Goal: Task Accomplishment & Management: Complete application form

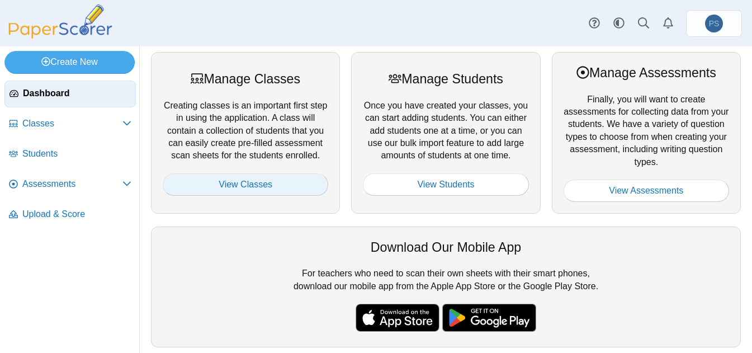
click at [238, 187] on link "View Classes" at bounding box center [245, 184] width 165 height 22
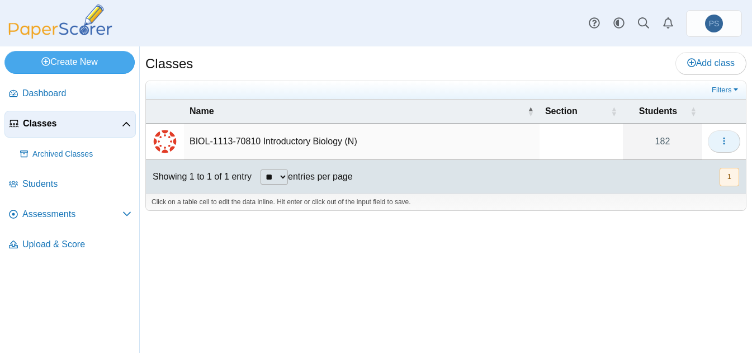
click at [727, 140] on icon "button" at bounding box center [723, 140] width 9 height 9
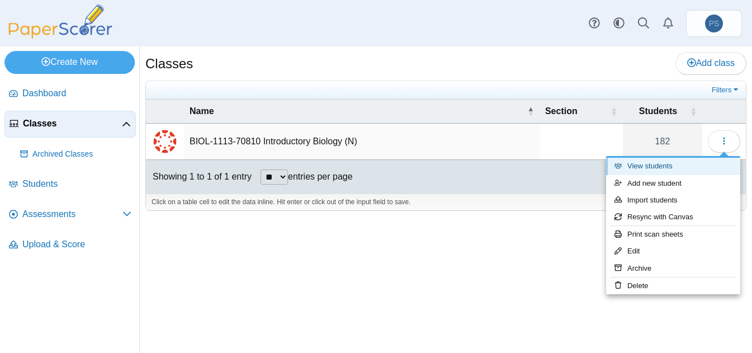
click at [664, 169] on link "View students" at bounding box center [673, 166] width 134 height 17
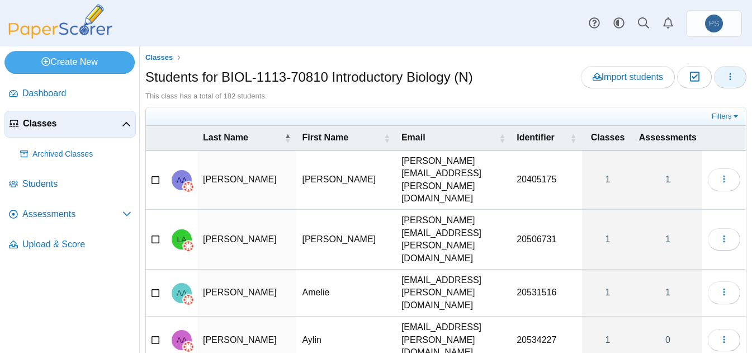
click at [728, 74] on button "button" at bounding box center [730, 77] width 32 height 22
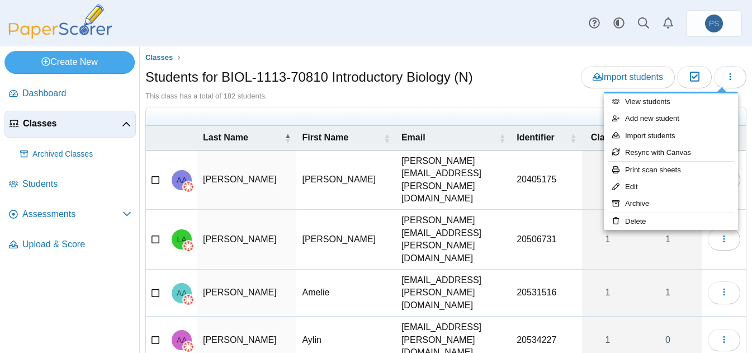
click at [504, 90] on div "Students for BIOL-1113-70810 Introductory Biology (N) Import students Moderatio…" at bounding box center [445, 78] width 601 height 25
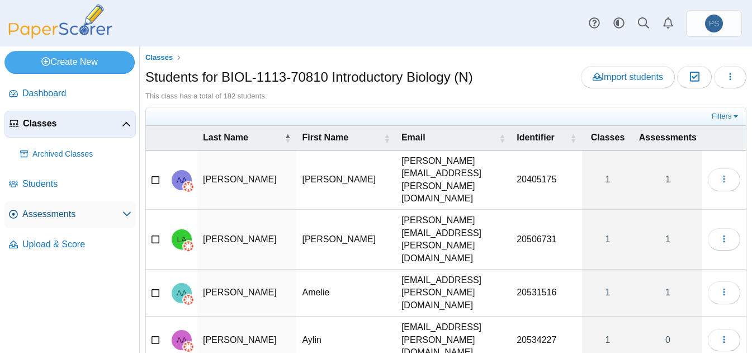
click at [39, 210] on span "Assessments" at bounding box center [72, 214] width 100 height 12
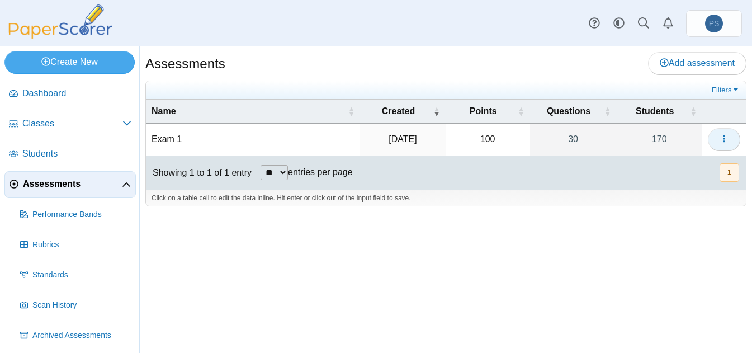
click at [730, 142] on button "button" at bounding box center [724, 139] width 32 height 22
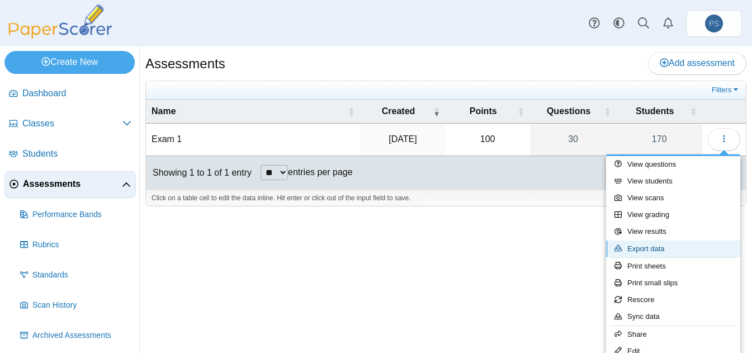
click at [661, 246] on link "Export data" at bounding box center [673, 248] width 134 height 17
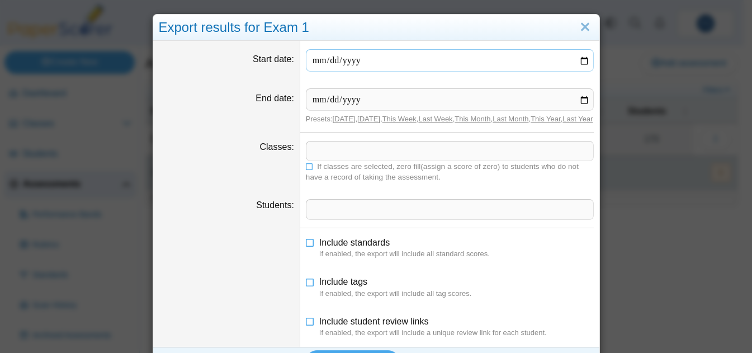
click at [577, 60] on input "Start date" at bounding box center [450, 60] width 288 height 22
type input "**********"
click at [579, 102] on input "End date" at bounding box center [450, 99] width 288 height 22
type input "**********"
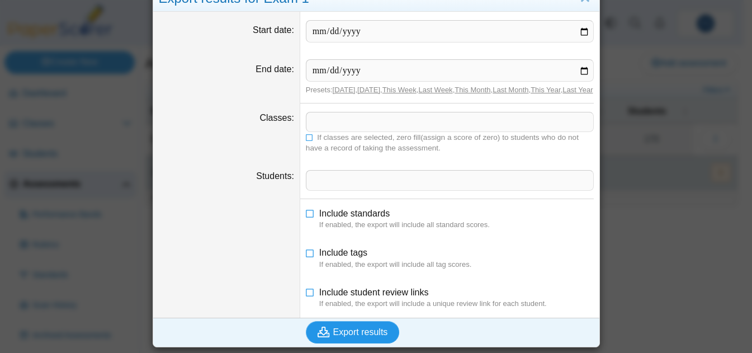
click at [371, 332] on span "Export results" at bounding box center [360, 332] width 55 height 10
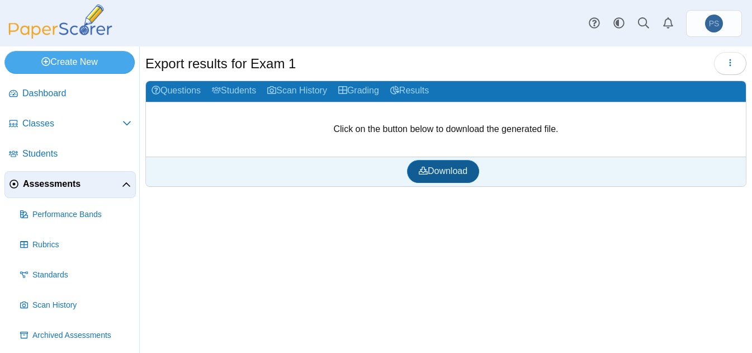
click at [439, 167] on span "Download" at bounding box center [443, 171] width 49 height 10
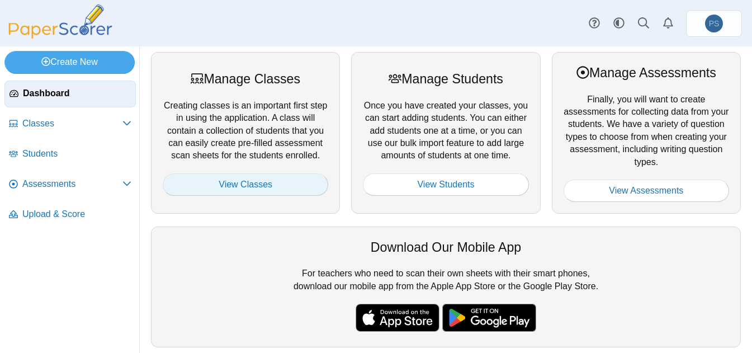
click at [247, 187] on link "View Classes" at bounding box center [245, 184] width 165 height 22
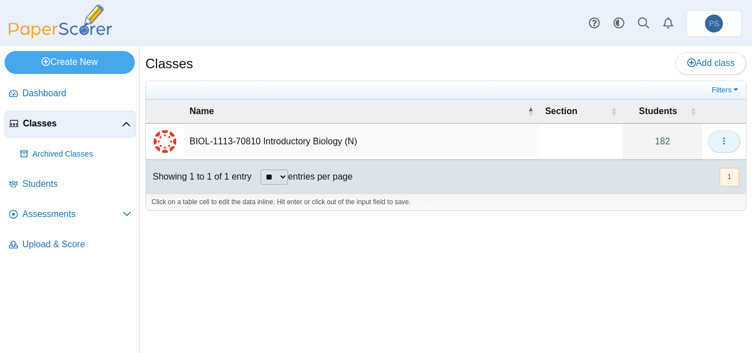
click at [731, 137] on button "button" at bounding box center [724, 141] width 32 height 22
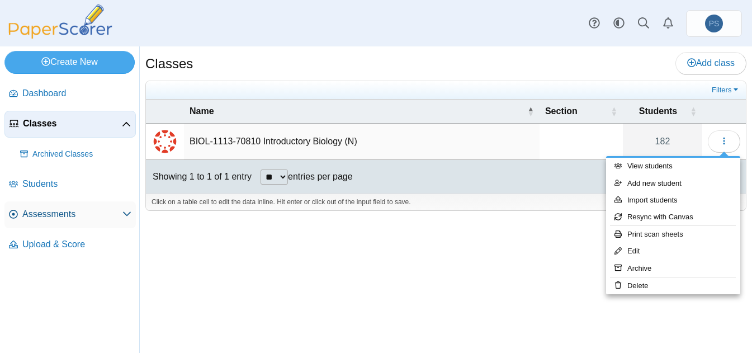
click at [67, 212] on span "Assessments" at bounding box center [72, 214] width 100 height 12
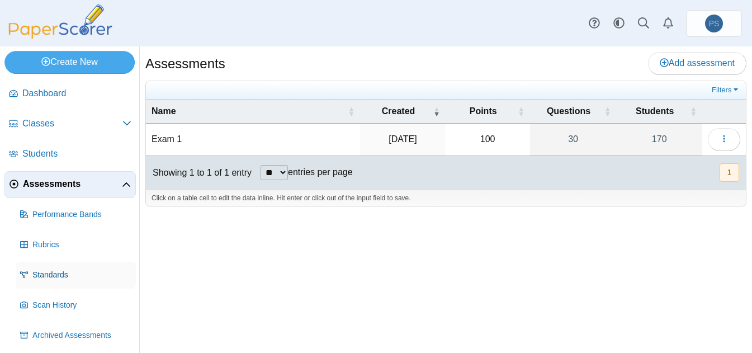
scroll to position [33, 0]
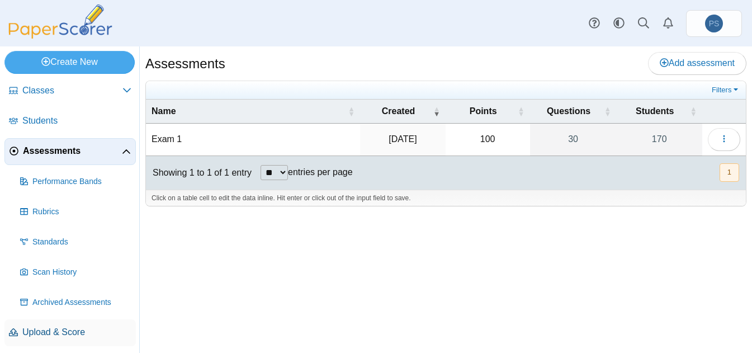
click at [49, 330] on span "Upload & Score" at bounding box center [76, 332] width 109 height 12
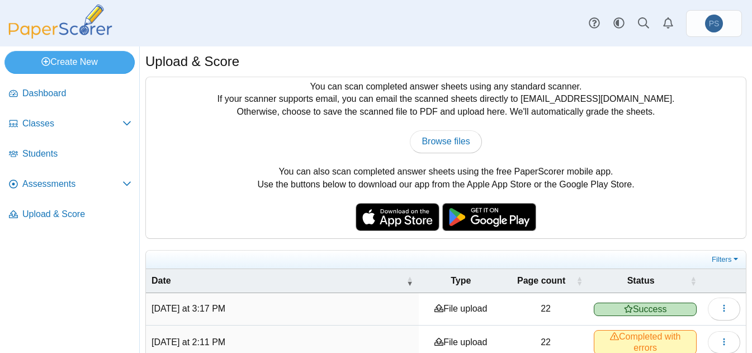
click at [97, 326] on nav "Dashboard Classes" at bounding box center [69, 214] width 139 height 277
click at [714, 314] on button "button" at bounding box center [724, 308] width 32 height 22
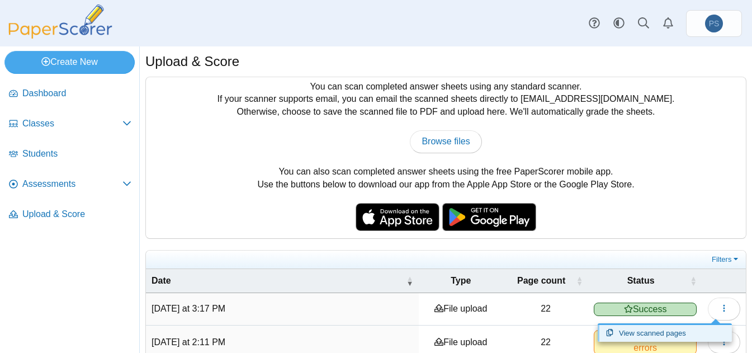
click at [652, 335] on link "View scanned pages" at bounding box center [664, 333] width 134 height 17
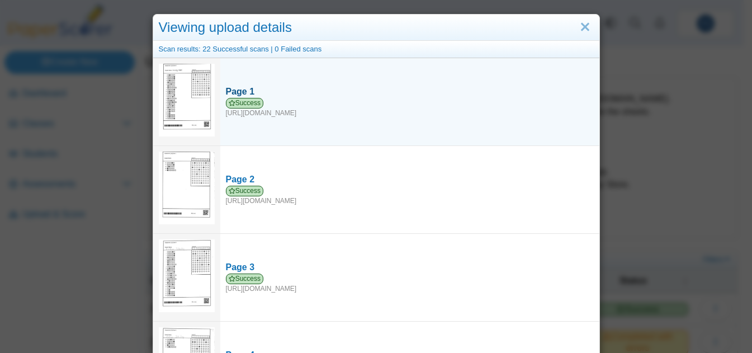
click at [292, 112] on div "Success https://forms.paperscorer.com/scans/10/5664/238932/3146220_SEPTEMBER_21…" at bounding box center [410, 108] width 368 height 20
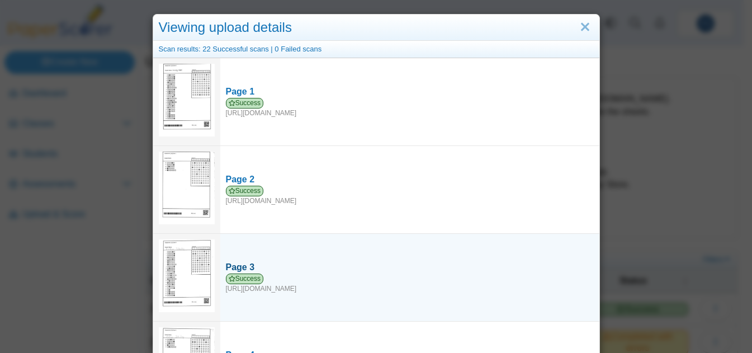
click at [293, 289] on div "Success https://forms.paperscorer.com/scans/10/5664/238932/3163664_SEPTEMBER_21…" at bounding box center [410, 283] width 368 height 20
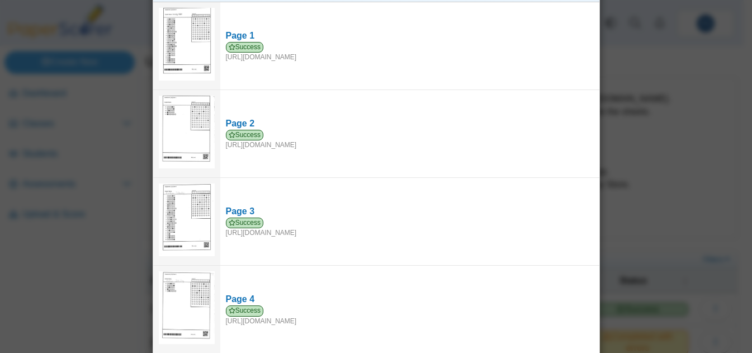
scroll to position [56, 0]
click at [116, 325] on div "Viewing upload details Scan results: 22 Successful scans | 0 Failed scans Page …" at bounding box center [376, 176] width 752 height 353
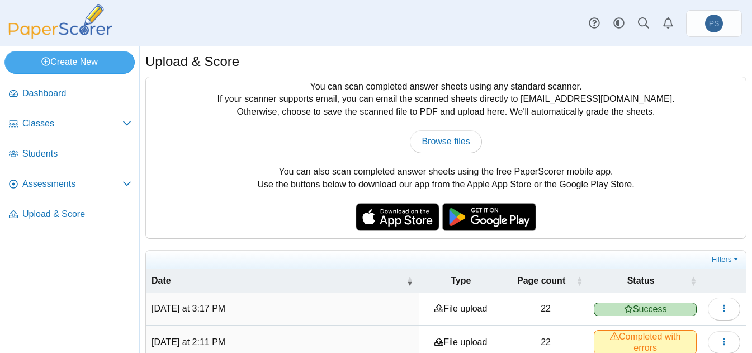
click at [188, 328] on td "Today at 2:11 PM" at bounding box center [282, 342] width 273 height 34
click at [719, 305] on icon "button" at bounding box center [723, 307] width 9 height 9
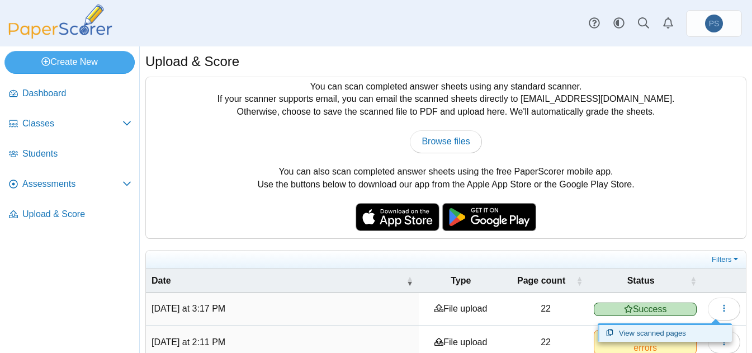
click at [643, 326] on link "View scanned pages" at bounding box center [664, 333] width 134 height 17
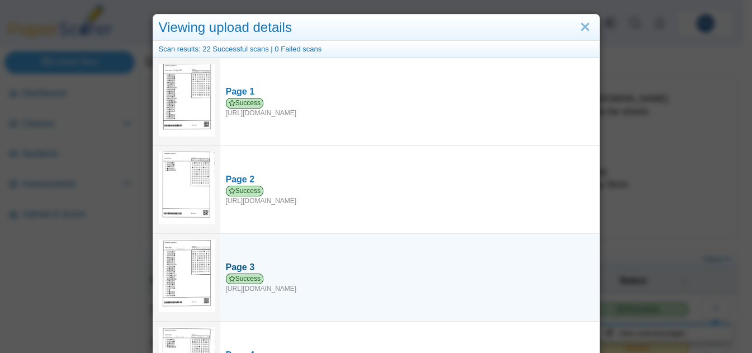
scroll to position [224, 0]
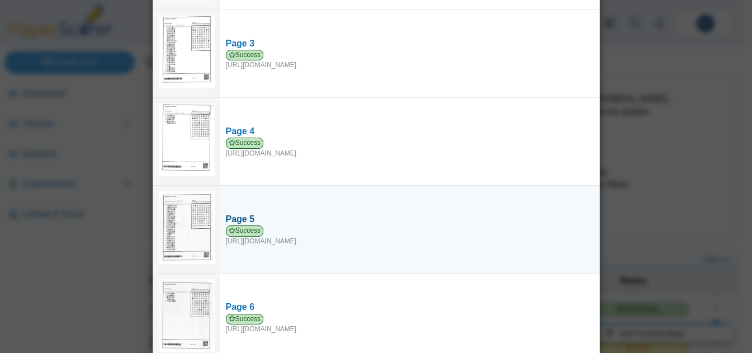
click at [290, 234] on div "Success https://forms.paperscorer.com/scans/10/5664/238932/3151373_SEPTEMBER_21…" at bounding box center [410, 235] width 368 height 20
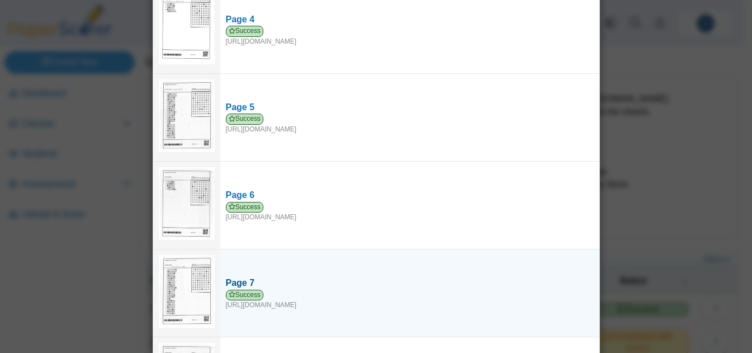
click at [318, 295] on div "Success [URL][DOMAIN_NAME]" at bounding box center [410, 300] width 368 height 20
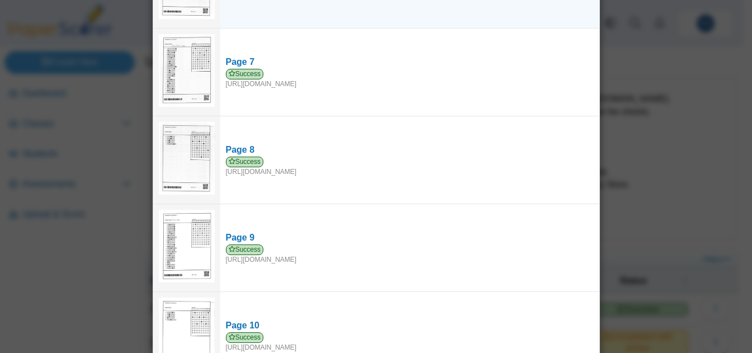
scroll to position [559, 0]
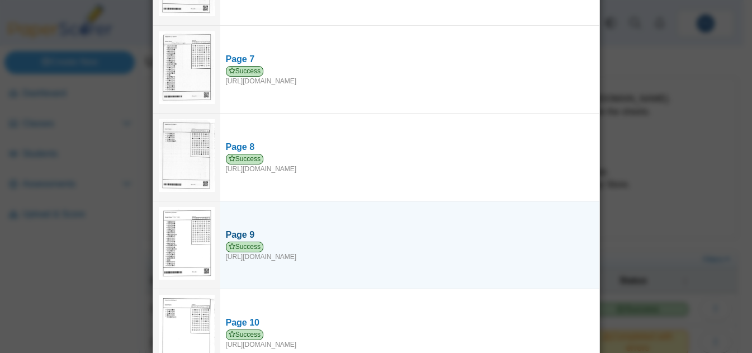
click at [311, 246] on div "Success [URL][DOMAIN_NAME]" at bounding box center [410, 251] width 368 height 20
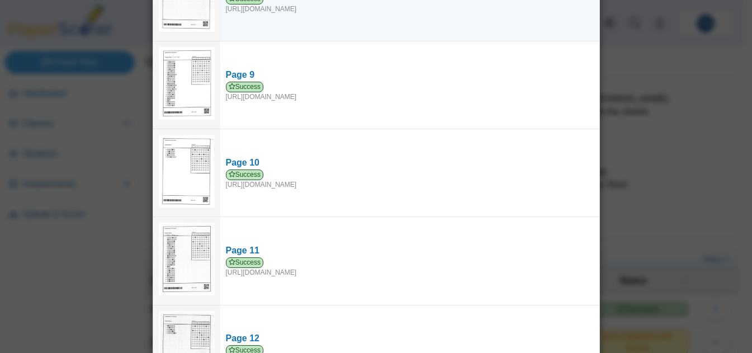
scroll to position [727, 0]
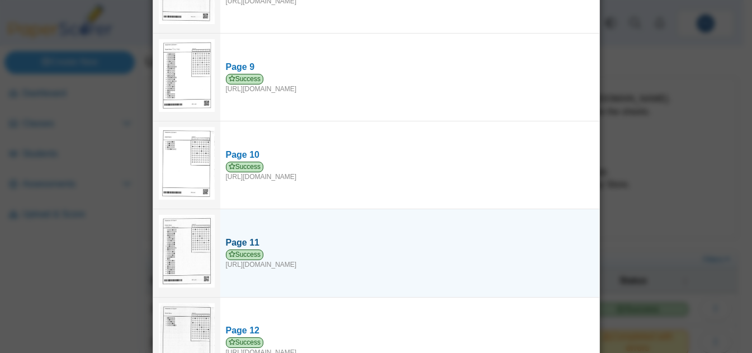
click at [308, 256] on div "Success https://forms.paperscorer.com/scans/10/5664/238932/3146091_SEPTEMBER_21…" at bounding box center [410, 259] width 368 height 20
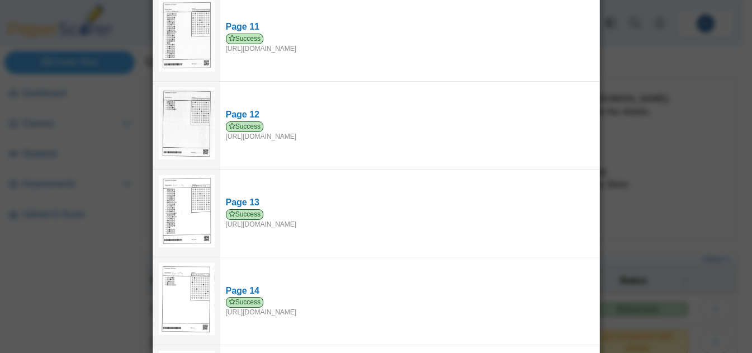
scroll to position [950, 0]
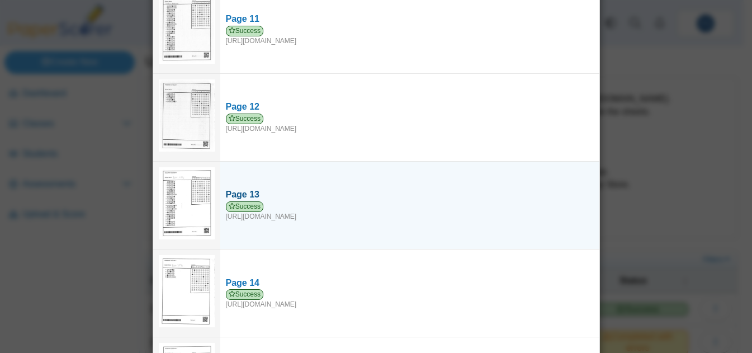
click at [327, 203] on div "Success https://forms.paperscorer.com/scans/10/5664/238932/3146297_SEPTEMBER_21…" at bounding box center [410, 211] width 368 height 20
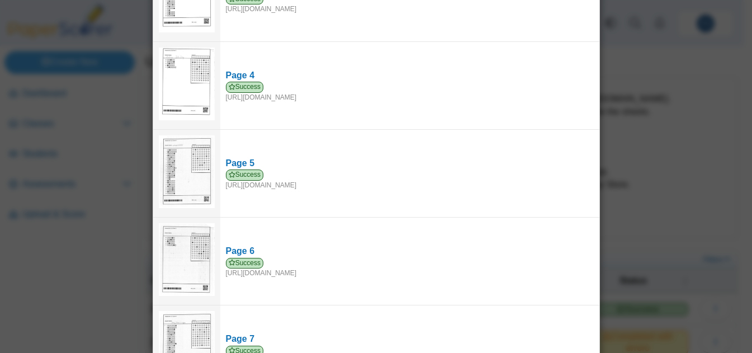
scroll to position [0, 0]
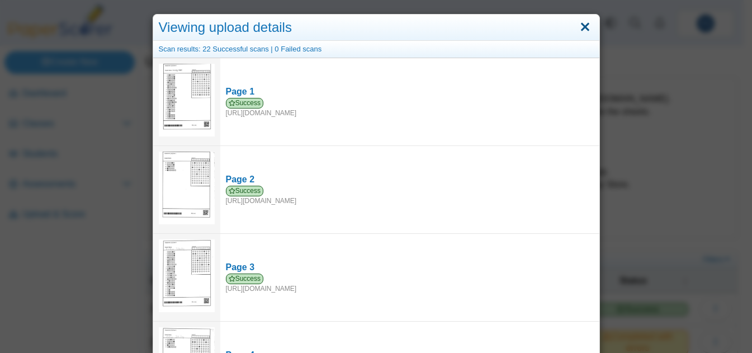
click at [584, 24] on link "Close" at bounding box center [584, 27] width 17 height 19
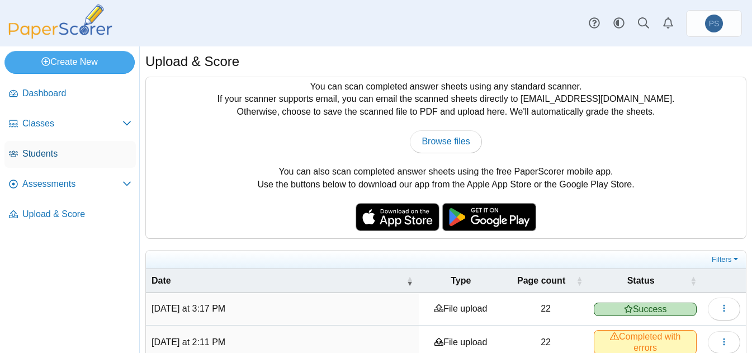
click at [23, 154] on span "Students" at bounding box center [76, 154] width 109 height 12
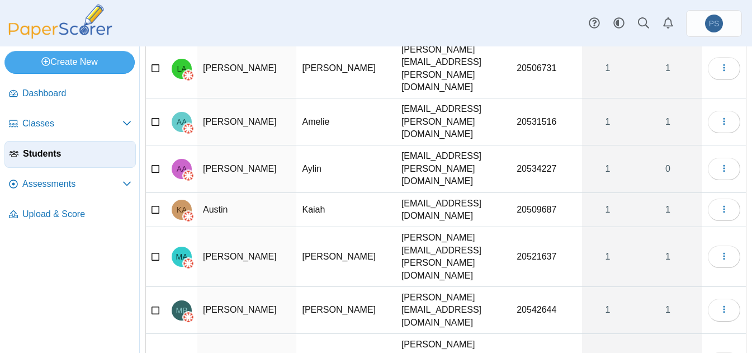
scroll to position [153, 0]
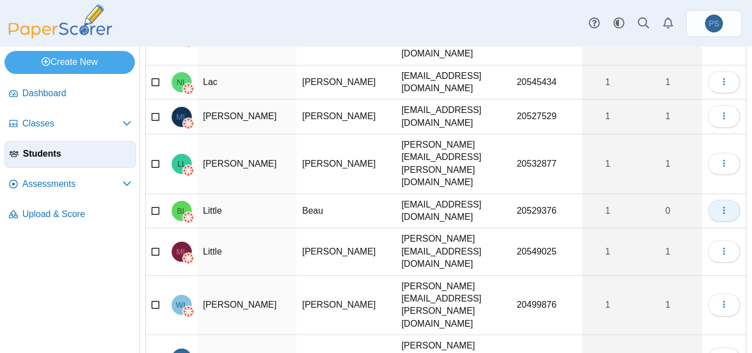
click at [719, 206] on icon "button" at bounding box center [723, 210] width 9 height 9
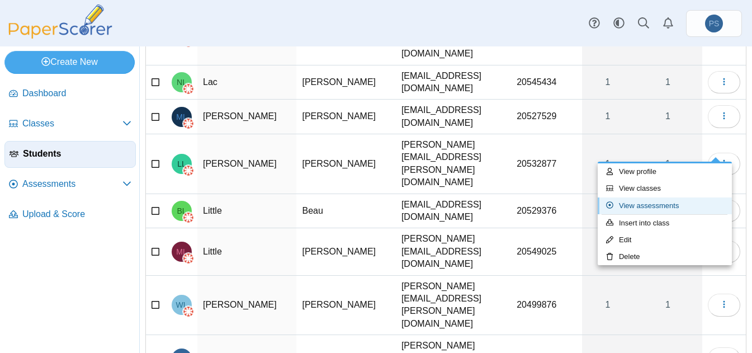
click at [647, 203] on link "View assessments" at bounding box center [664, 205] width 134 height 17
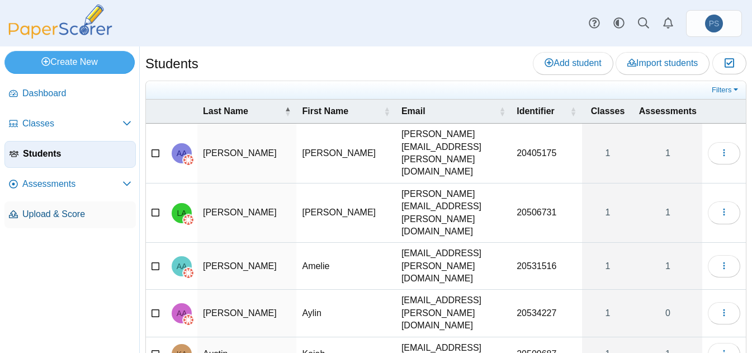
click at [60, 214] on span "Upload & Score" at bounding box center [76, 214] width 109 height 12
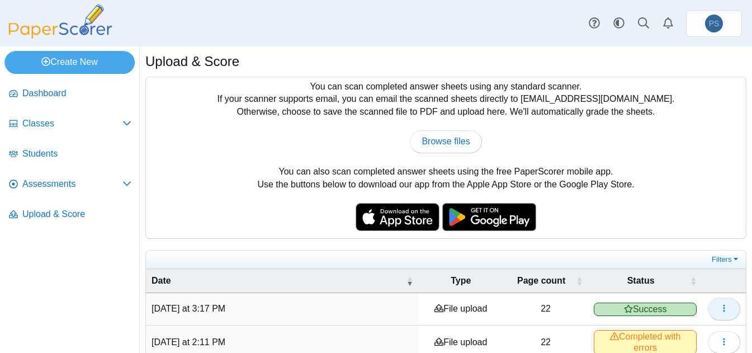
click at [710, 310] on button "button" at bounding box center [724, 308] width 32 height 22
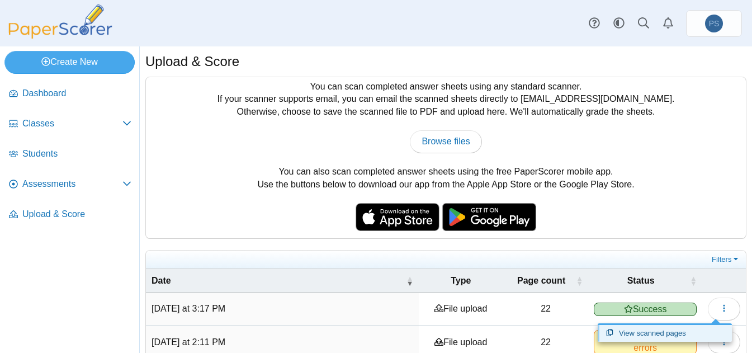
click at [625, 336] on link "View scanned pages" at bounding box center [664, 333] width 134 height 17
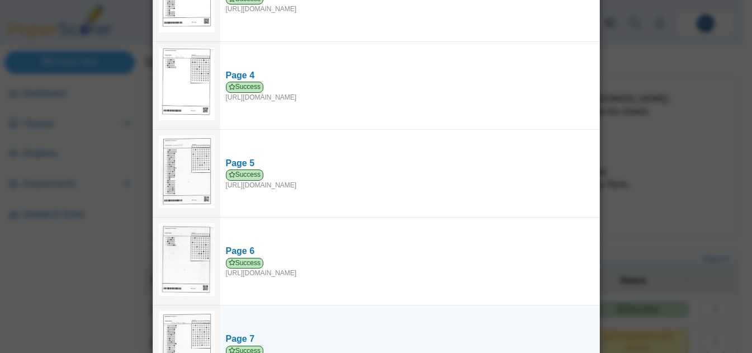
scroll to position [503, 0]
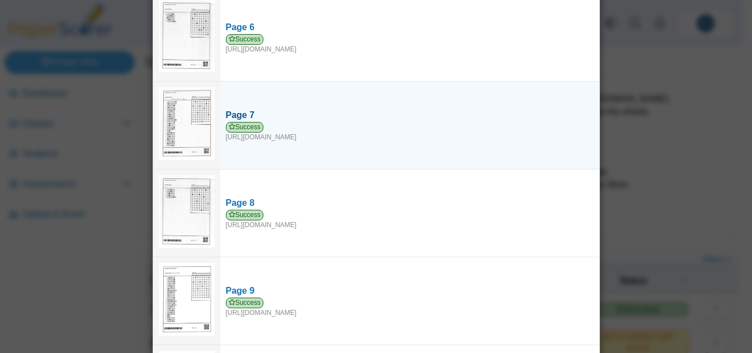
click at [331, 125] on div "Success [URL][DOMAIN_NAME]" at bounding box center [410, 132] width 368 height 20
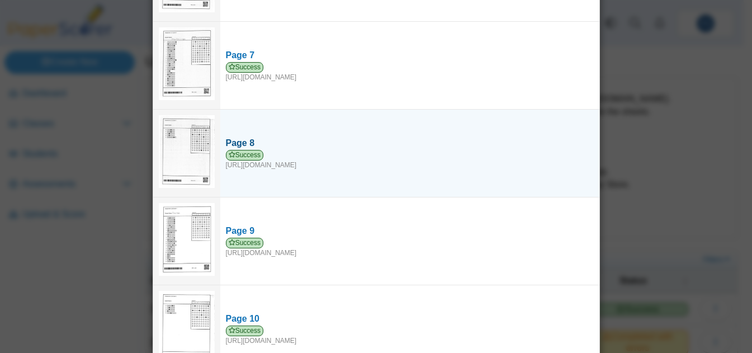
scroll to position [615, 0]
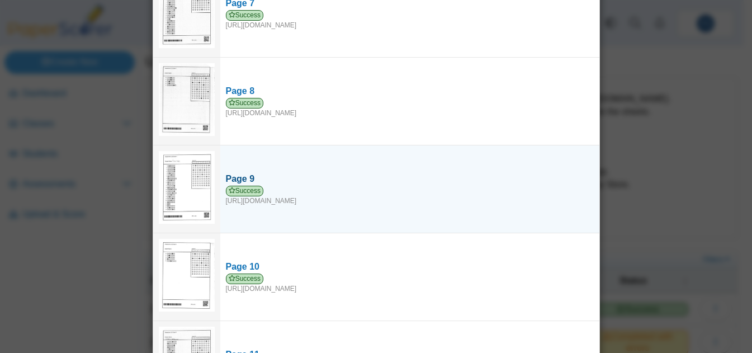
click at [332, 192] on div "Success [URL][DOMAIN_NAME]" at bounding box center [410, 196] width 368 height 20
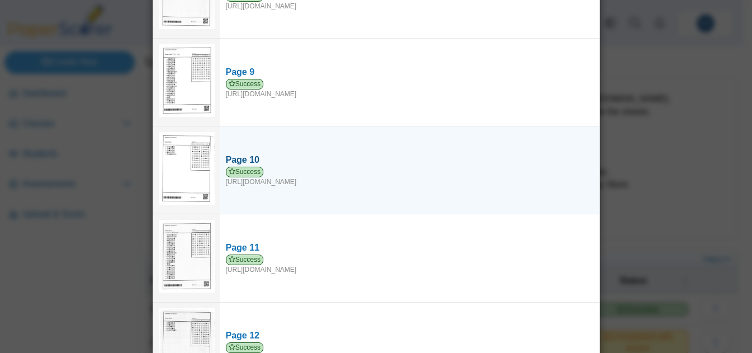
scroll to position [782, 0]
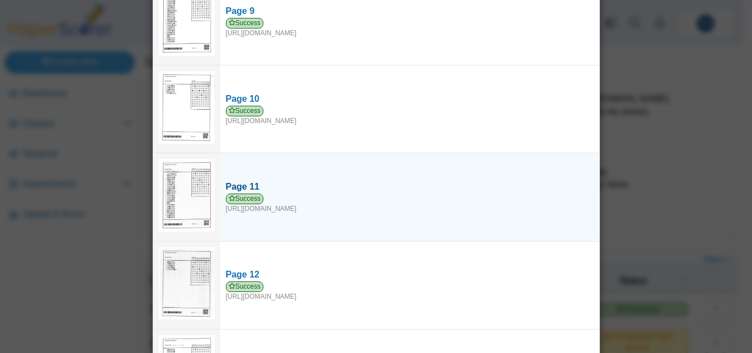
click at [339, 201] on div "Success [URL][DOMAIN_NAME]" at bounding box center [410, 203] width 368 height 20
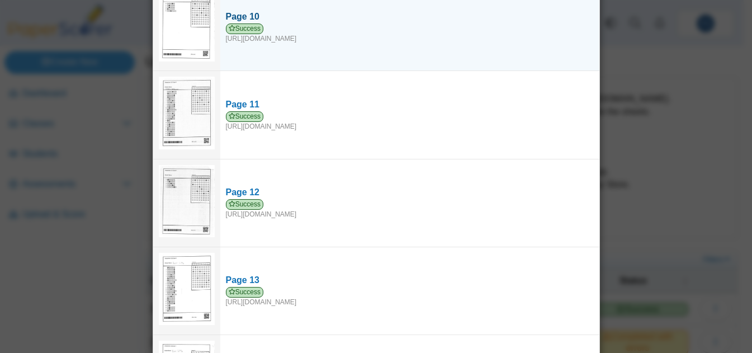
scroll to position [950, 0]
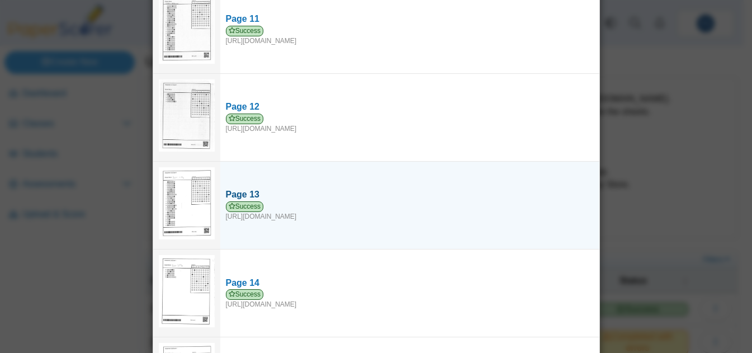
click at [328, 204] on div "Success https://forms.paperscorer.com/scans/10/5664/238932/3146297_SEPTEMBER_21…" at bounding box center [410, 211] width 368 height 20
click at [305, 204] on div "Success https://forms.paperscorer.com/scans/10/5664/238932/3146297_SEPTEMBER_21…" at bounding box center [410, 211] width 368 height 20
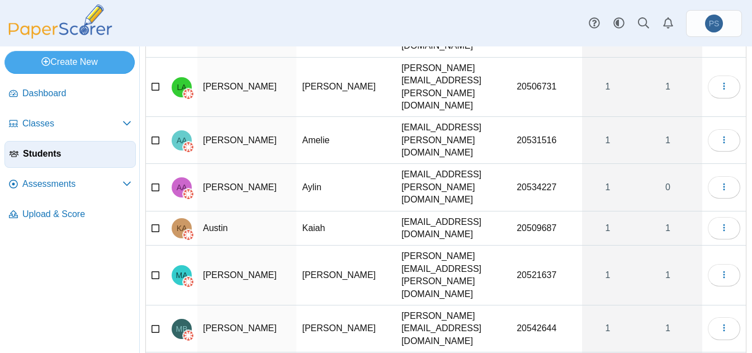
scroll to position [153, 0]
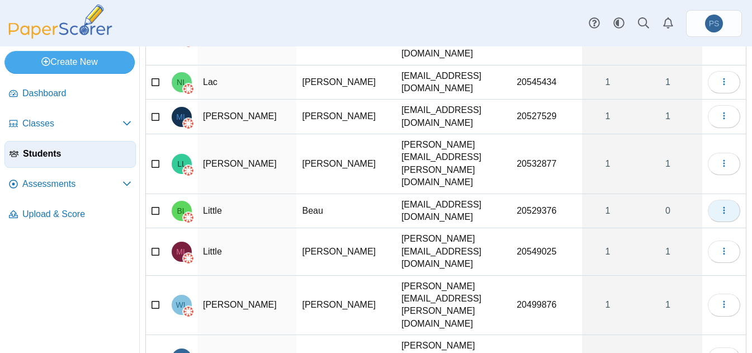
click at [714, 200] on button "button" at bounding box center [724, 211] width 32 height 22
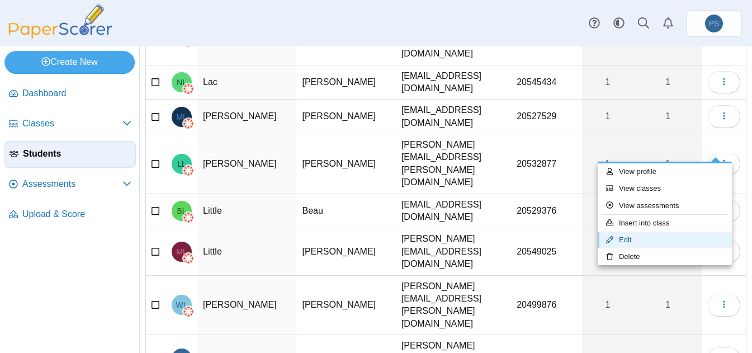
click at [629, 237] on link "Edit" at bounding box center [664, 239] width 134 height 17
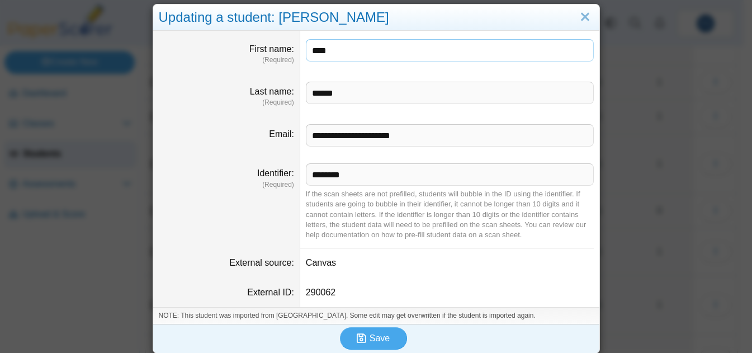
scroll to position [16, 0]
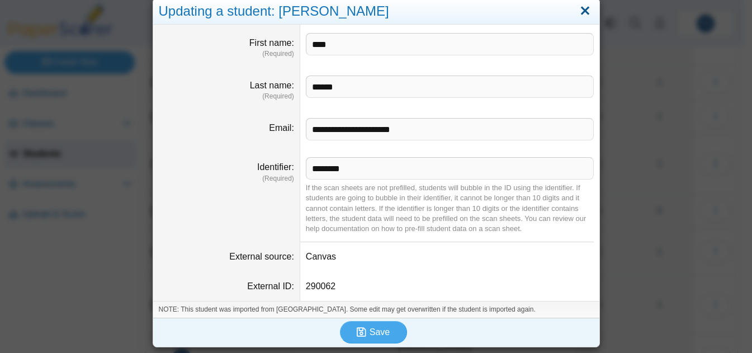
click at [581, 10] on link "Close" at bounding box center [584, 11] width 17 height 19
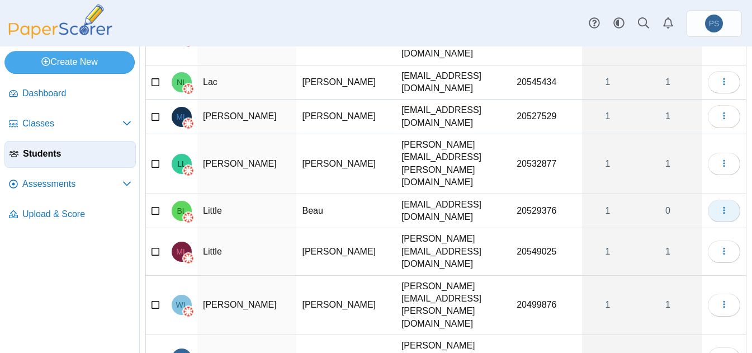
click at [710, 200] on button "button" at bounding box center [724, 211] width 32 height 22
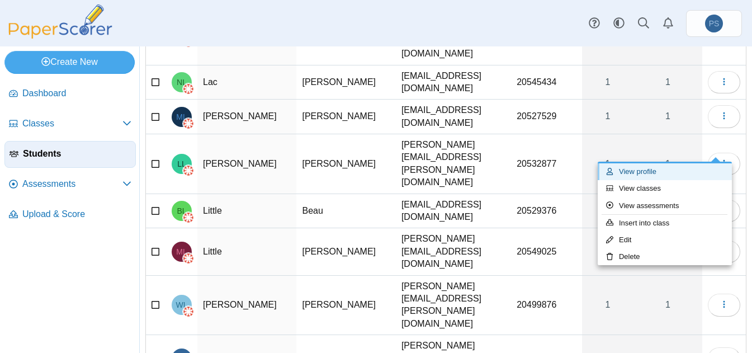
click at [639, 168] on link "View profile" at bounding box center [664, 171] width 134 height 17
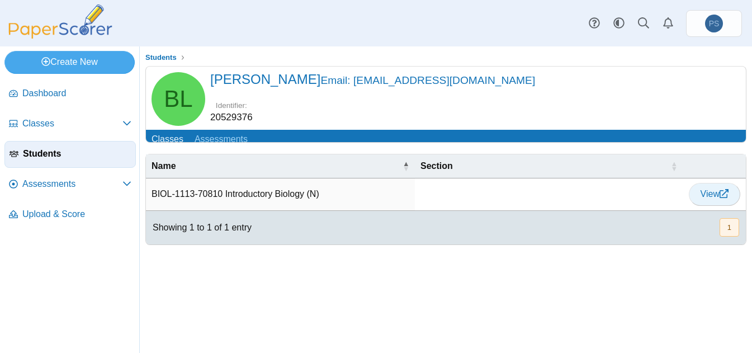
click at [700, 198] on span "View" at bounding box center [714, 194] width 28 height 10
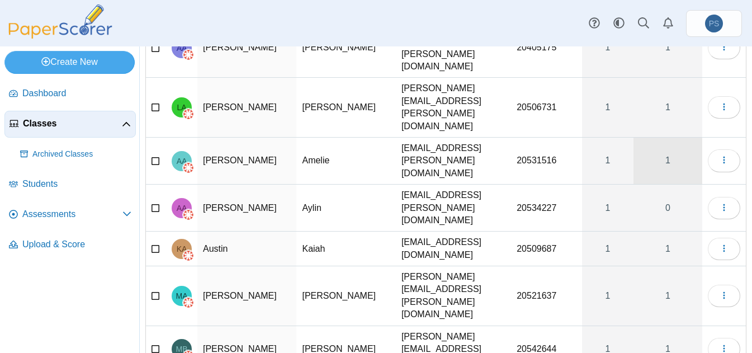
scroll to position [179, 0]
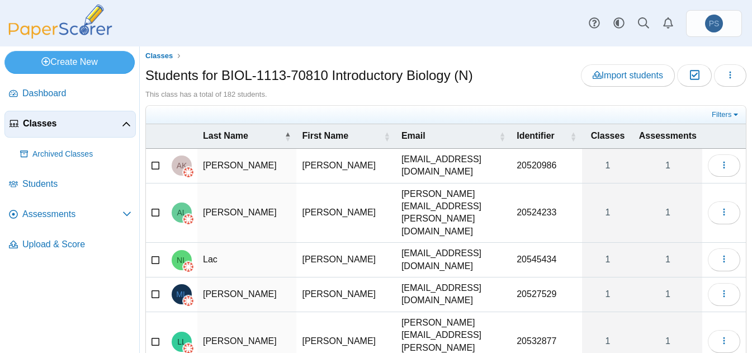
scroll to position [0, 0]
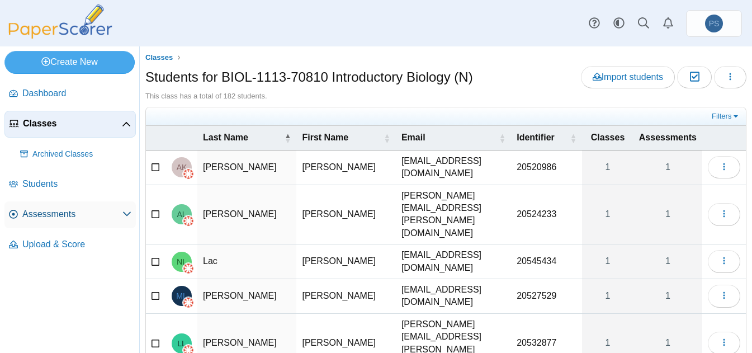
click at [56, 215] on span "Assessments" at bounding box center [72, 214] width 100 height 12
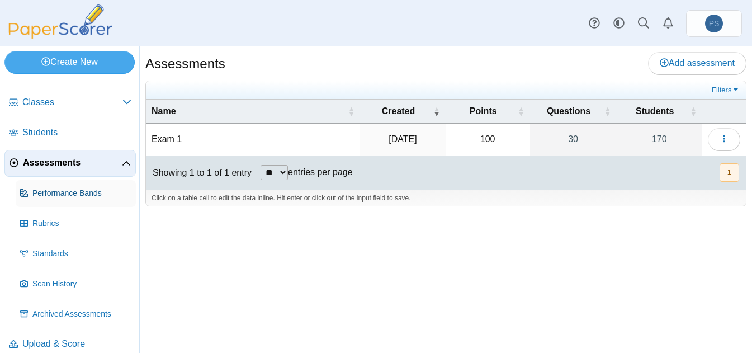
scroll to position [33, 0]
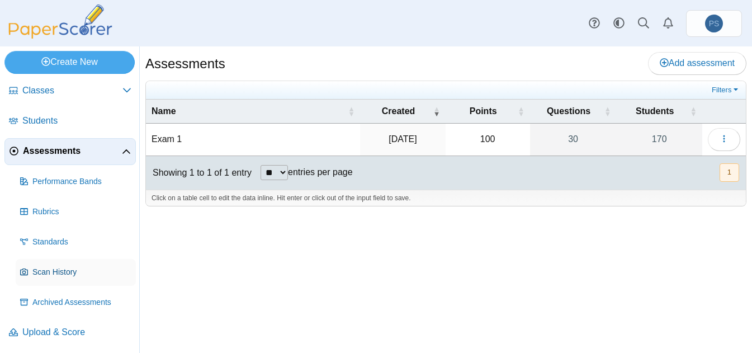
click at [65, 271] on span "Scan History" at bounding box center [81, 272] width 99 height 11
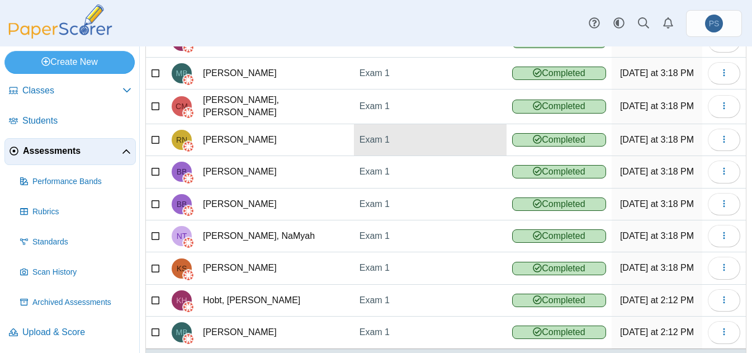
scroll to position [160, 0]
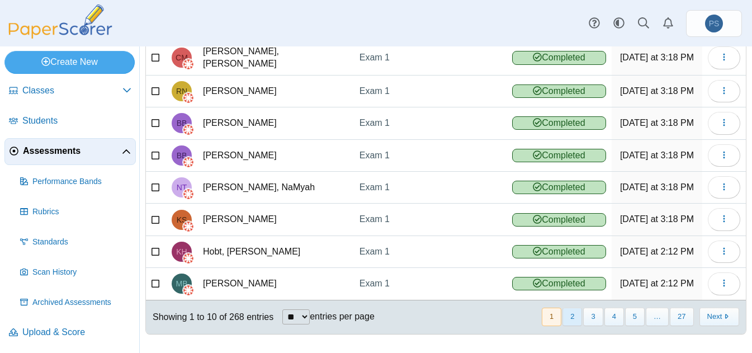
click at [562, 316] on button "2" at bounding box center [572, 316] width 20 height 18
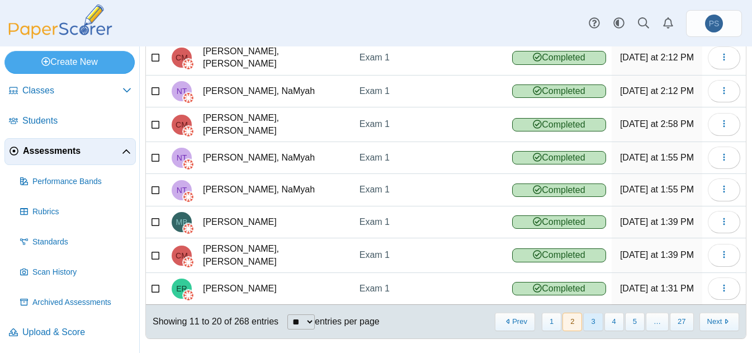
click at [584, 314] on button "3" at bounding box center [593, 321] width 20 height 18
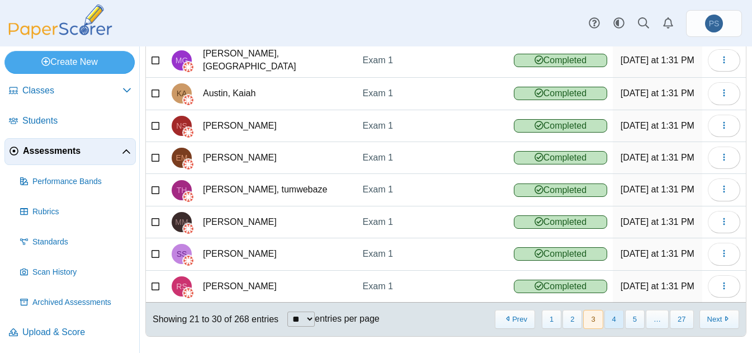
click at [605, 314] on button "4" at bounding box center [614, 319] width 20 height 18
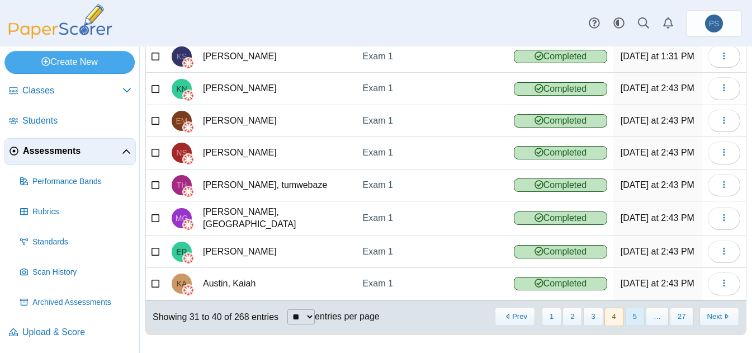
click at [625, 313] on button "5" at bounding box center [635, 316] width 20 height 18
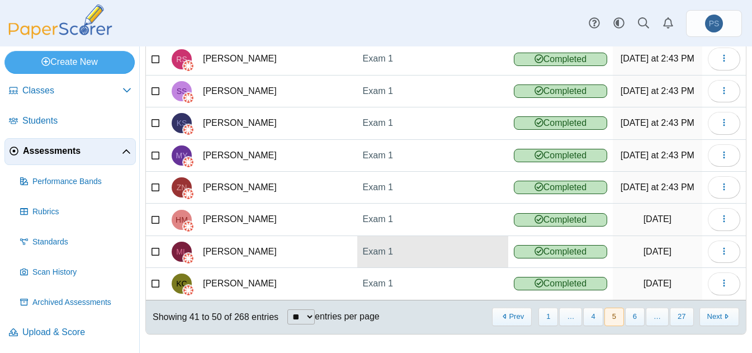
scroll to position [0, 0]
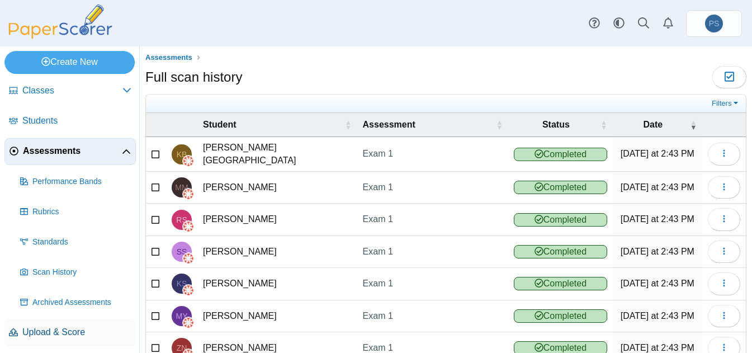
click at [61, 326] on span "Upload & Score" at bounding box center [76, 332] width 109 height 12
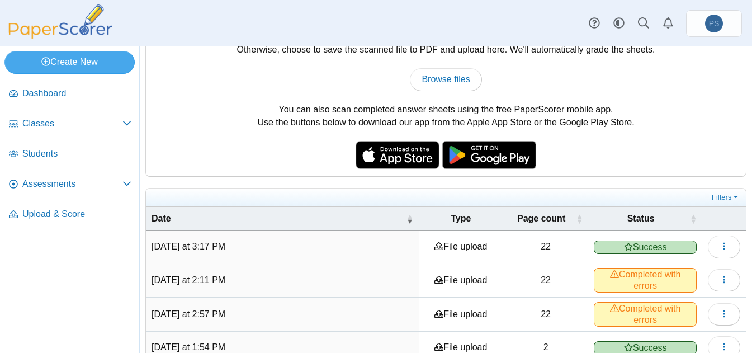
scroll to position [168, 0]
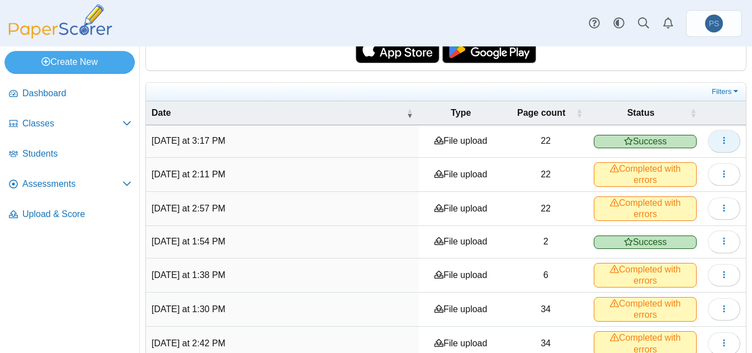
click at [723, 140] on use "button" at bounding box center [724, 140] width 2 height 7
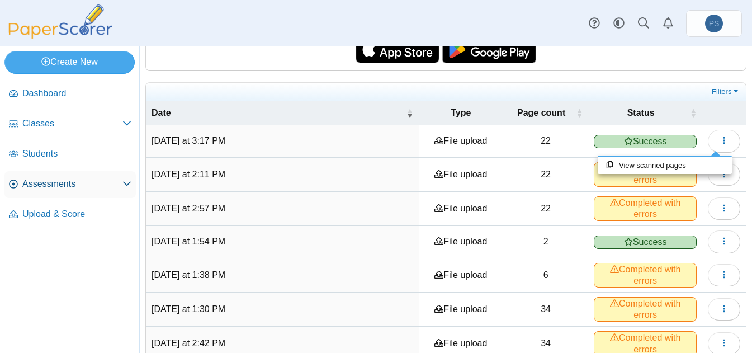
click at [55, 179] on span "Assessments" at bounding box center [72, 184] width 100 height 12
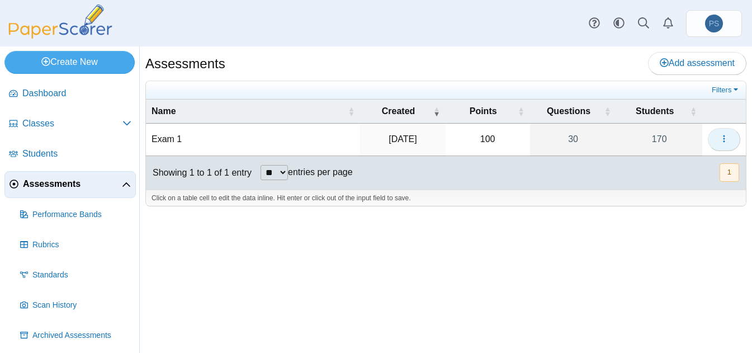
click at [724, 142] on use "button" at bounding box center [724, 138] width 2 height 7
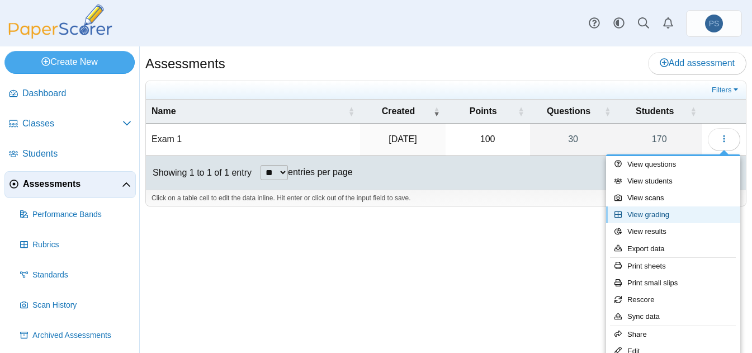
click at [653, 217] on link "View grading" at bounding box center [673, 214] width 134 height 17
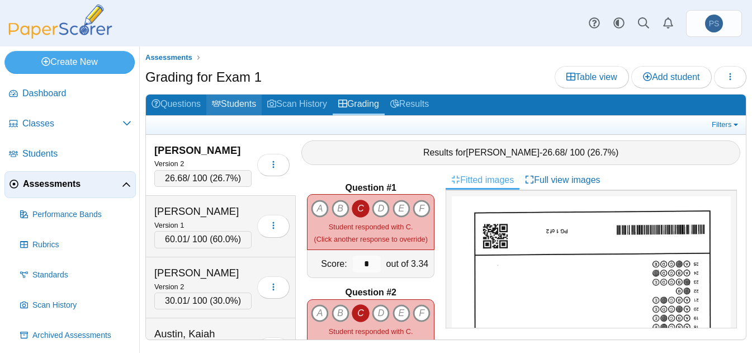
click at [230, 103] on link "Students" at bounding box center [233, 104] width 55 height 21
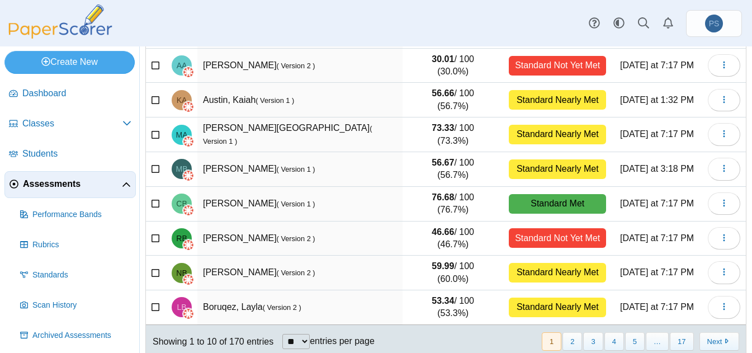
scroll to position [196, 0]
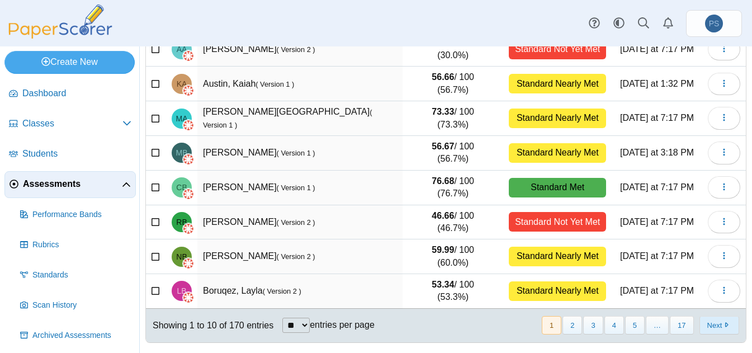
click at [706, 329] on button "Next" at bounding box center [719, 325] width 40 height 18
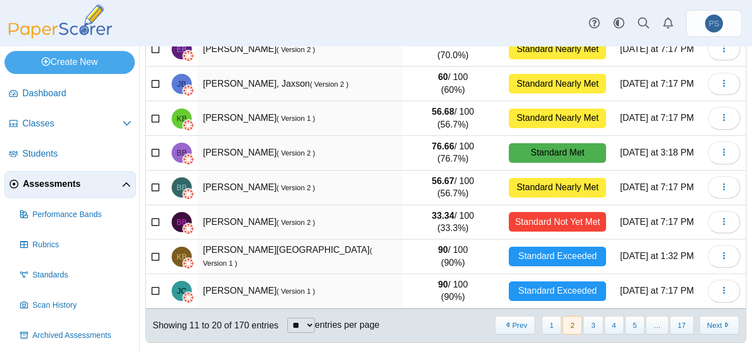
click at [706, 329] on button "Next" at bounding box center [719, 325] width 40 height 18
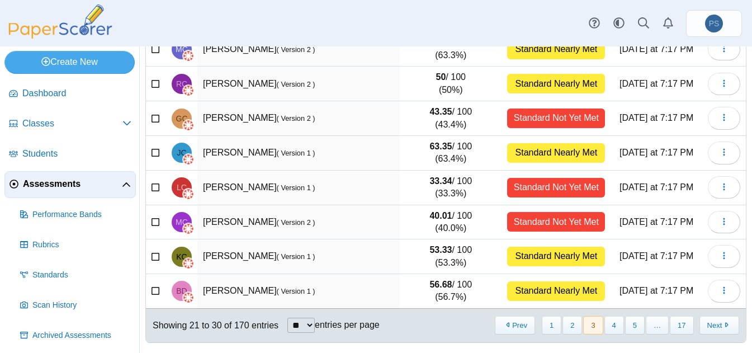
click at [706, 329] on button "Next" at bounding box center [719, 325] width 40 height 18
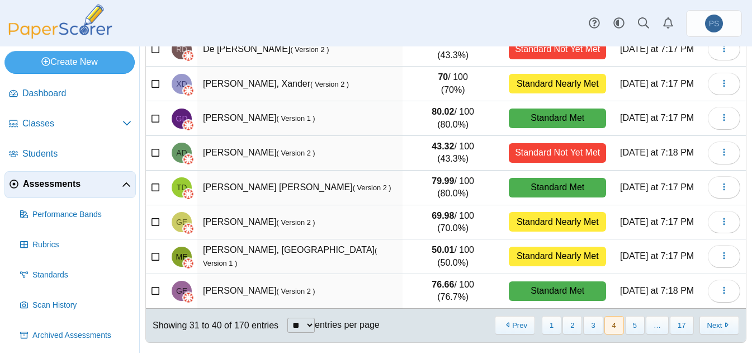
click at [706, 329] on button "Next" at bounding box center [719, 325] width 40 height 18
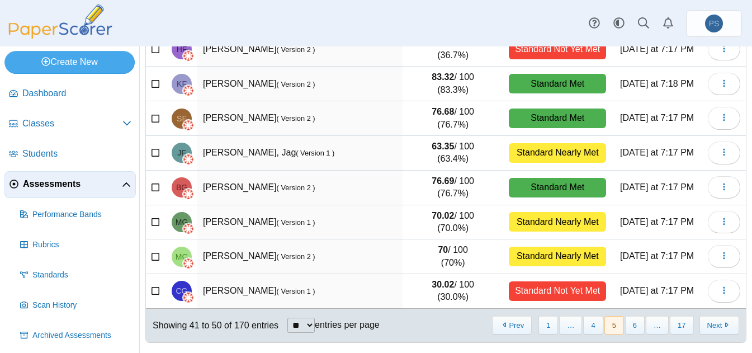
click at [706, 329] on button "Next" at bounding box center [719, 325] width 40 height 18
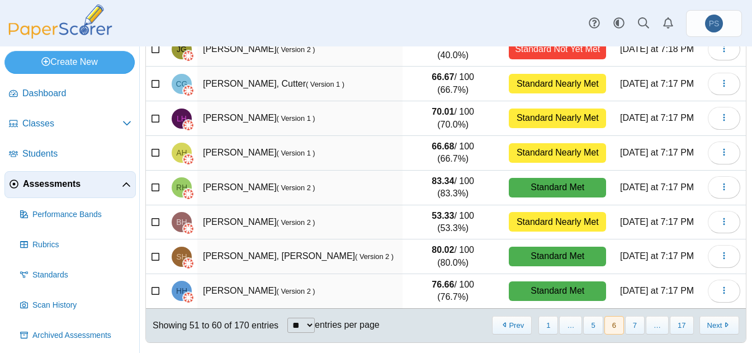
click at [706, 329] on button "Next" at bounding box center [719, 325] width 40 height 18
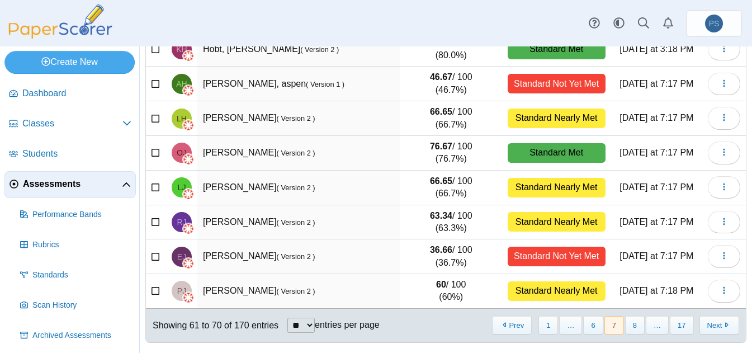
click at [706, 329] on button "Next" at bounding box center [719, 325] width 40 height 18
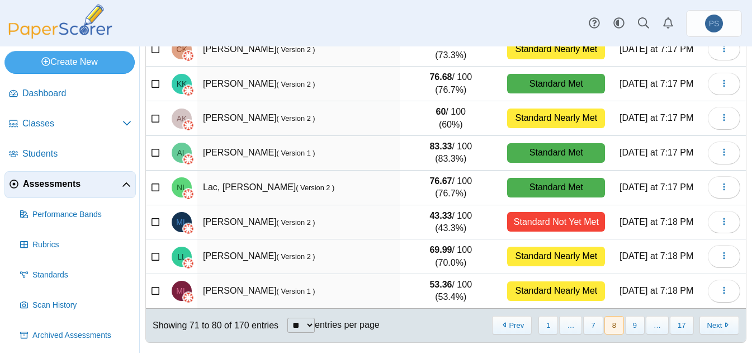
click at [706, 329] on button "Next" at bounding box center [719, 325] width 40 height 18
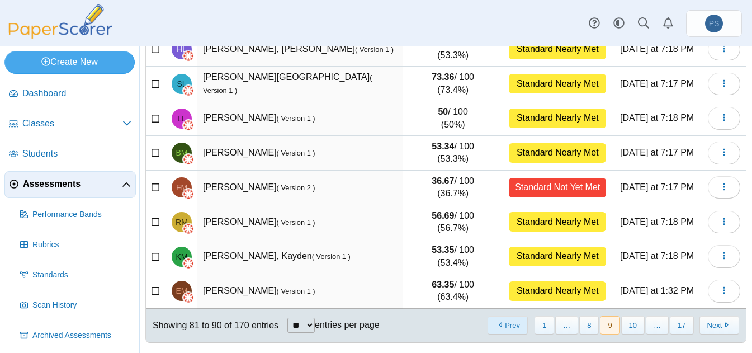
click at [498, 329] on button "Prev" at bounding box center [507, 325] width 40 height 18
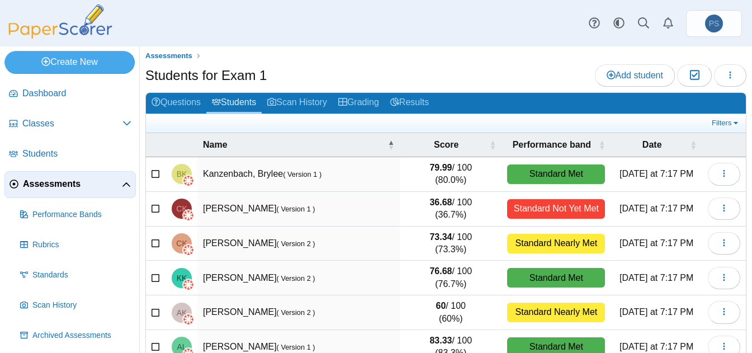
scroll to position [0, 0]
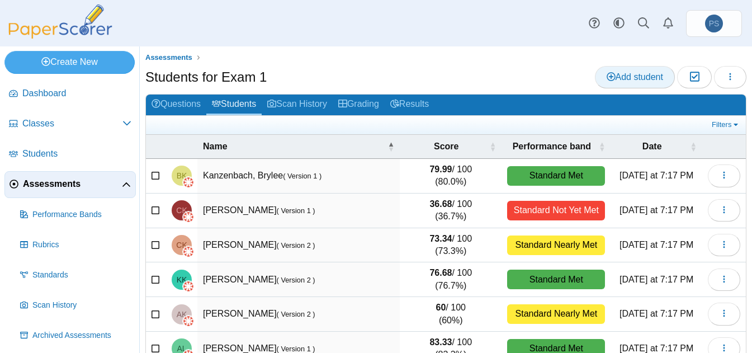
click at [606, 81] on span "Add student" at bounding box center [634, 77] width 56 height 10
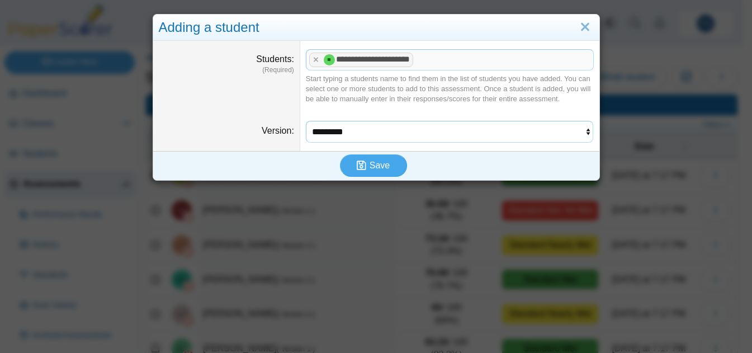
click at [386, 121] on select "********* *********" at bounding box center [450, 131] width 288 height 21
select select "**********"
click at [306, 121] on select "********* *********" at bounding box center [450, 131] width 288 height 21
click at [364, 167] on icon "submit" at bounding box center [363, 165] width 13 height 12
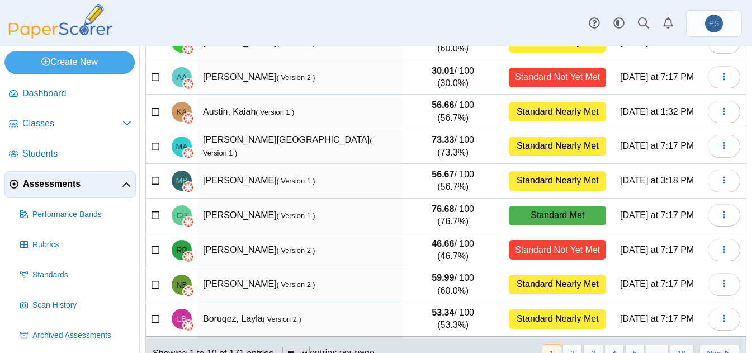
scroll to position [196, 0]
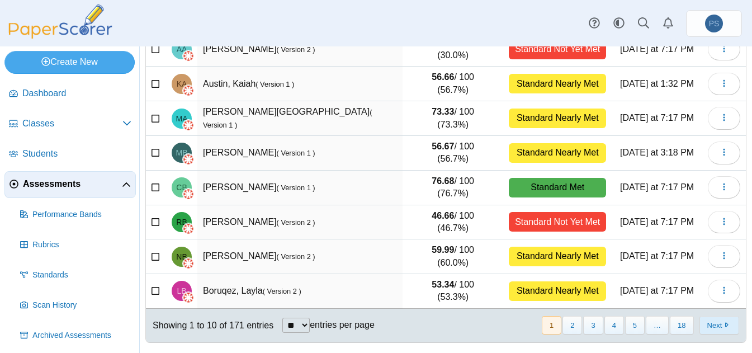
click at [710, 321] on button "Next" at bounding box center [719, 325] width 40 height 18
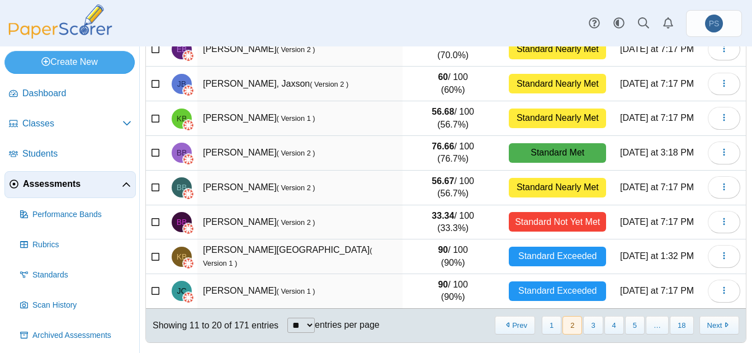
click at [710, 321] on button "Next" at bounding box center [719, 325] width 40 height 18
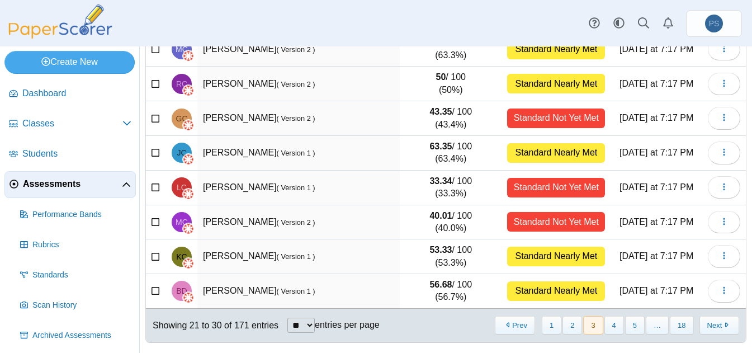
click at [710, 321] on button "Next" at bounding box center [719, 325] width 40 height 18
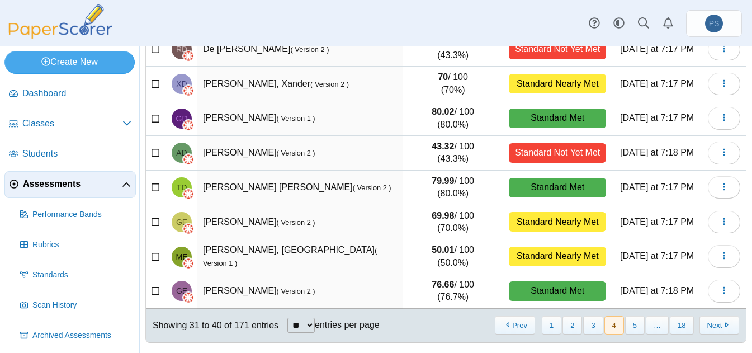
click at [710, 321] on button "Next" at bounding box center [719, 325] width 40 height 18
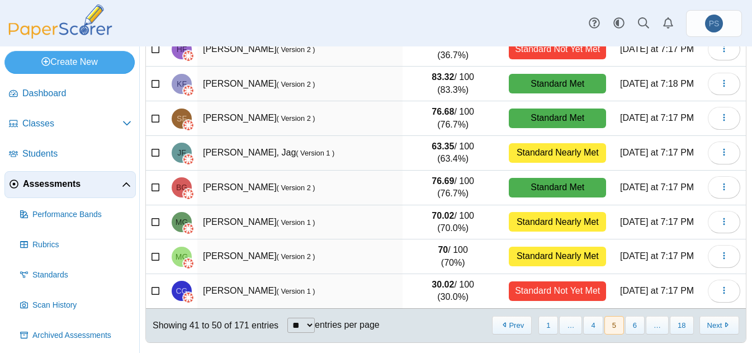
click at [710, 321] on button "Next" at bounding box center [719, 325] width 40 height 18
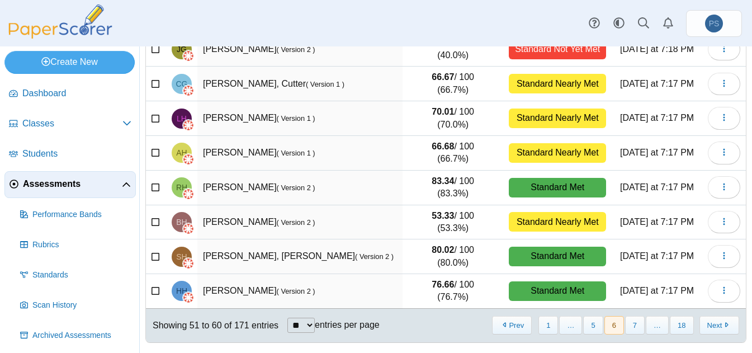
click at [710, 321] on button "Next" at bounding box center [719, 325] width 40 height 18
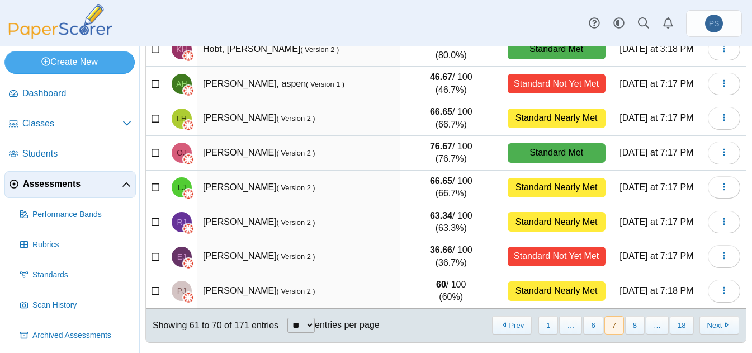
click at [710, 321] on button "Next" at bounding box center [719, 325] width 40 height 18
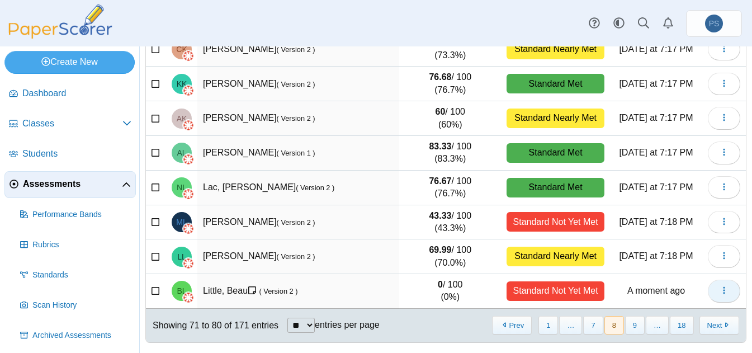
click at [719, 294] on icon "button" at bounding box center [723, 290] width 9 height 9
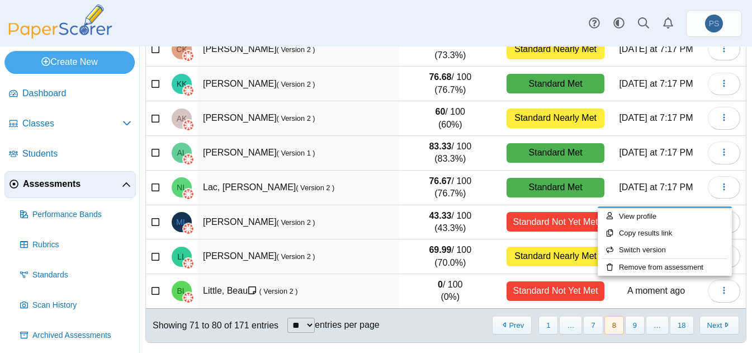
click at [229, 290] on td "Little, Beau ( Version 2 )" at bounding box center [298, 291] width 202 height 35
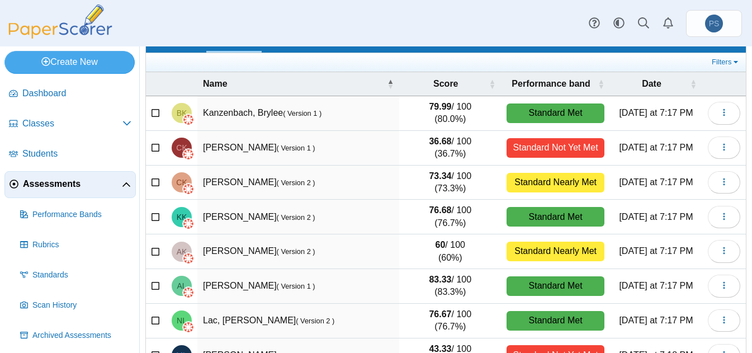
scroll to position [0, 0]
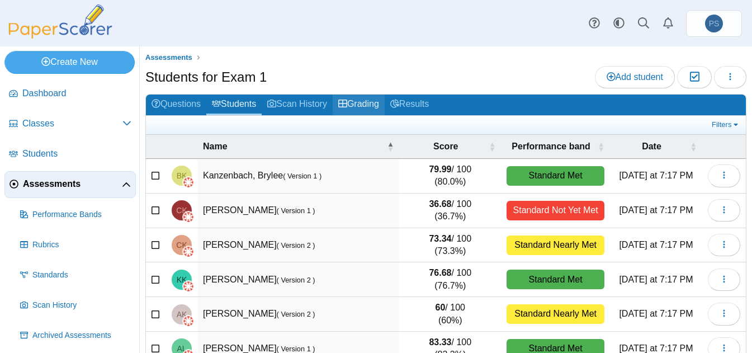
click at [372, 99] on link "Grading" at bounding box center [359, 104] width 52 height 21
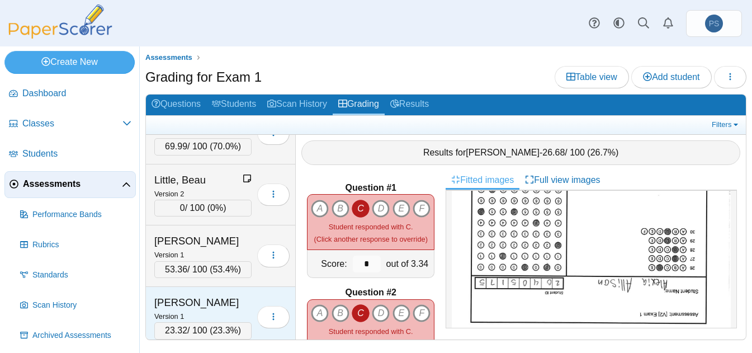
scroll to position [4807, 0]
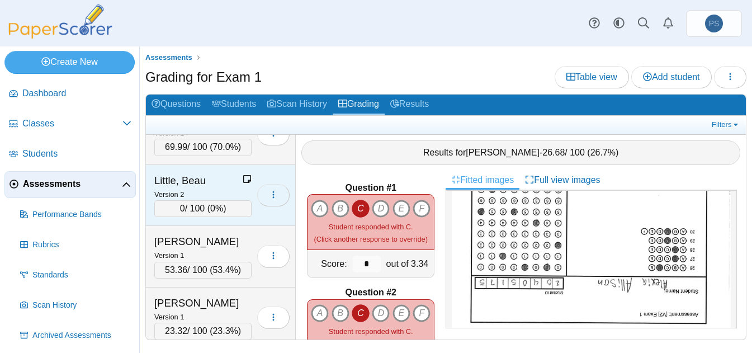
click at [269, 200] on span "button" at bounding box center [273, 195] width 9 height 10
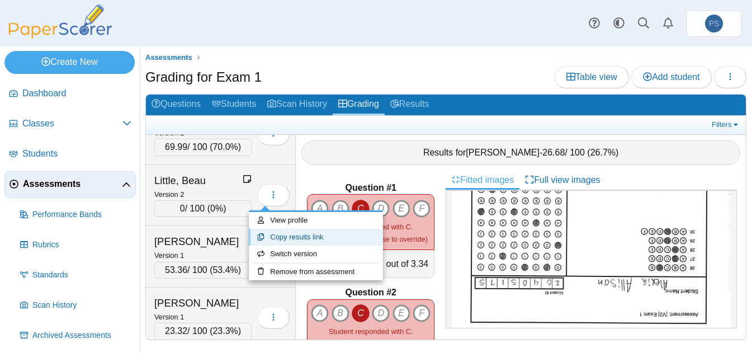
click at [284, 240] on link "Copy results link" at bounding box center [316, 237] width 134 height 17
type textarea "**********"
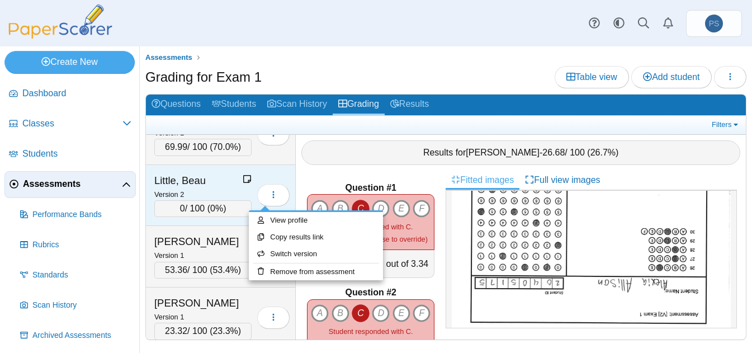
click at [188, 182] on div "Little, Beau" at bounding box center [198, 180] width 88 height 15
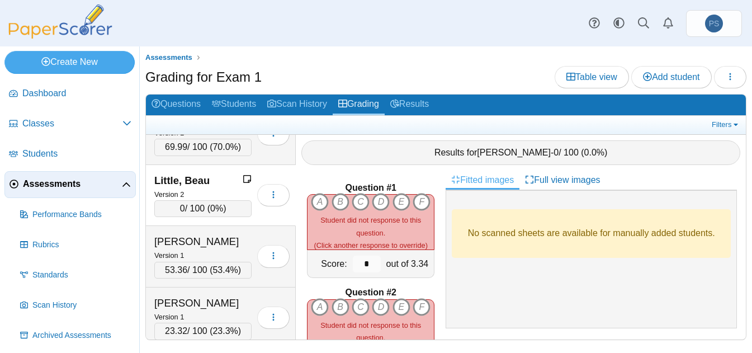
scroll to position [0, 0]
click at [320, 193] on icon "A" at bounding box center [320, 202] width 18 height 18
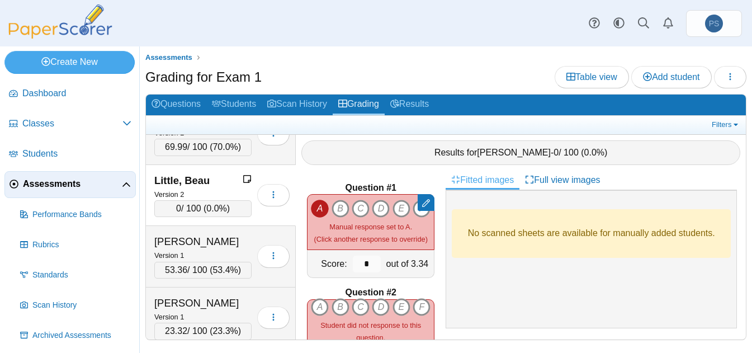
scroll to position [56, 0]
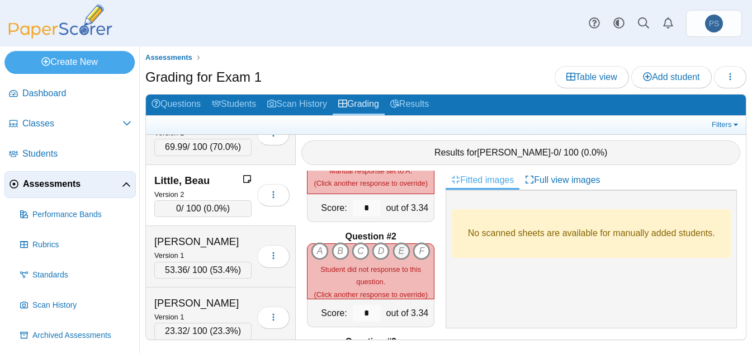
click at [396, 242] on icon "E" at bounding box center [401, 251] width 18 height 18
type input "****"
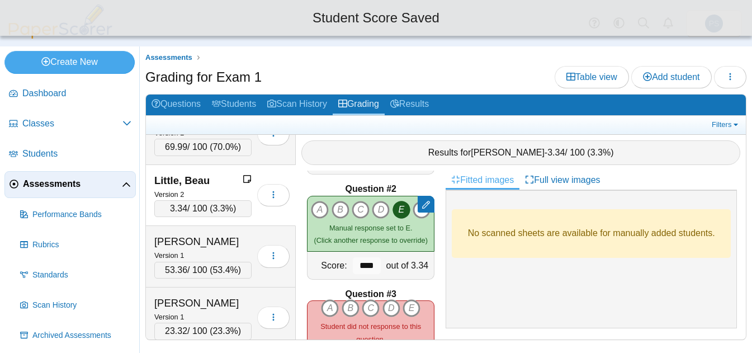
scroll to position [168, 0]
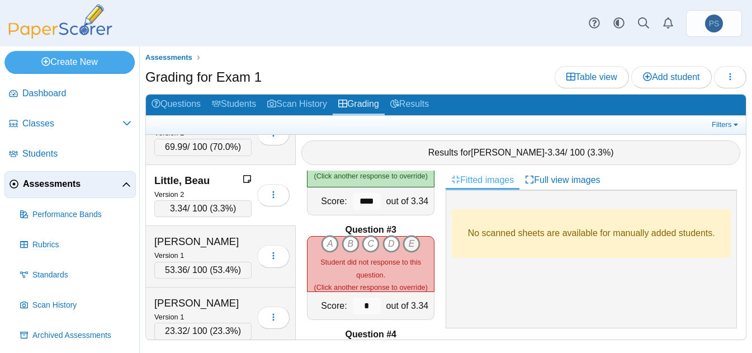
click at [405, 243] on icon "E" at bounding box center [411, 244] width 18 height 18
type input "****"
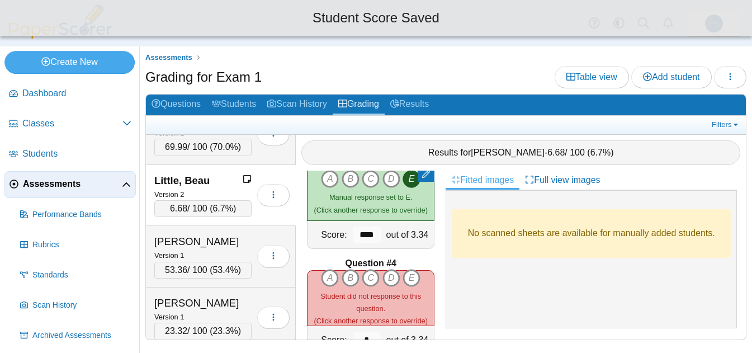
scroll to position [279, 0]
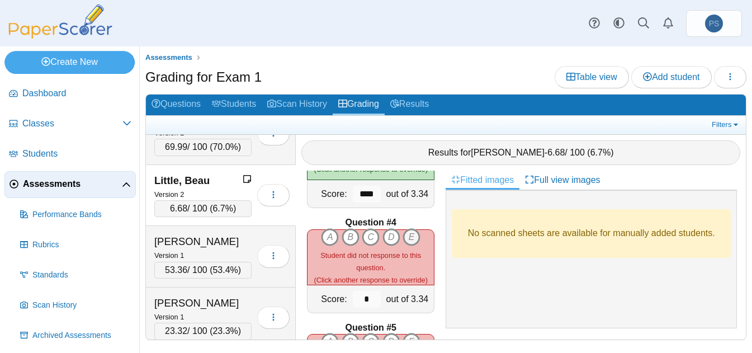
click at [410, 235] on icon "E" at bounding box center [411, 237] width 18 height 18
type input "****"
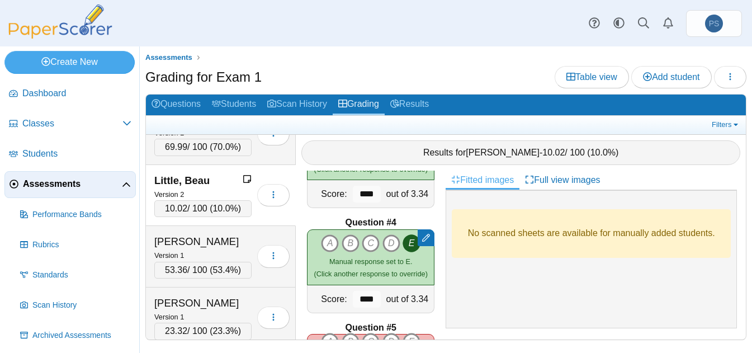
scroll to position [335, 0]
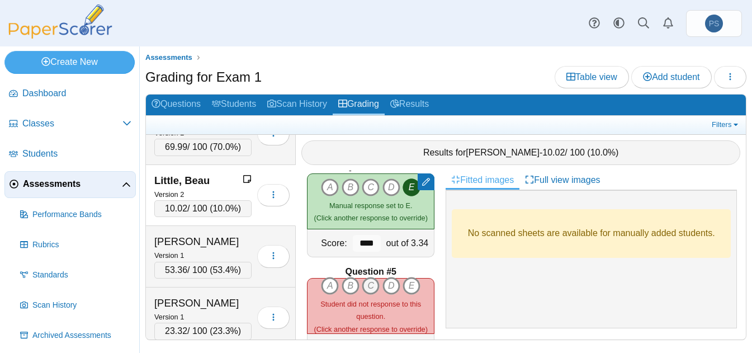
click at [366, 282] on icon "C" at bounding box center [371, 286] width 18 height 18
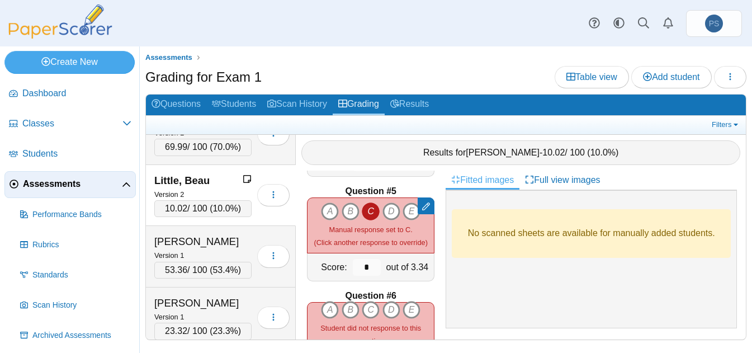
scroll to position [447, 0]
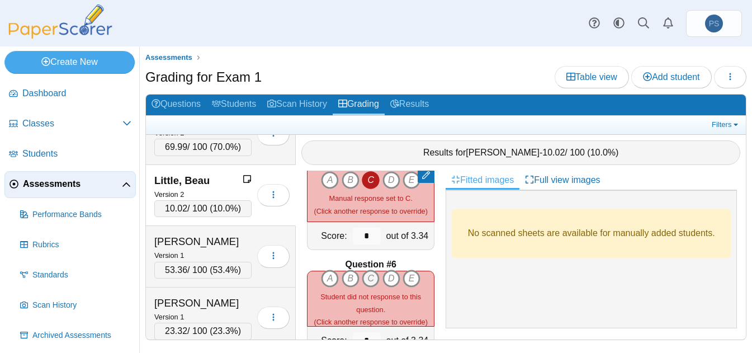
click at [371, 278] on icon "C" at bounding box center [371, 278] width 18 height 18
type input "****"
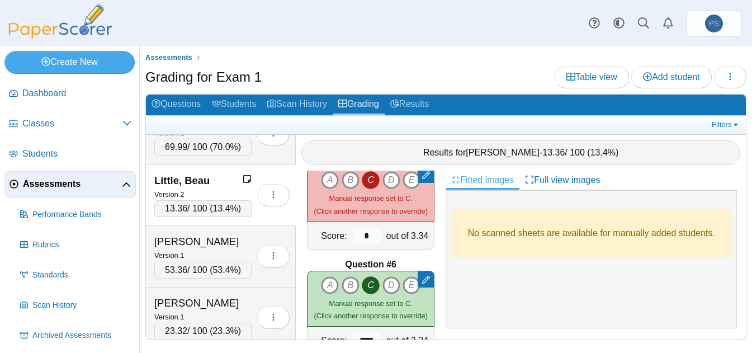
scroll to position [559, 0]
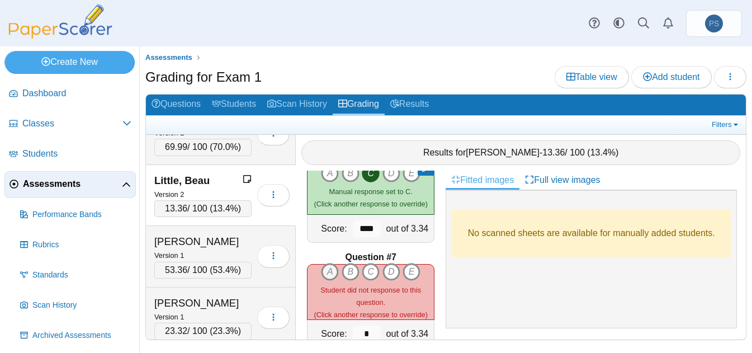
click at [322, 271] on icon "A" at bounding box center [330, 272] width 18 height 18
type input "****"
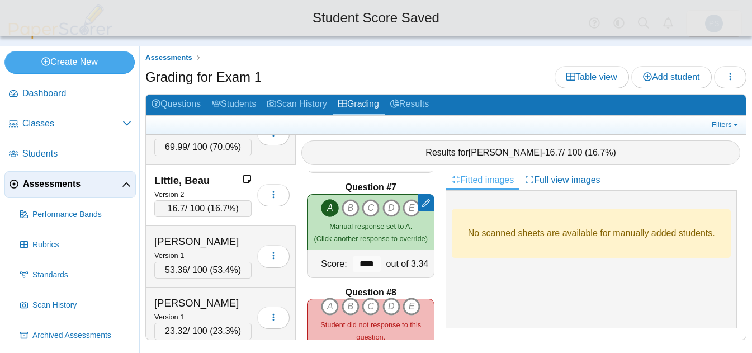
scroll to position [671, 0]
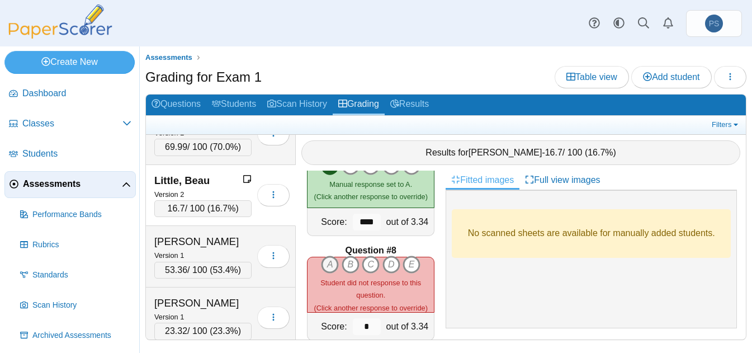
click at [322, 265] on icon "A" at bounding box center [330, 264] width 18 height 18
type input "****"
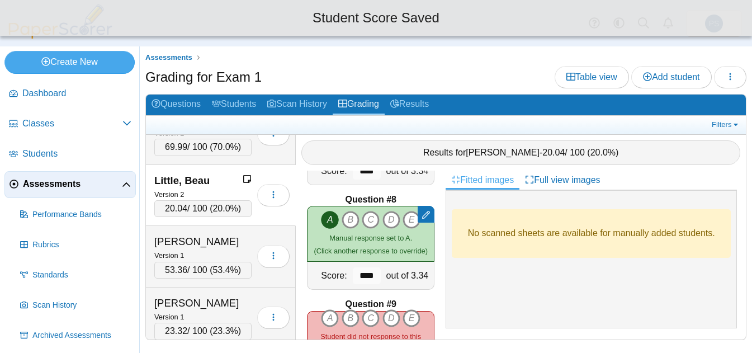
scroll to position [782, 0]
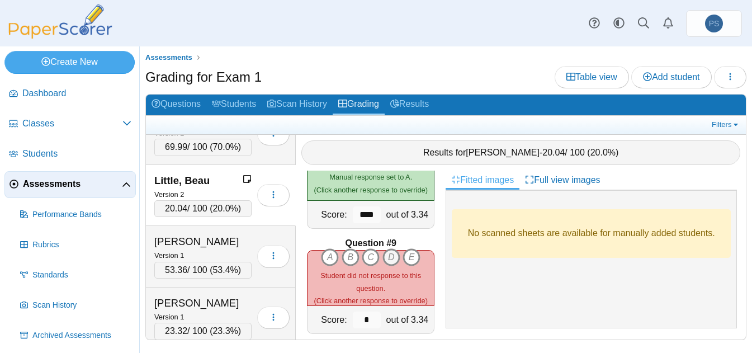
click at [386, 255] on icon "D" at bounding box center [391, 257] width 18 height 18
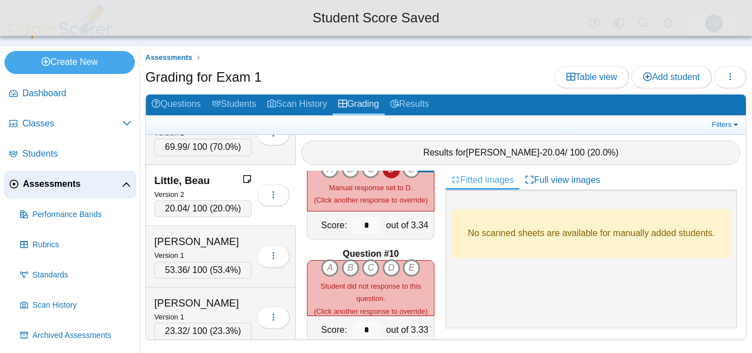
scroll to position [894, 0]
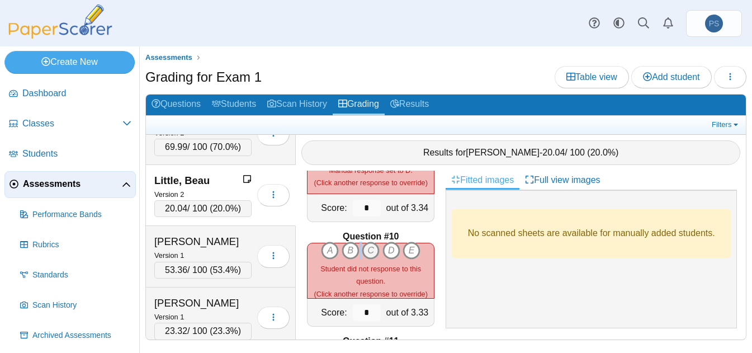
click at [358, 244] on div "A B C D E" at bounding box center [370, 250] width 99 height 18
click at [366, 248] on icon "C" at bounding box center [371, 250] width 18 height 18
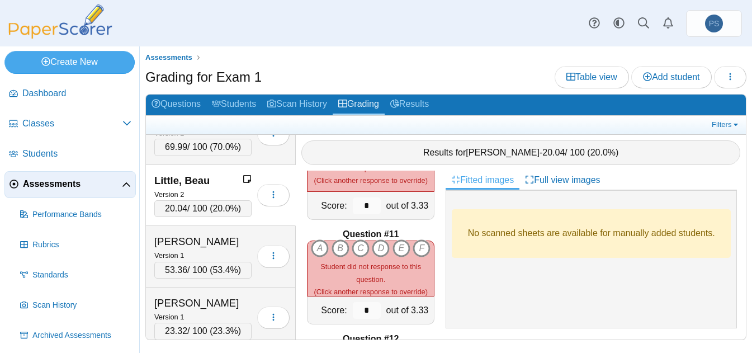
scroll to position [1006, 0]
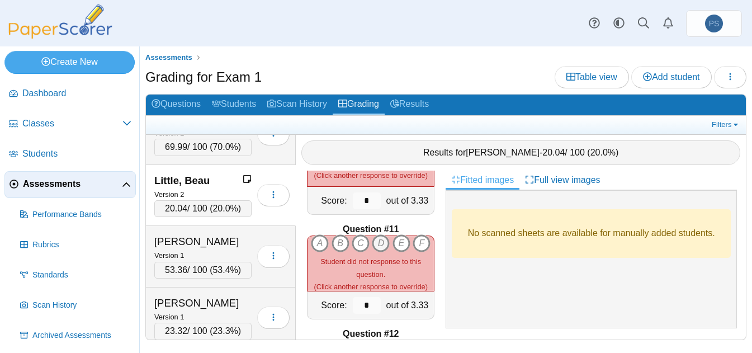
click at [374, 234] on icon "D" at bounding box center [381, 243] width 18 height 18
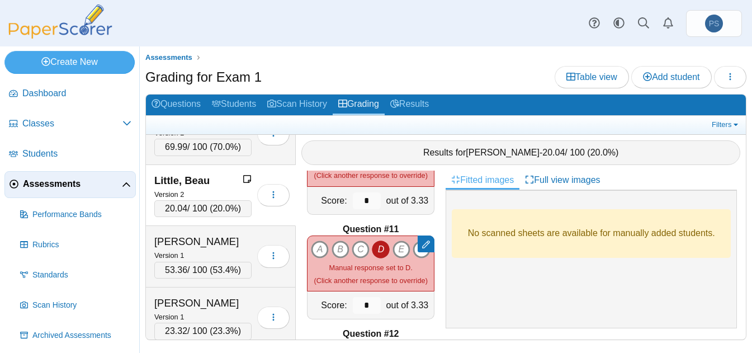
scroll to position [1062, 0]
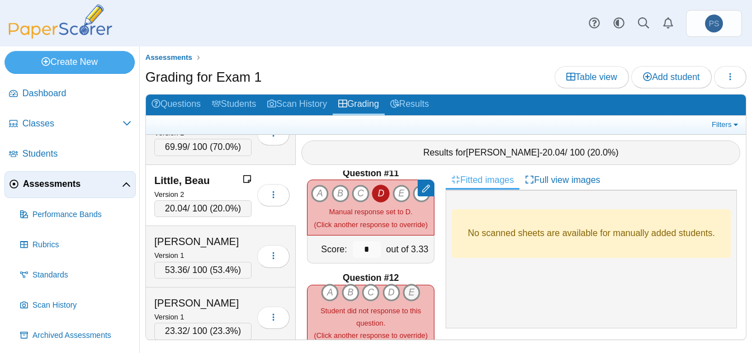
click at [406, 292] on icon "E" at bounding box center [411, 292] width 18 height 18
type input "****"
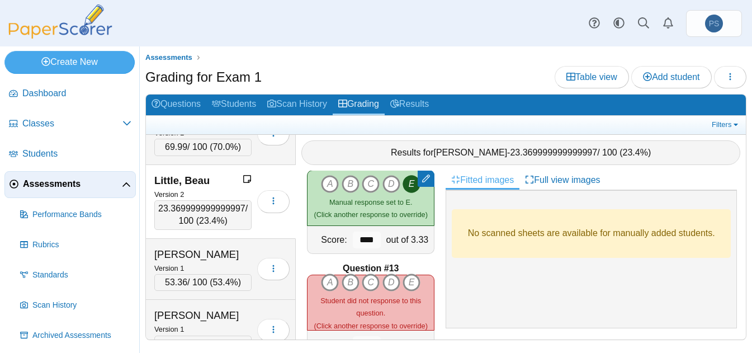
scroll to position [1230, 0]
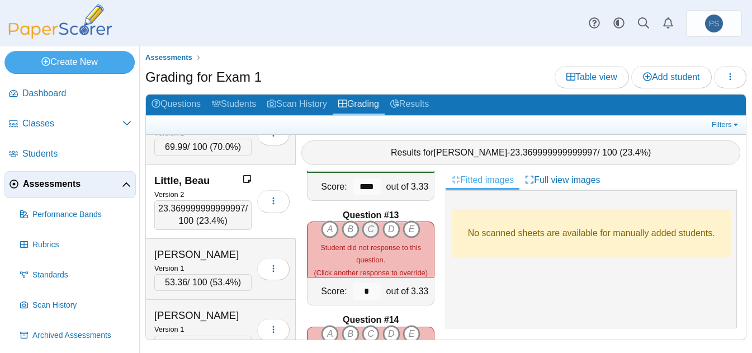
click at [366, 230] on icon "C" at bounding box center [371, 229] width 18 height 18
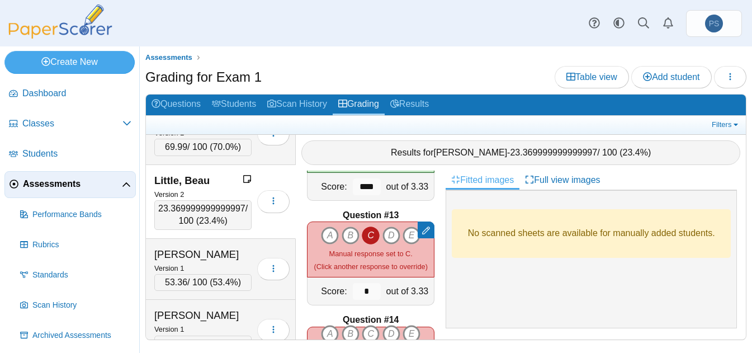
scroll to position [1286, 0]
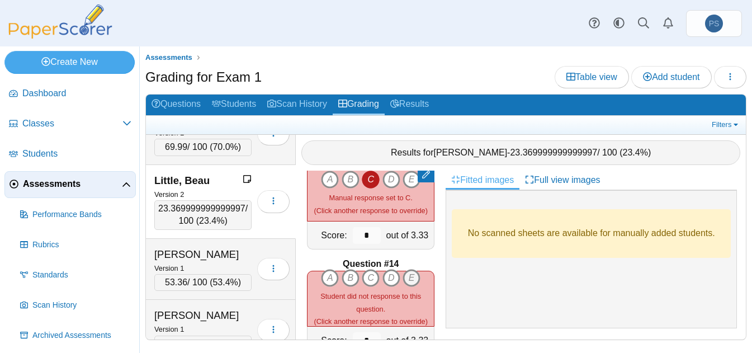
click at [405, 277] on icon "E" at bounding box center [411, 278] width 18 height 18
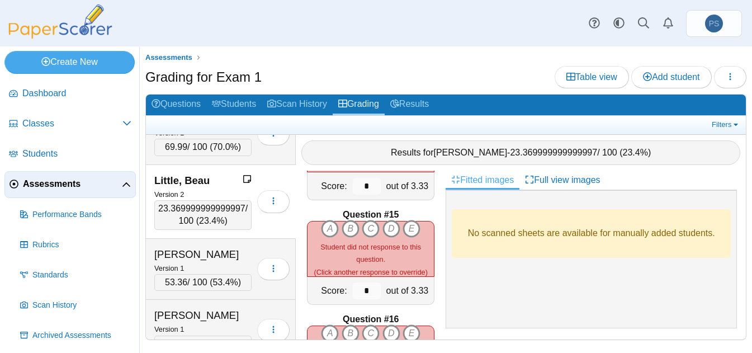
scroll to position [1453, 0]
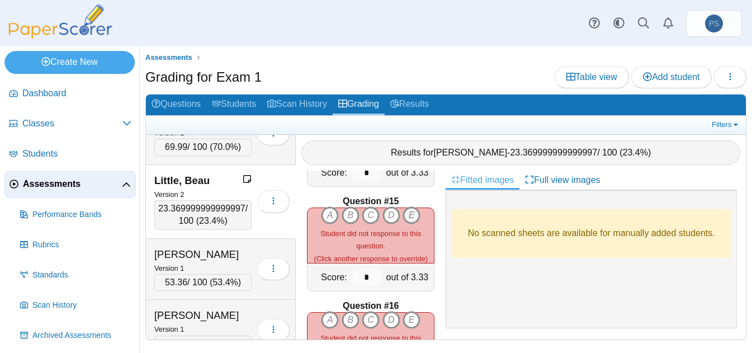
click at [406, 211] on icon "E" at bounding box center [411, 215] width 18 height 18
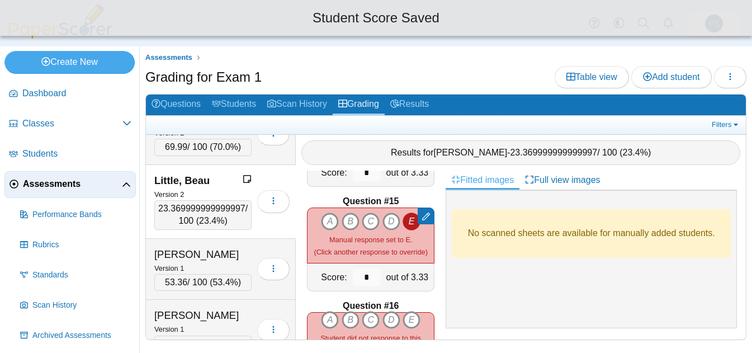
scroll to position [1509, 0]
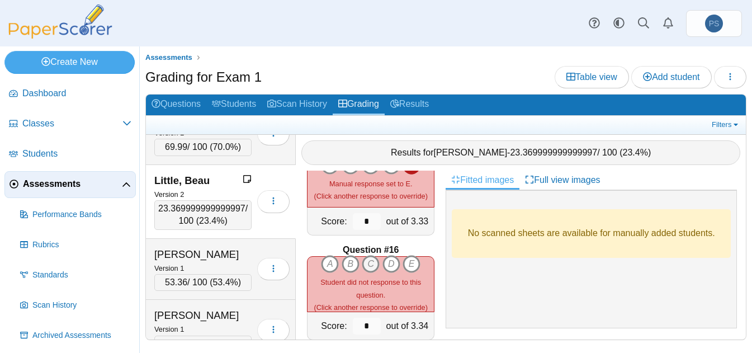
click at [366, 259] on icon "C" at bounding box center [371, 264] width 18 height 18
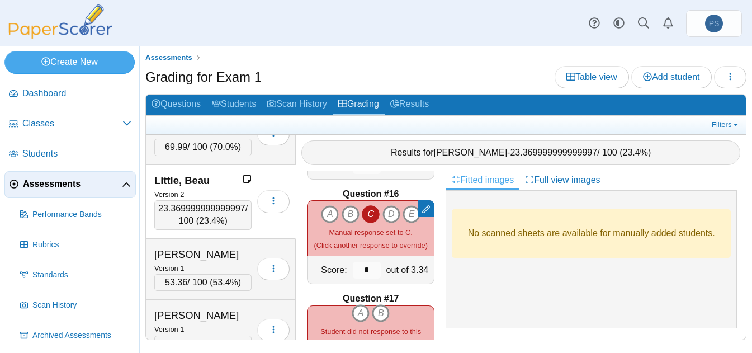
scroll to position [1621, 0]
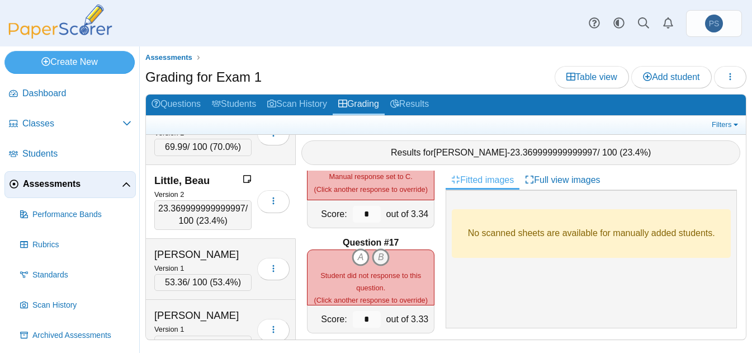
click at [374, 257] on icon "B" at bounding box center [381, 257] width 18 height 18
type input "****"
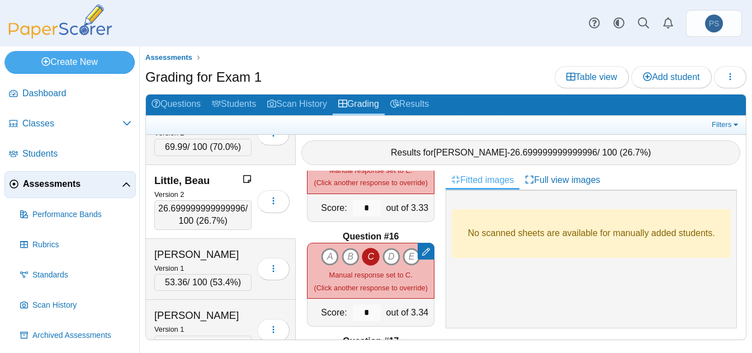
scroll to position [1509, 0]
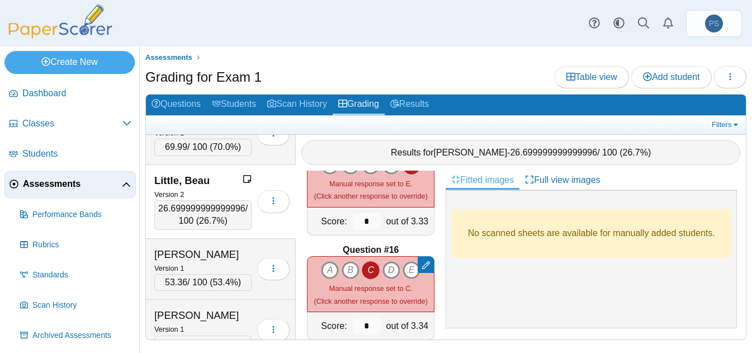
click at [387, 267] on icon "D" at bounding box center [391, 270] width 18 height 18
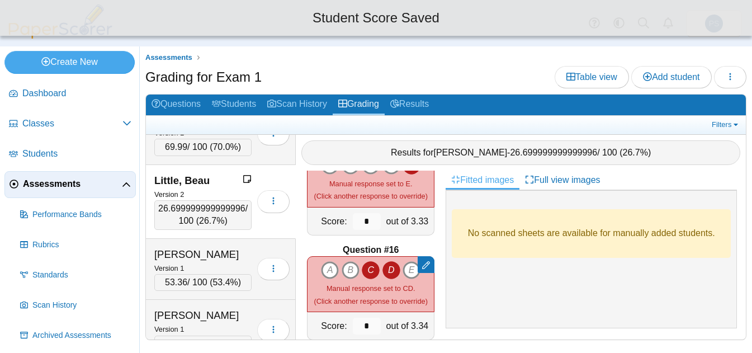
click at [368, 274] on icon "C" at bounding box center [371, 270] width 18 height 18
type input "****"
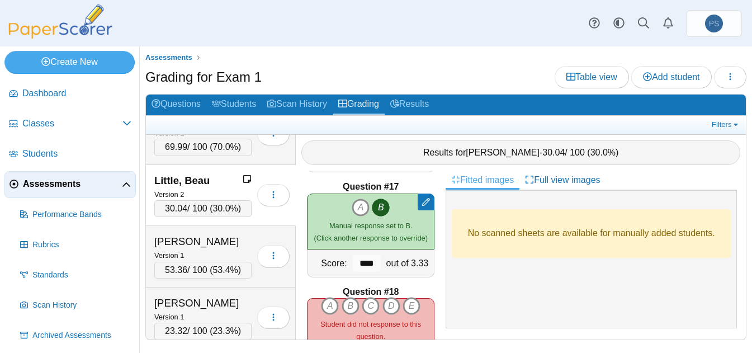
scroll to position [1733, 0]
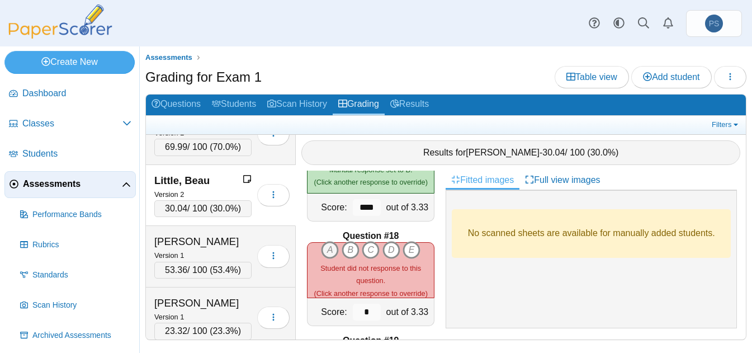
click at [325, 245] on icon "A" at bounding box center [330, 250] width 18 height 18
type input "****"
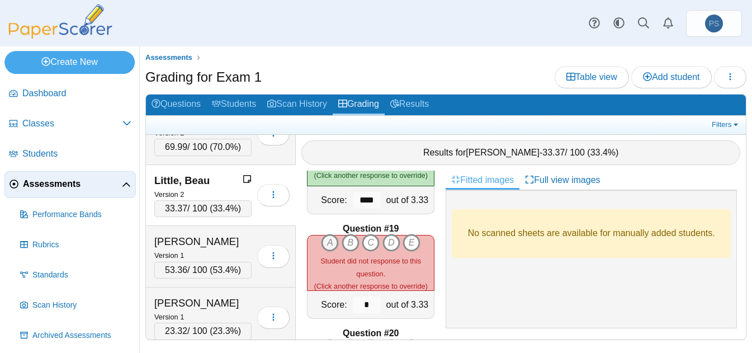
click at [327, 244] on icon "A" at bounding box center [330, 243] width 18 height 18
type input "****"
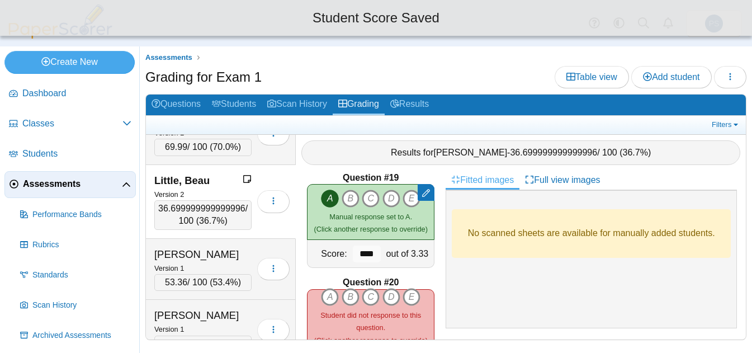
scroll to position [1956, 0]
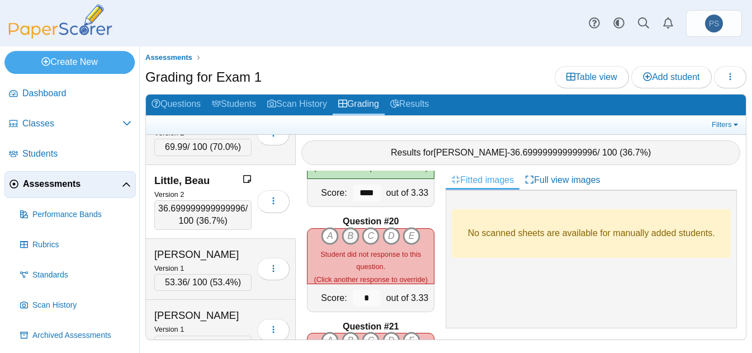
click at [349, 234] on icon "B" at bounding box center [351, 236] width 18 height 18
type input "****"
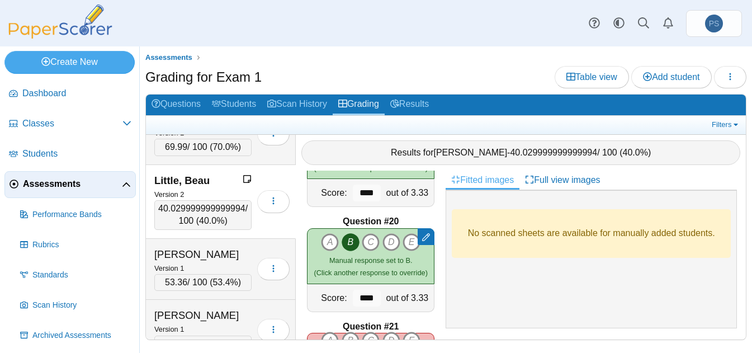
scroll to position [2068, 0]
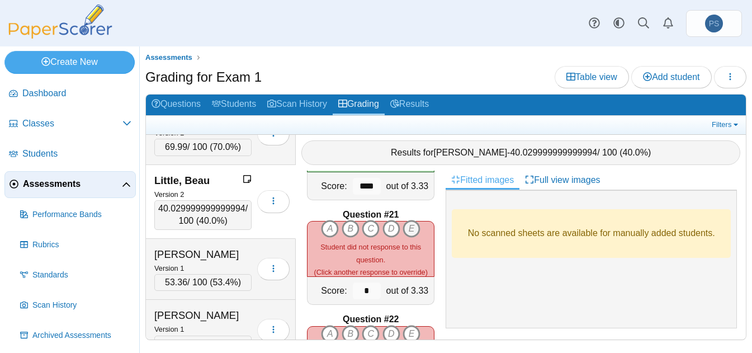
click at [410, 228] on icon "E" at bounding box center [411, 229] width 18 height 18
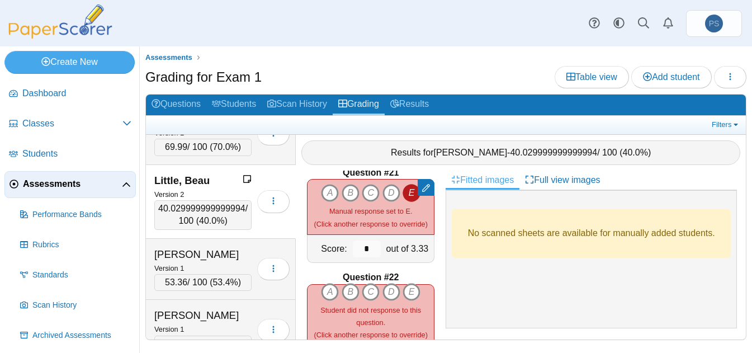
scroll to position [2124, 0]
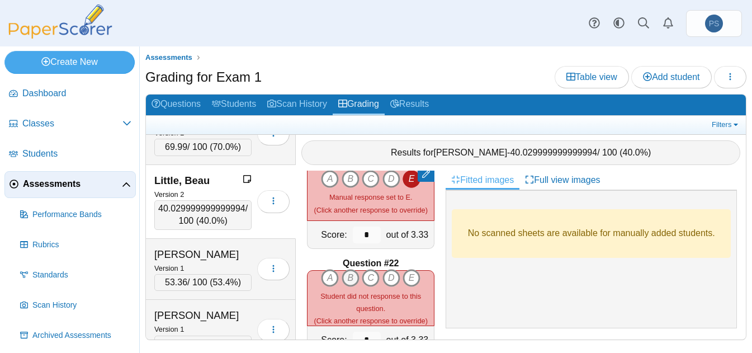
click at [344, 272] on icon "B" at bounding box center [351, 278] width 18 height 18
type input "****"
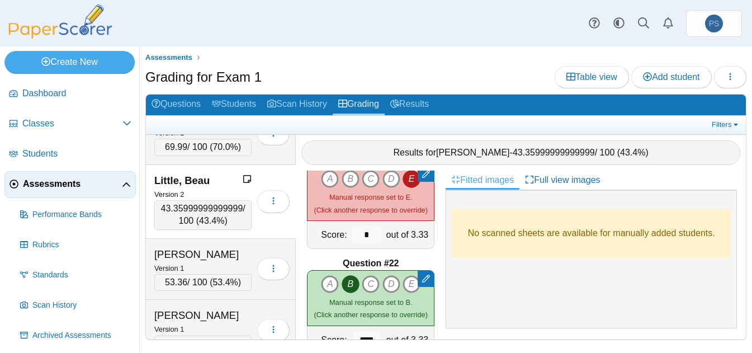
scroll to position [2180, 0]
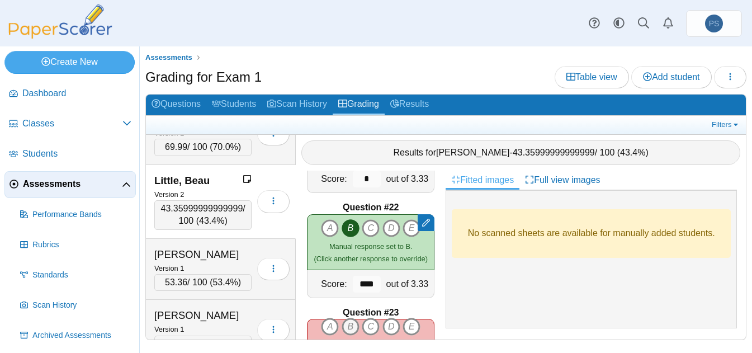
click at [346, 326] on icon "B" at bounding box center [351, 326] width 18 height 18
type input "****"
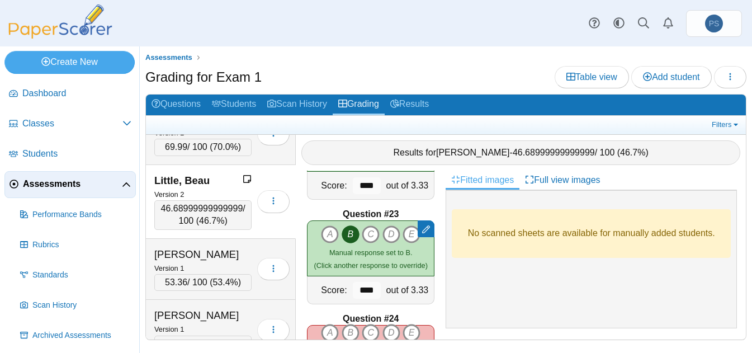
scroll to position [2292, 0]
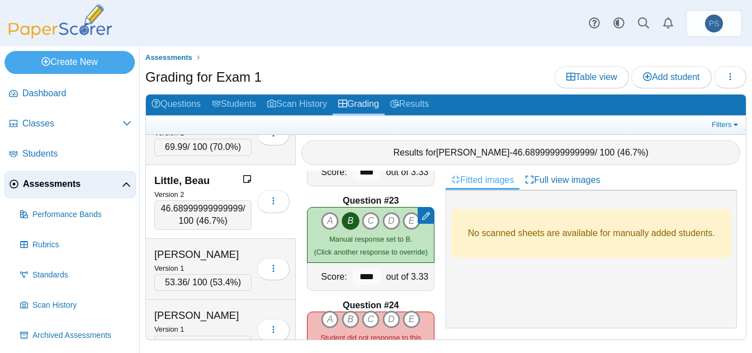
click at [343, 320] on icon "B" at bounding box center [351, 319] width 18 height 18
type input "****"
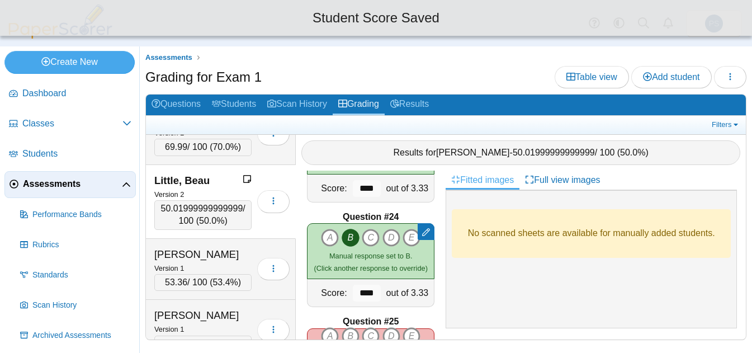
scroll to position [2459, 0]
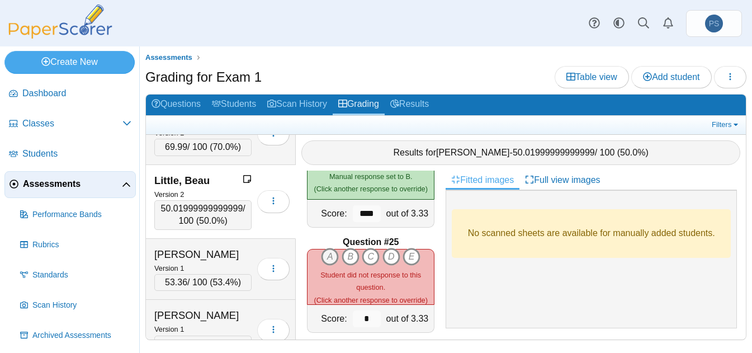
click at [327, 255] on icon "A" at bounding box center [330, 257] width 18 height 18
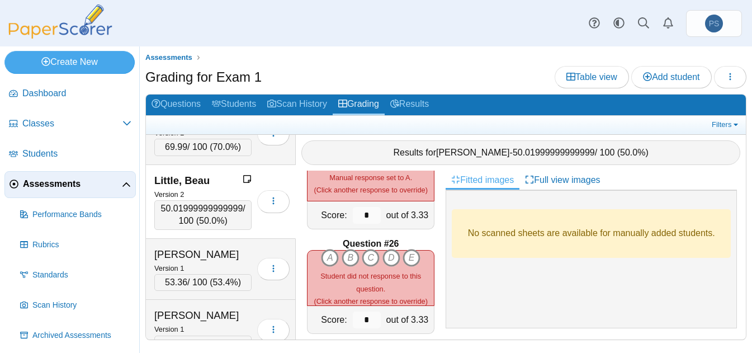
scroll to position [2627, 0]
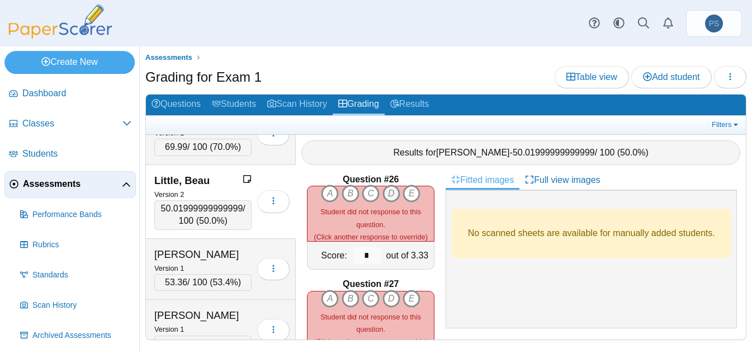
click at [385, 193] on icon "D" at bounding box center [391, 193] width 18 height 18
type input "****"
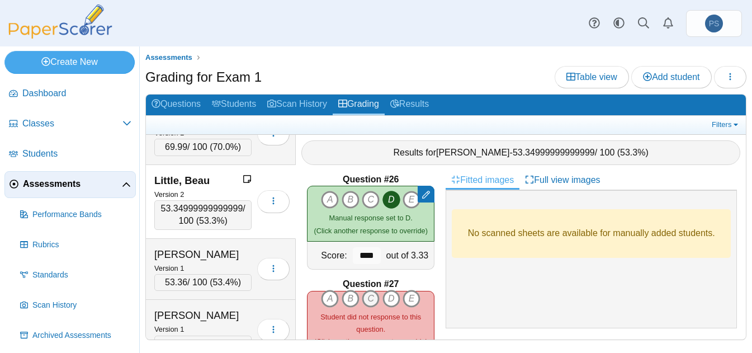
click at [366, 293] on icon "C" at bounding box center [371, 299] width 18 height 18
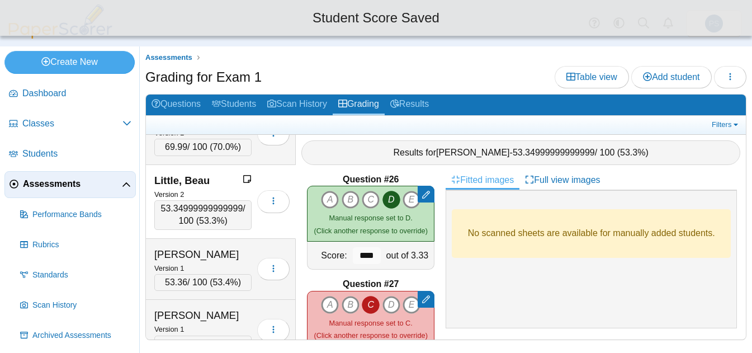
scroll to position [2739, 0]
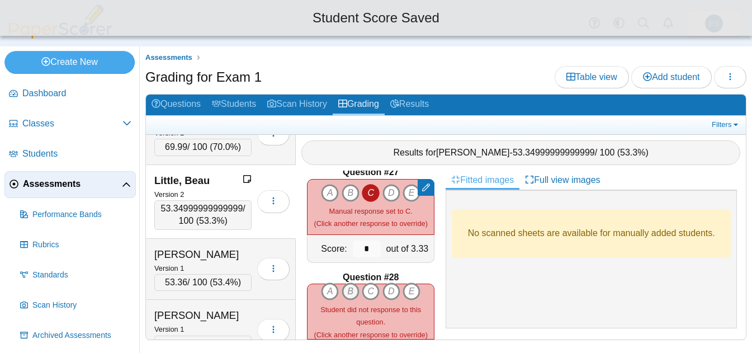
click at [348, 285] on icon "B" at bounding box center [351, 291] width 18 height 18
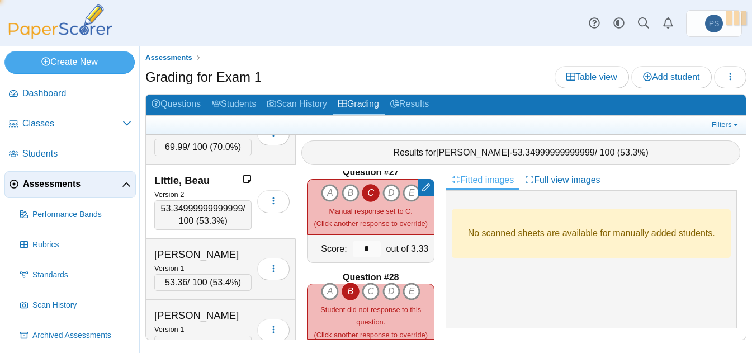
type input "****"
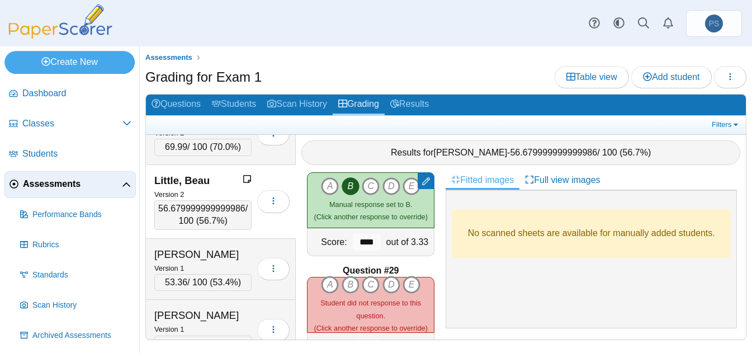
scroll to position [2851, 0]
click at [326, 282] on icon "A" at bounding box center [330, 284] width 18 height 18
type input "****"
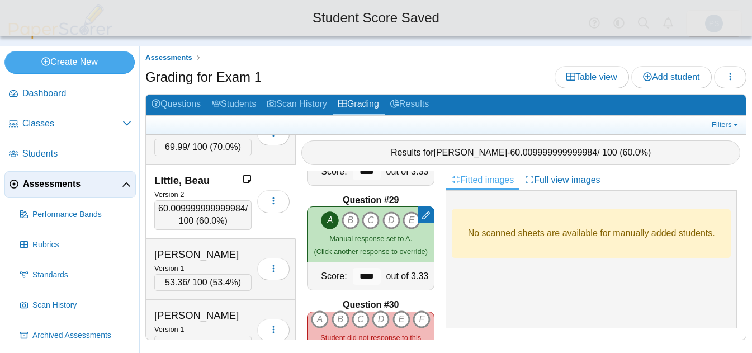
scroll to position [2962, 0]
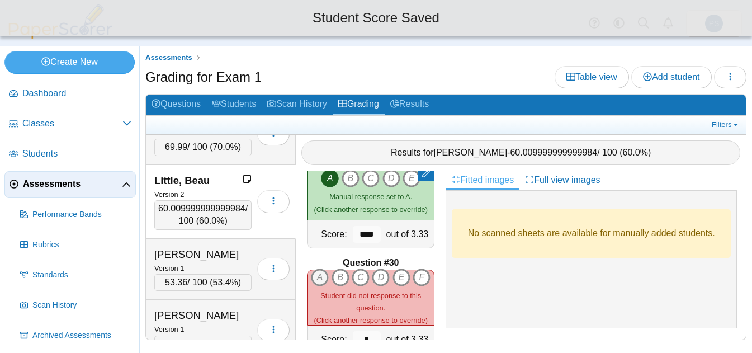
click at [316, 268] on icon "A" at bounding box center [320, 277] width 18 height 18
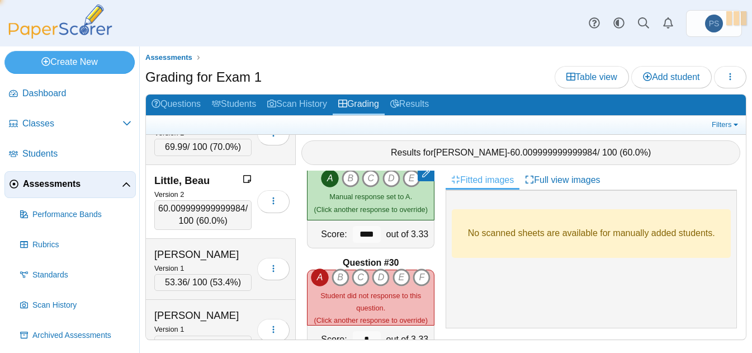
type input "****"
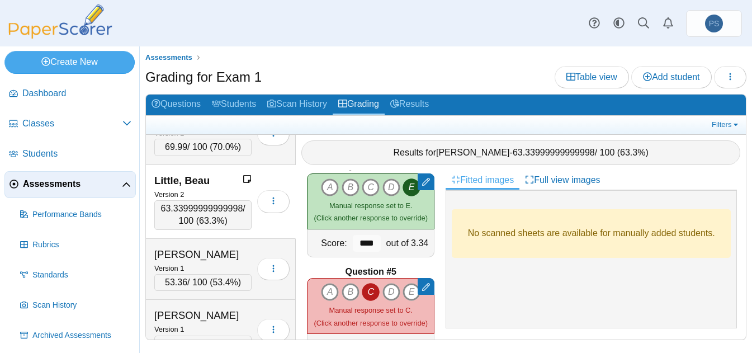
scroll to position [0, 0]
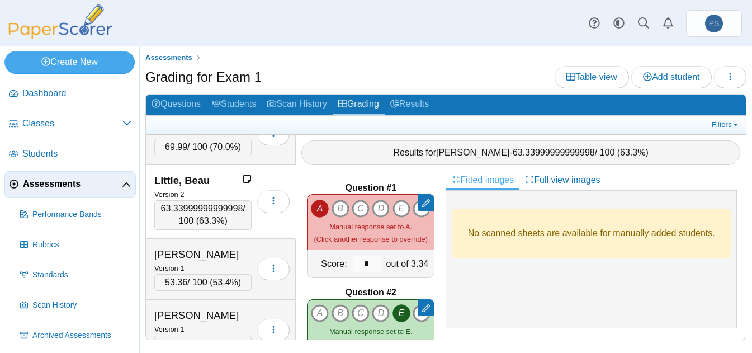
click at [329, 342] on div at bounding box center [445, 345] width 601 height 11
click at [667, 78] on span "Add student" at bounding box center [671, 77] width 56 height 10
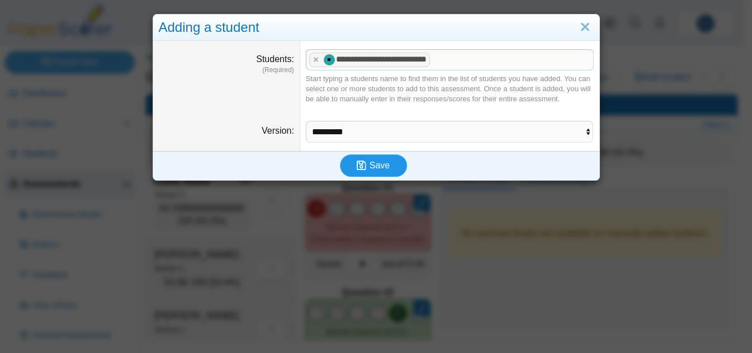
click at [379, 162] on span "Save" at bounding box center [379, 165] width 20 height 10
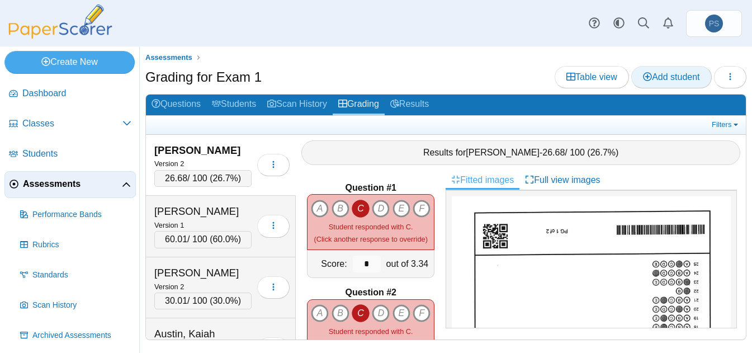
click at [660, 78] on span "Add student" at bounding box center [671, 77] width 56 height 10
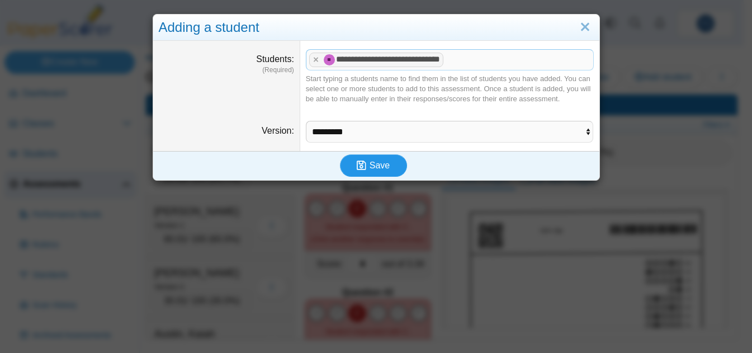
click at [374, 167] on span "Save" at bounding box center [379, 165] width 20 height 10
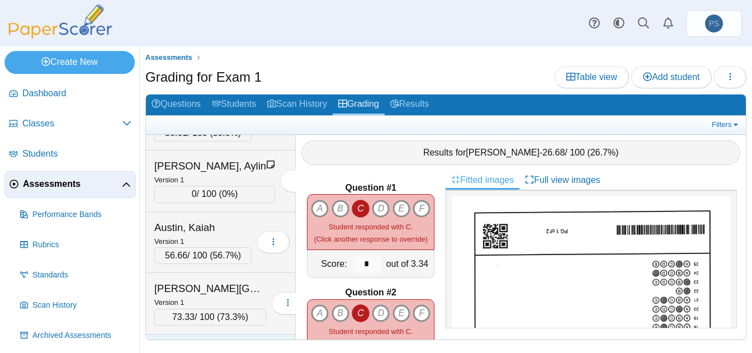
scroll to position [56, 0]
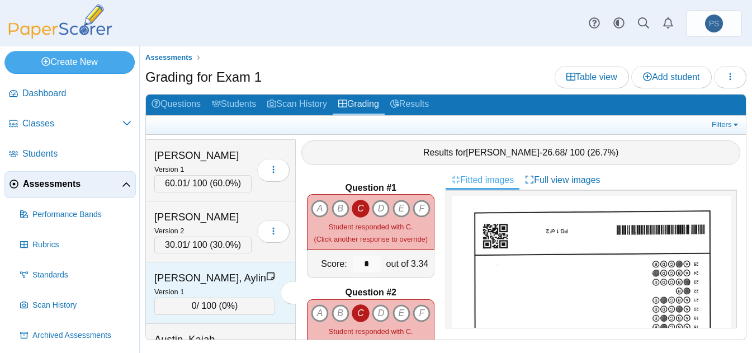
click at [229, 286] on div "Version 1" at bounding box center [214, 291] width 121 height 12
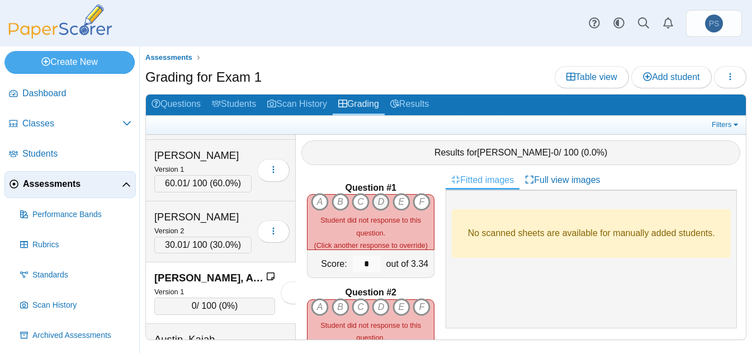
click at [380, 193] on icon "D" at bounding box center [381, 202] width 18 height 18
type input "****"
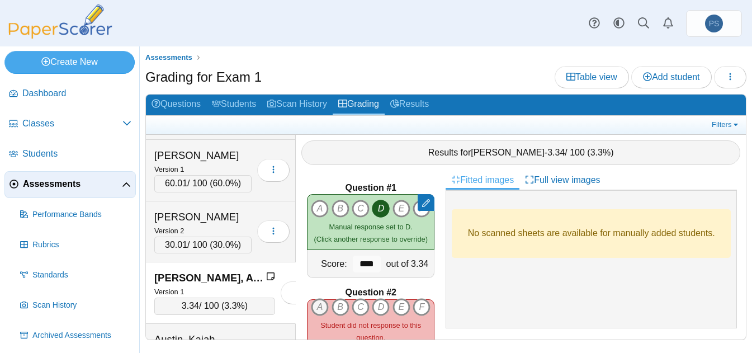
click at [312, 298] on icon "A" at bounding box center [320, 307] width 18 height 18
type input "****"
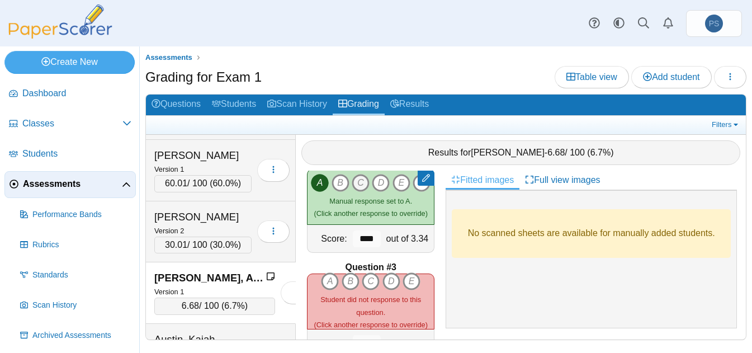
scroll to position [168, 0]
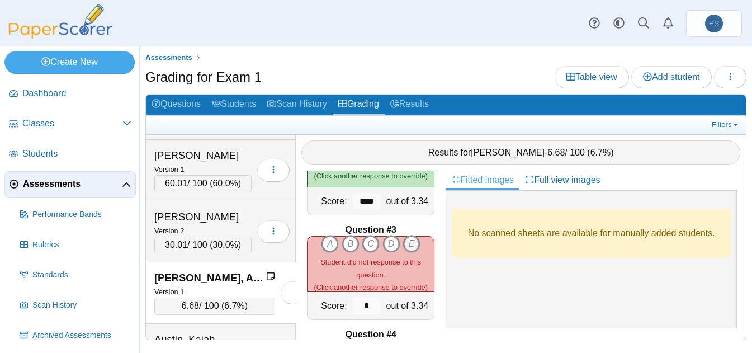
click at [404, 241] on icon "E" at bounding box center [411, 244] width 18 height 18
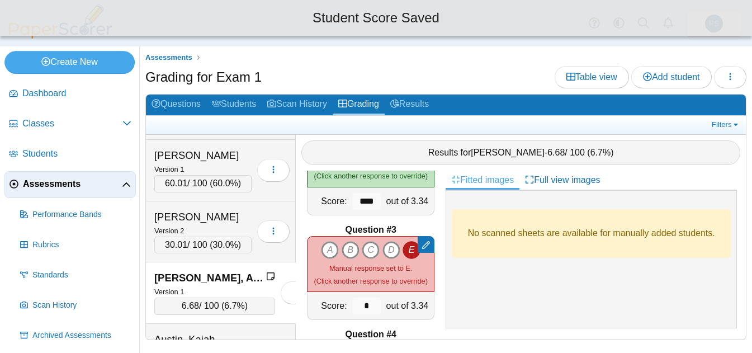
scroll to position [279, 0]
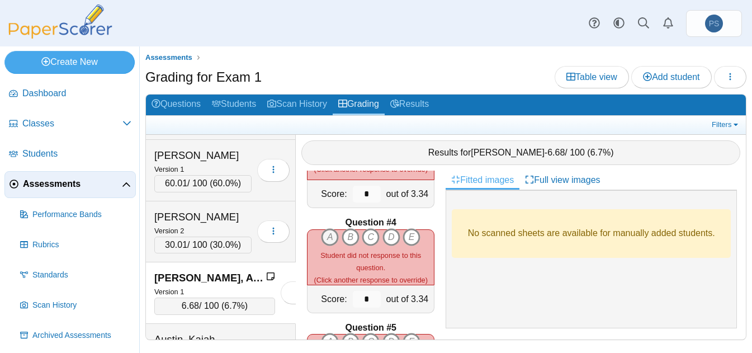
click at [324, 235] on icon "A" at bounding box center [330, 237] width 18 height 18
type input "****"
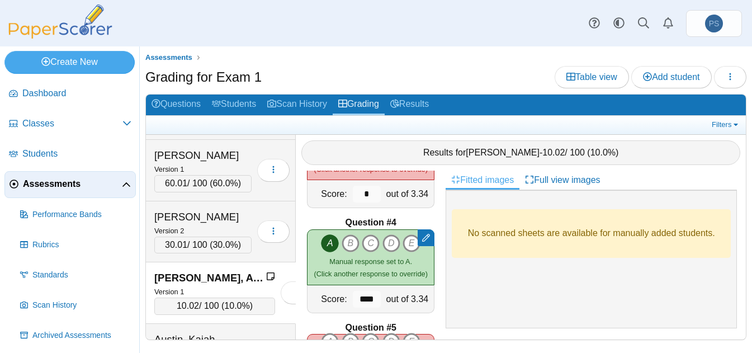
scroll to position [335, 0]
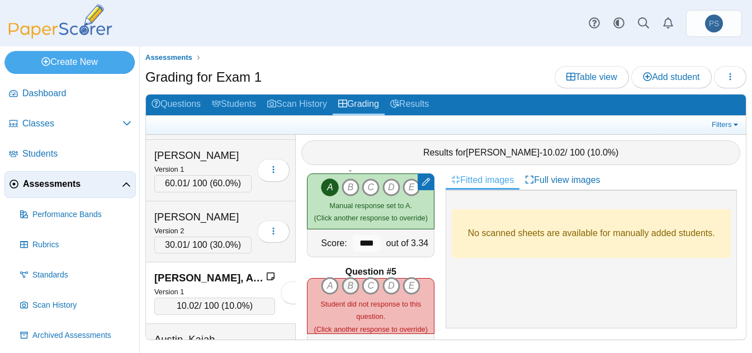
click at [351, 283] on icon "B" at bounding box center [351, 286] width 18 height 18
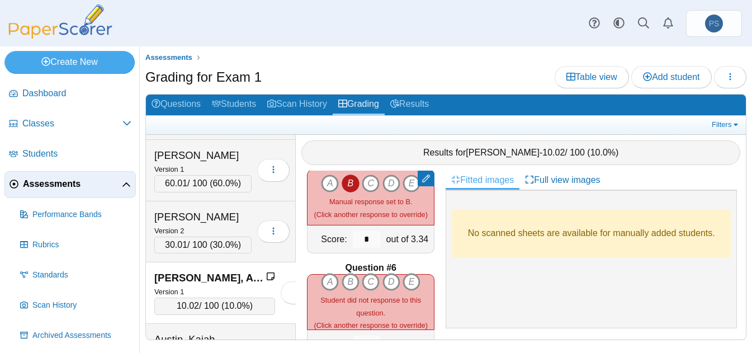
scroll to position [447, 0]
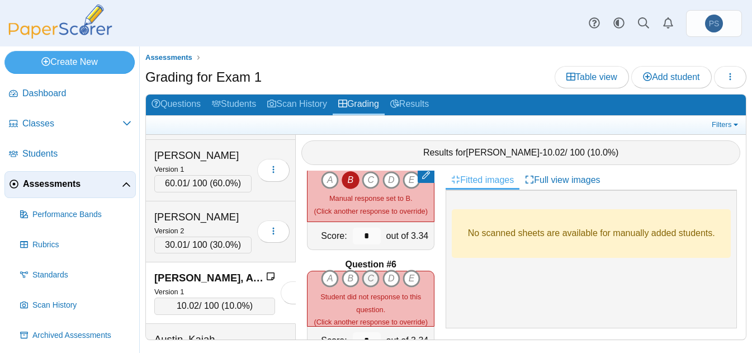
click at [364, 277] on icon "C" at bounding box center [371, 278] width 18 height 18
type input "****"
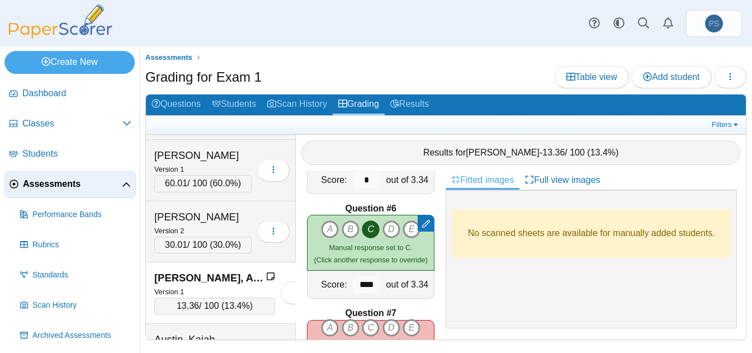
scroll to position [559, 0]
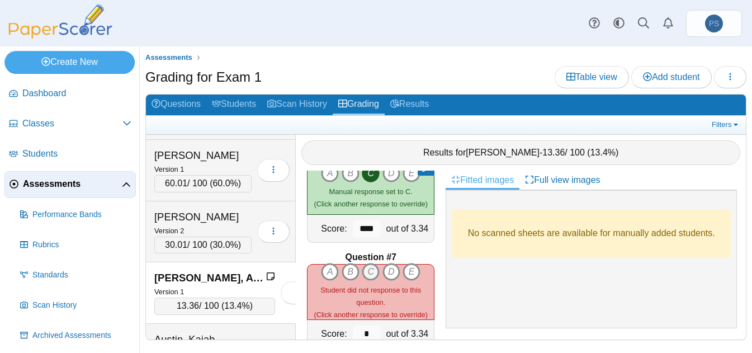
click at [367, 267] on icon "C" at bounding box center [371, 272] width 18 height 18
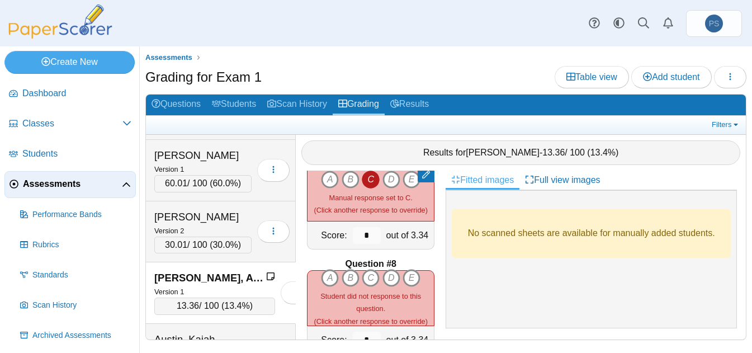
scroll to position [671, 0]
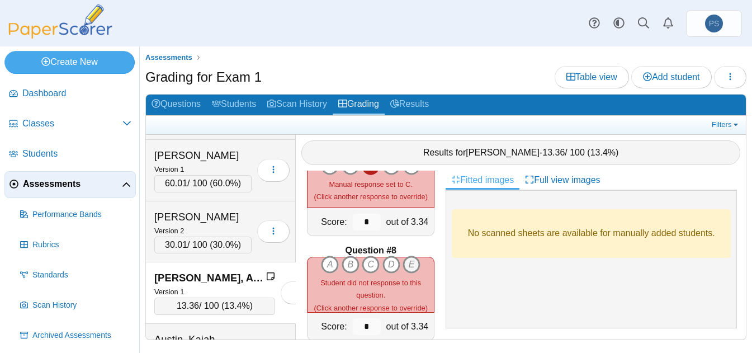
click at [406, 261] on icon "E" at bounding box center [411, 264] width 18 height 18
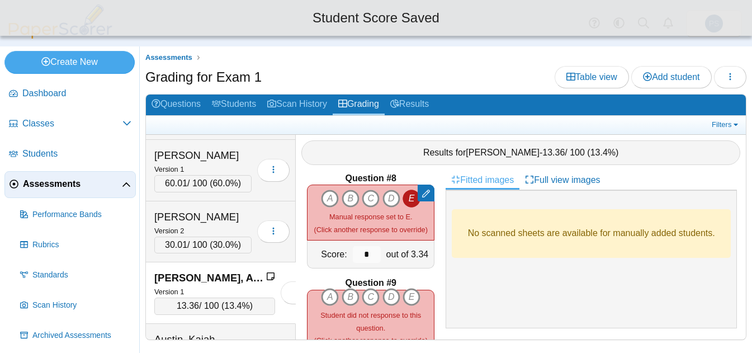
scroll to position [782, 0]
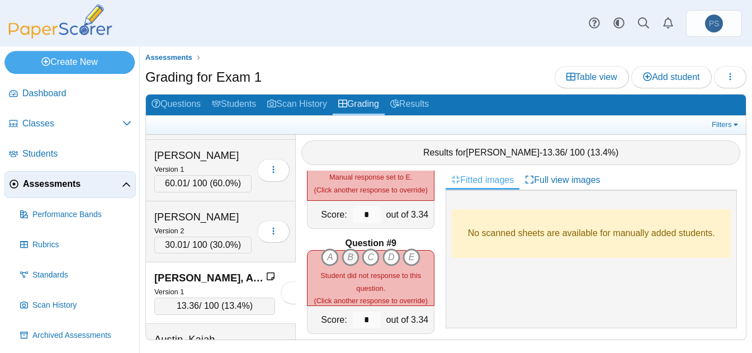
click at [348, 257] on icon "B" at bounding box center [351, 257] width 18 height 18
type input "****"
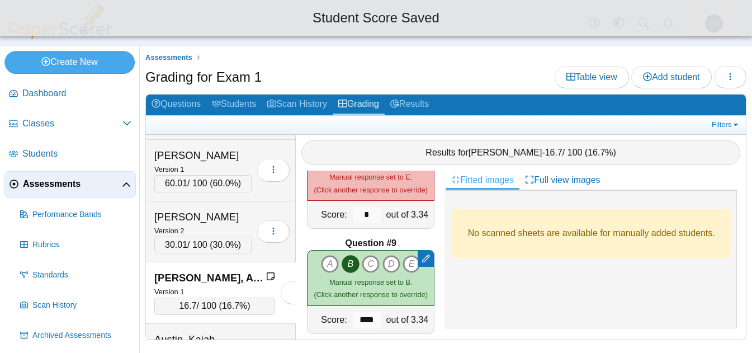
scroll to position [838, 0]
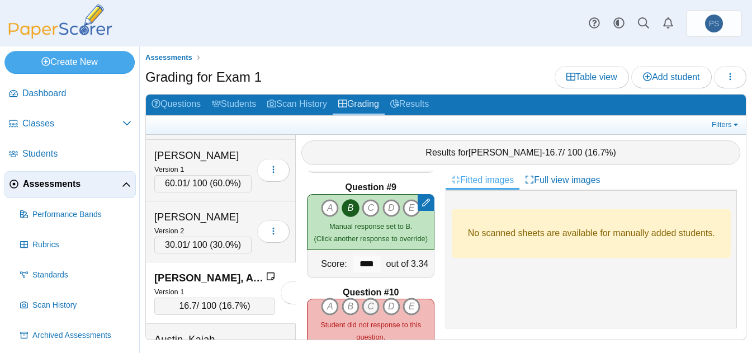
click at [367, 305] on icon "C" at bounding box center [371, 306] width 18 height 18
type input "****"
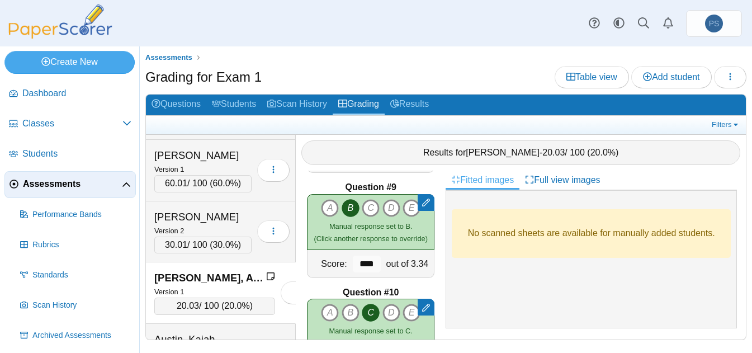
scroll to position [950, 0]
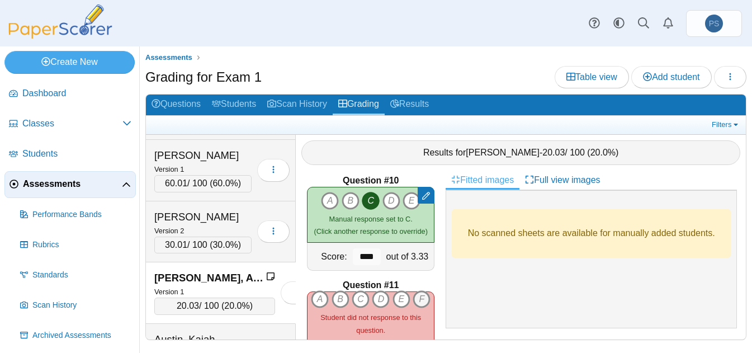
click at [412, 302] on icon "F" at bounding box center [421, 299] width 18 height 18
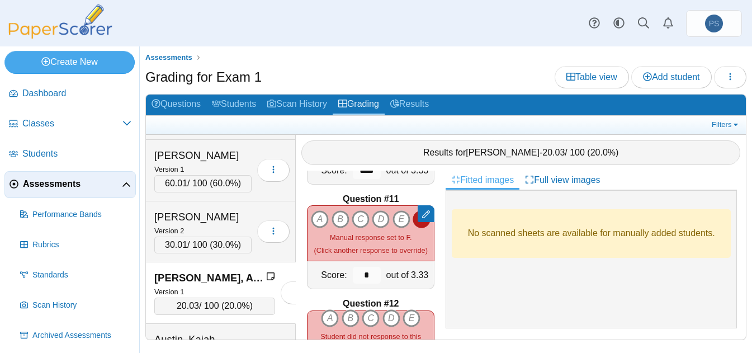
scroll to position [1062, 0]
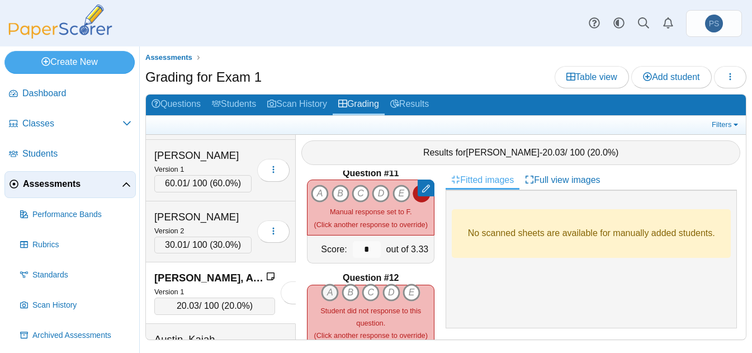
click at [321, 292] on icon "A" at bounding box center [330, 292] width 18 height 18
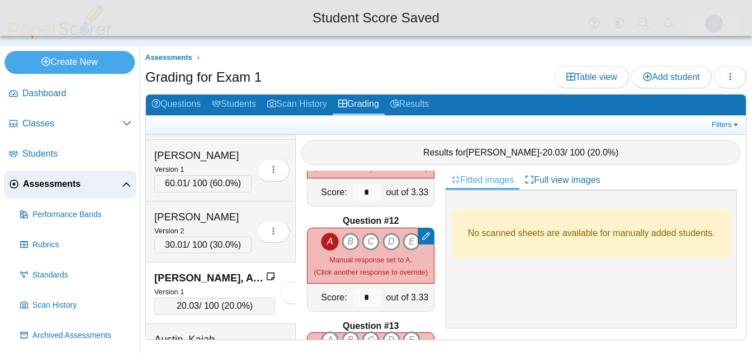
scroll to position [1174, 0]
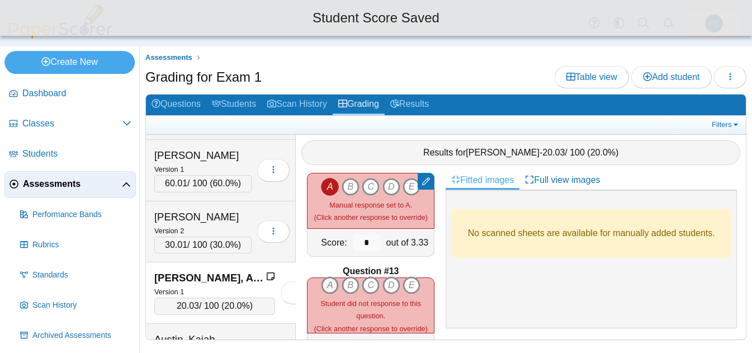
click at [326, 279] on icon "A" at bounding box center [330, 285] width 18 height 18
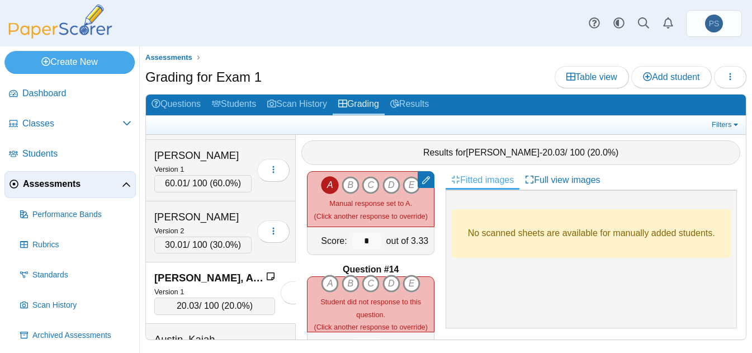
scroll to position [1341, 0]
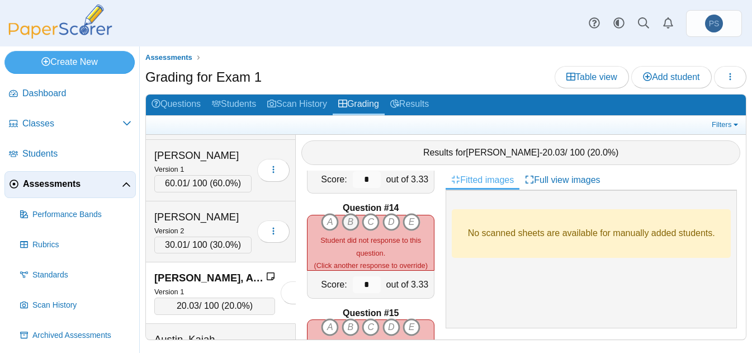
click at [345, 219] on icon "B" at bounding box center [351, 222] width 18 height 18
type input "****"
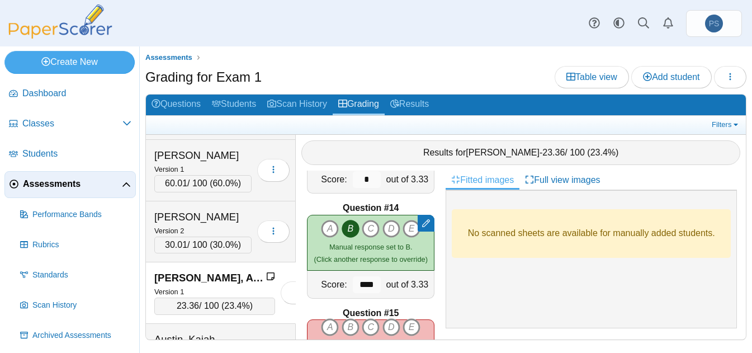
scroll to position [1397, 0]
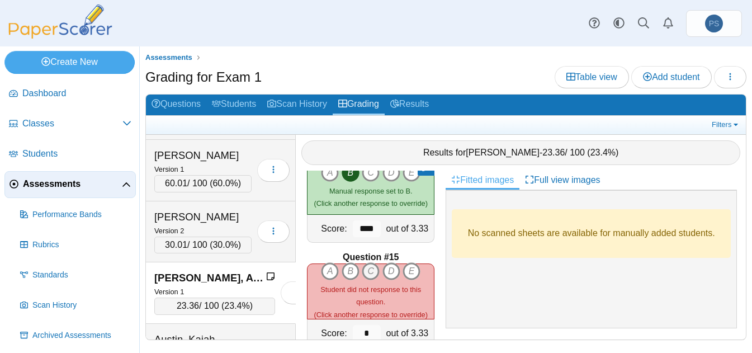
click at [366, 269] on icon "C" at bounding box center [371, 271] width 18 height 18
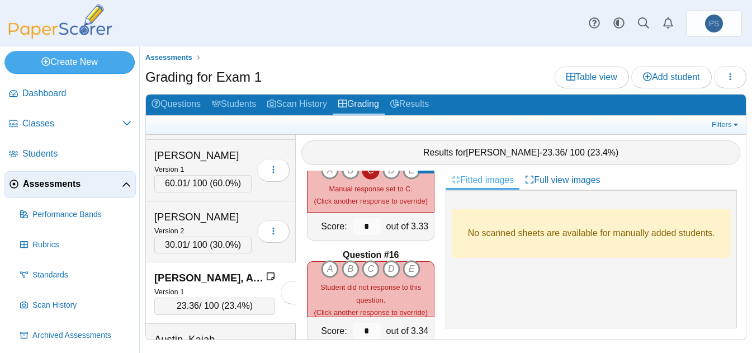
scroll to position [1509, 0]
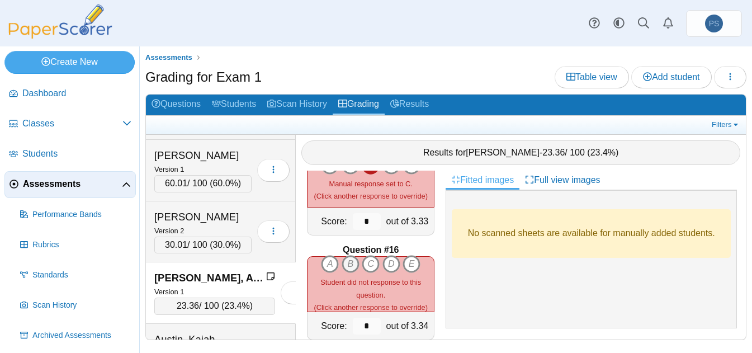
click at [342, 260] on icon "B" at bounding box center [351, 264] width 18 height 18
type input "****"
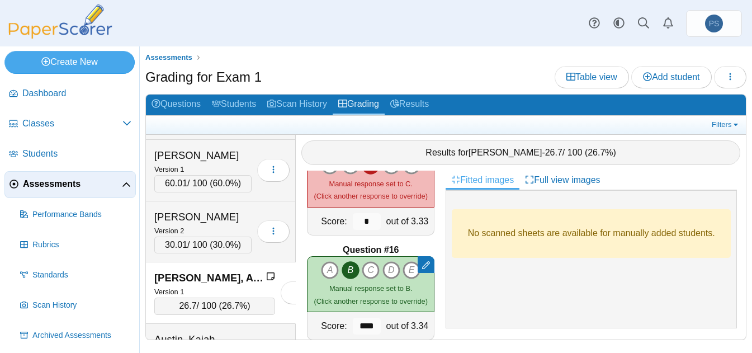
scroll to position [1565, 0]
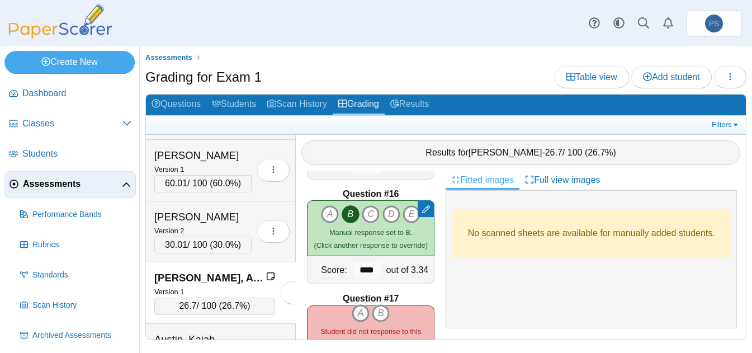
click at [354, 309] on icon "A" at bounding box center [361, 313] width 18 height 18
type input "****"
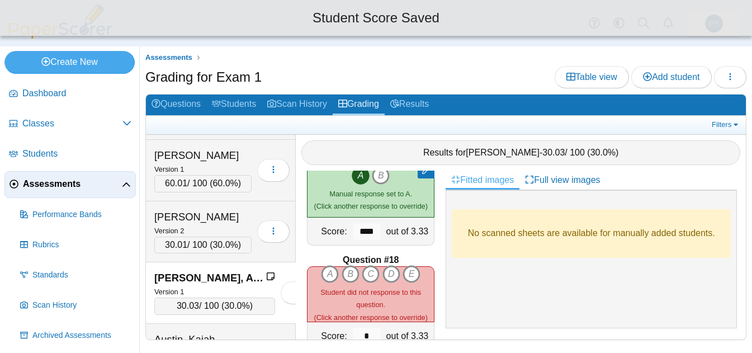
scroll to position [1733, 0]
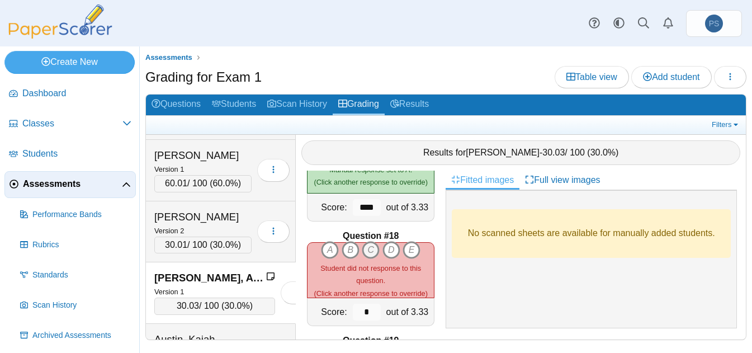
click at [363, 248] on icon "C" at bounding box center [371, 250] width 18 height 18
type input "****"
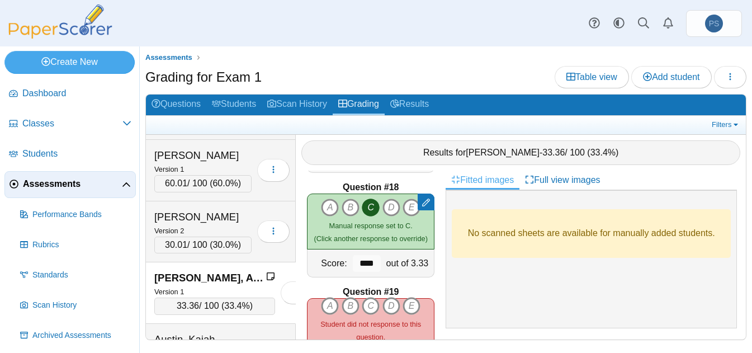
scroll to position [1789, 0]
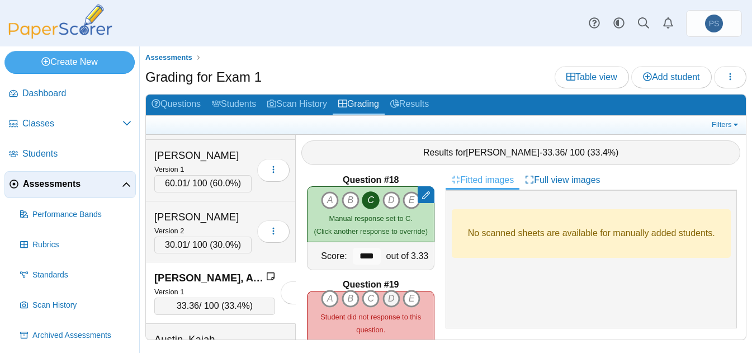
click at [393, 298] on icon "D" at bounding box center [391, 299] width 18 height 18
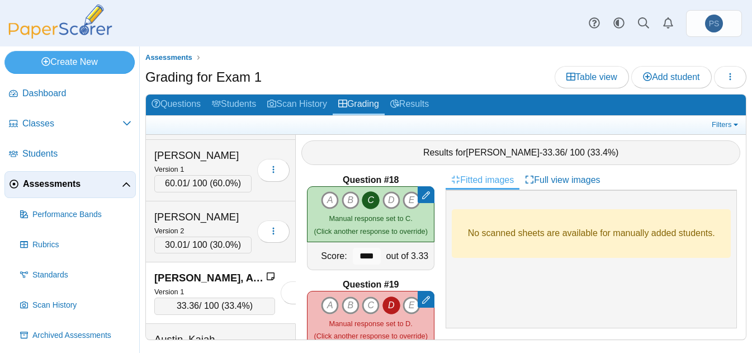
scroll to position [1900, 0]
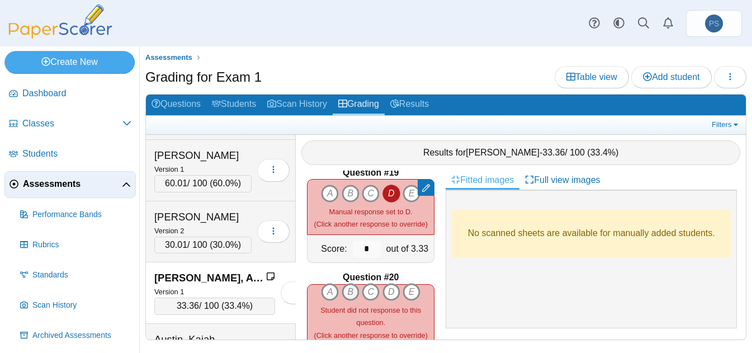
click at [346, 291] on icon "B" at bounding box center [351, 292] width 18 height 18
type input "****"
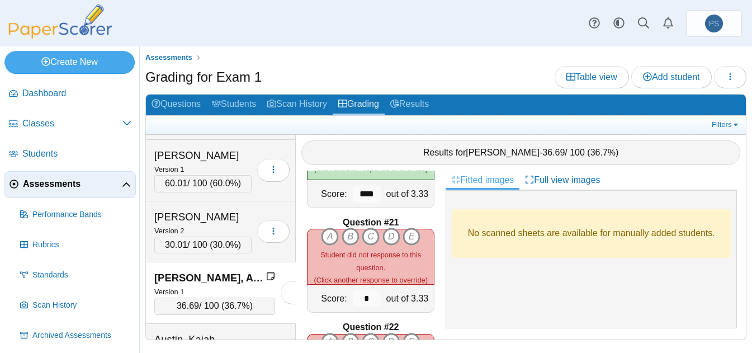
scroll to position [2068, 0]
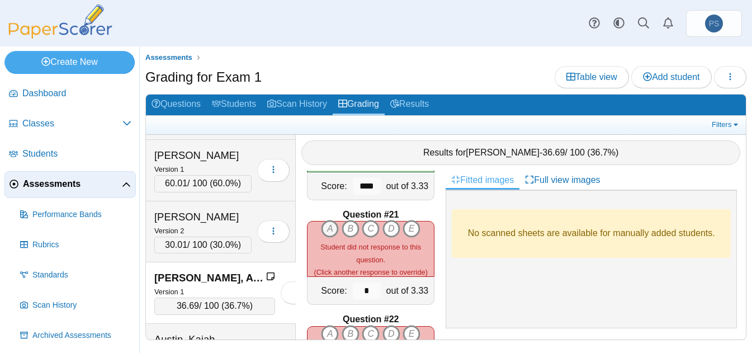
click at [330, 231] on icon "A" at bounding box center [330, 229] width 18 height 18
type input "****"
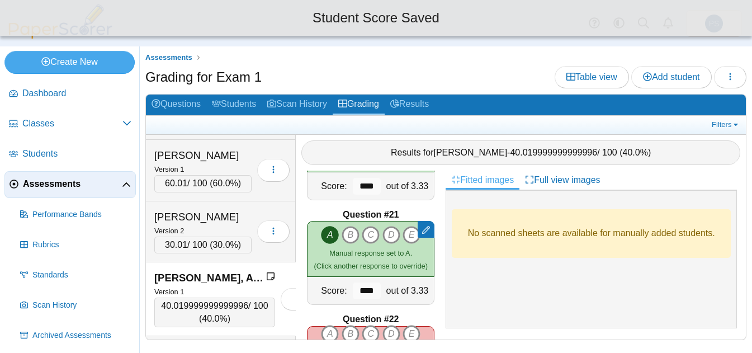
scroll to position [2180, 0]
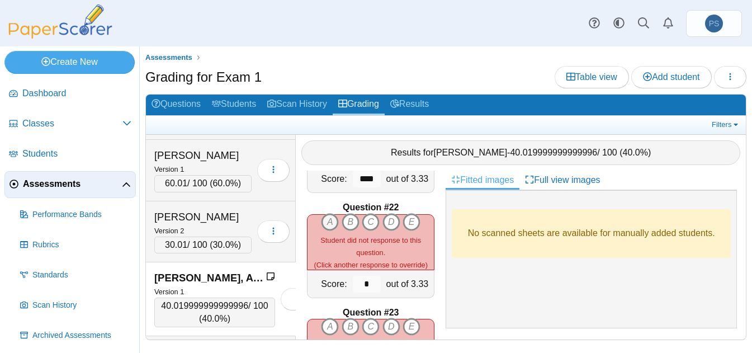
click at [326, 218] on icon "A" at bounding box center [330, 222] width 18 height 18
type input "****"
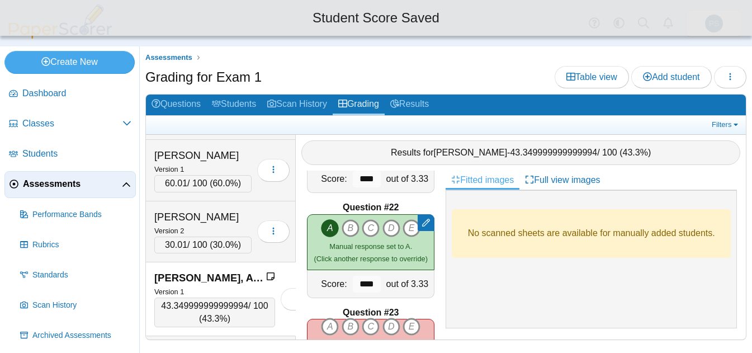
scroll to position [2292, 0]
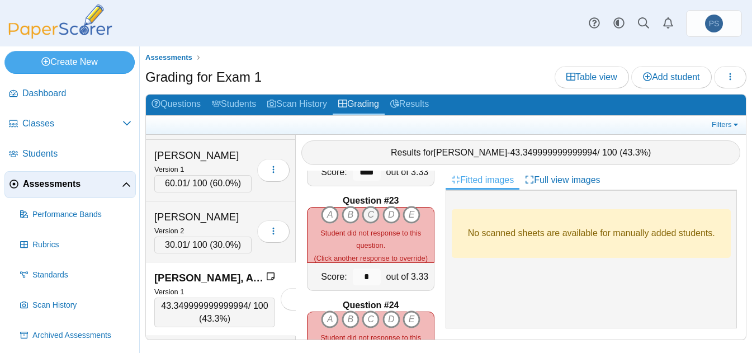
click at [371, 214] on icon "C" at bounding box center [371, 215] width 18 height 18
type input "****"
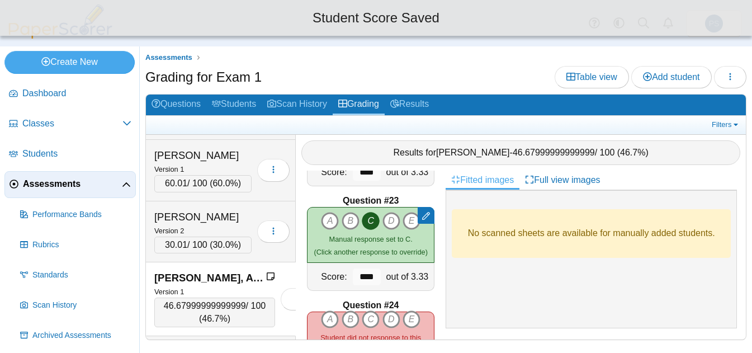
scroll to position [2347, 0]
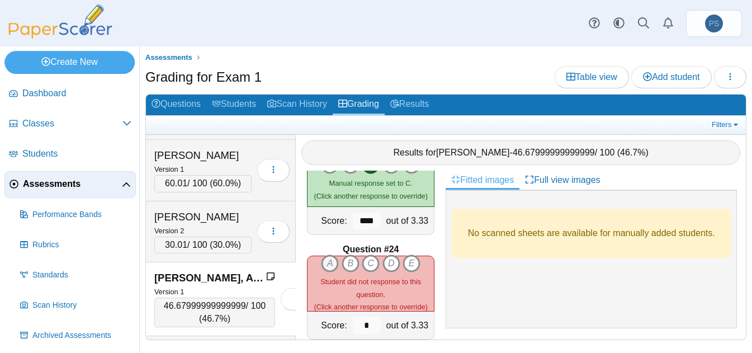
click at [322, 260] on icon "A" at bounding box center [330, 263] width 18 height 18
type input "****"
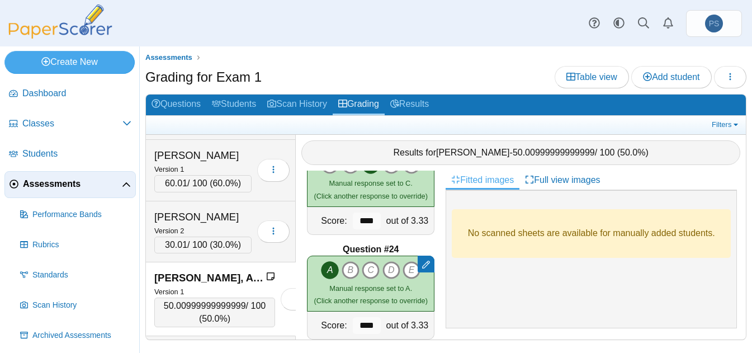
scroll to position [2403, 0]
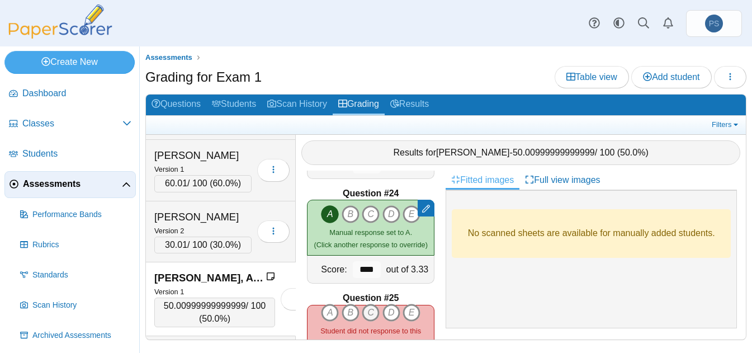
click at [368, 312] on icon "C" at bounding box center [371, 312] width 18 height 18
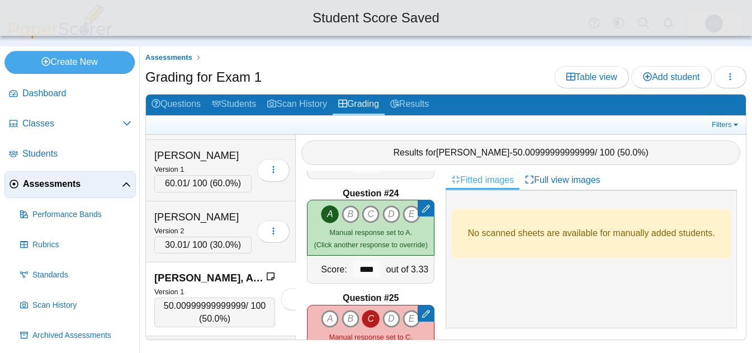
scroll to position [2571, 0]
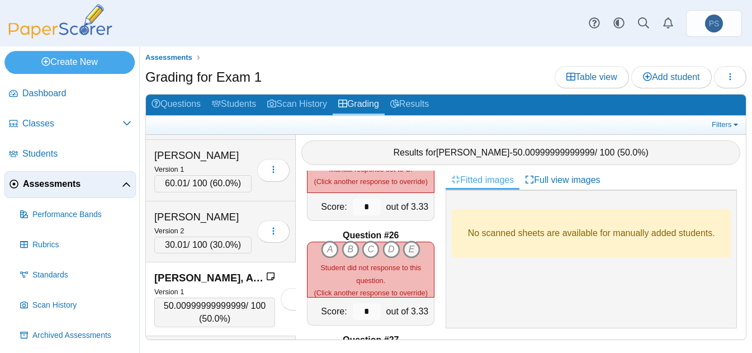
click at [406, 248] on icon "E" at bounding box center [411, 249] width 18 height 18
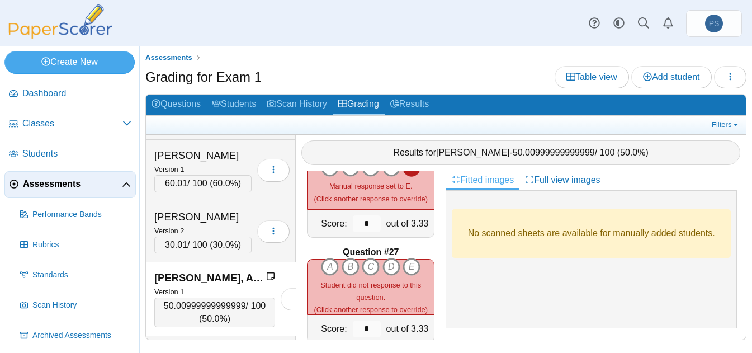
scroll to position [2683, 0]
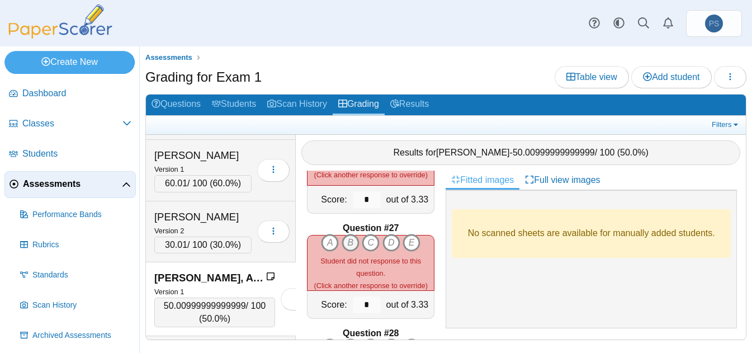
click at [344, 241] on icon "B" at bounding box center [351, 243] width 18 height 18
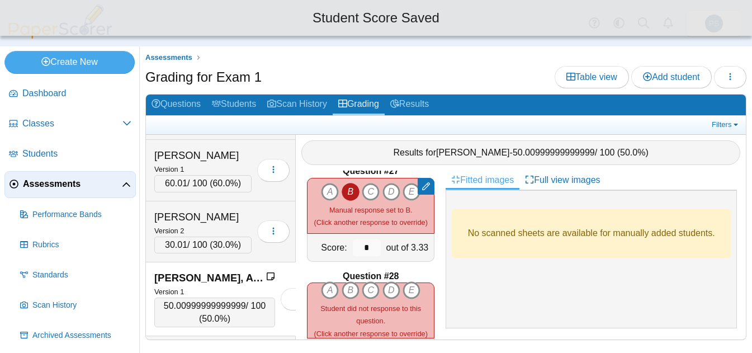
scroll to position [2795, 0]
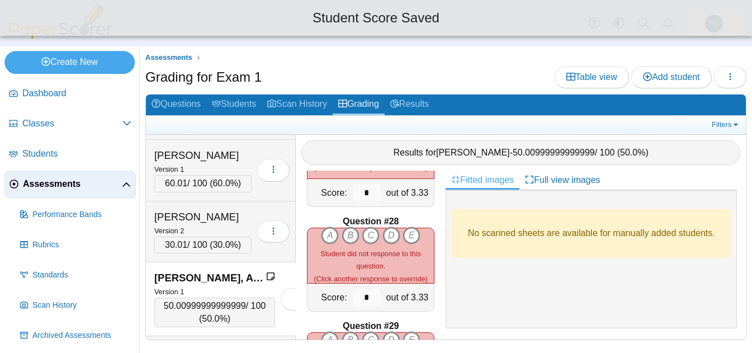
click at [347, 231] on icon "B" at bounding box center [351, 235] width 18 height 18
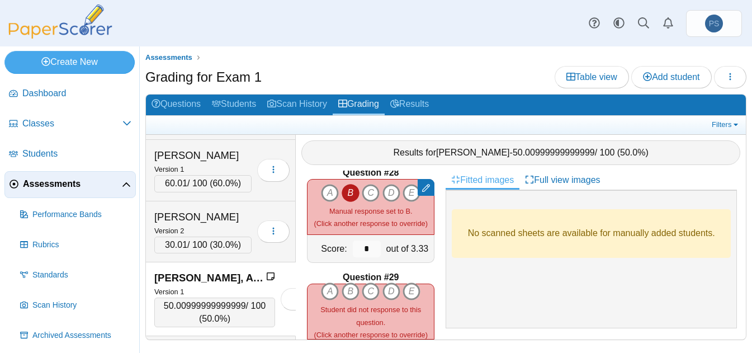
scroll to position [2906, 0]
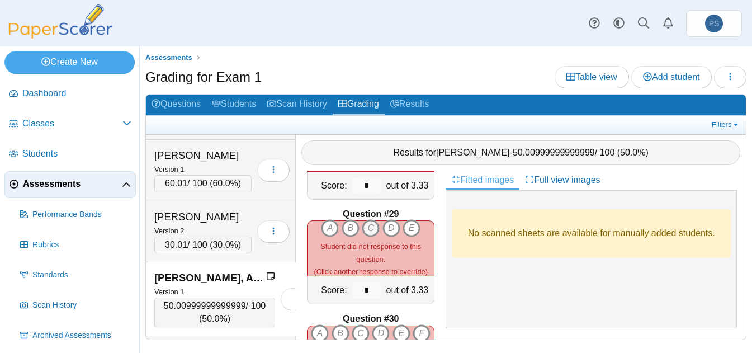
click at [366, 230] on icon "C" at bounding box center [371, 228] width 18 height 18
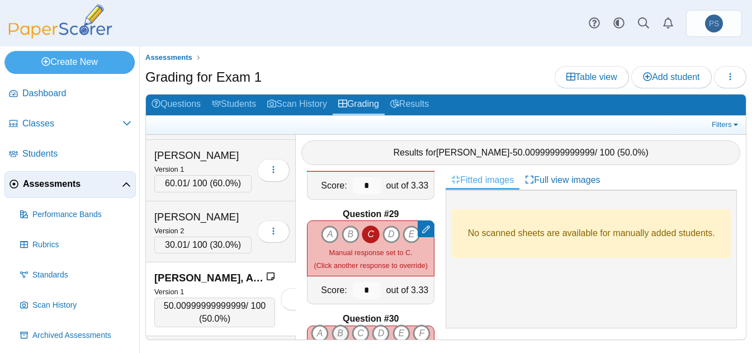
click at [339, 324] on icon "B" at bounding box center [340, 333] width 18 height 18
type input "****"
click at [286, 322] on div "Loading…" at bounding box center [294, 299] width 38 height 56
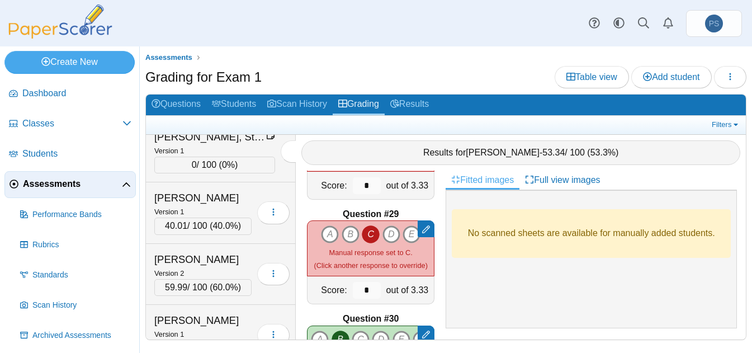
scroll to position [7434, 0]
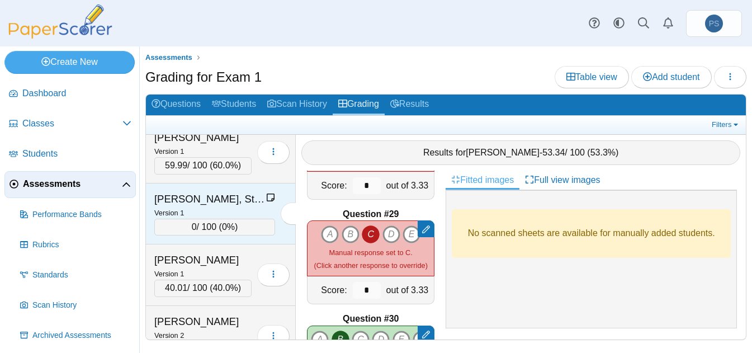
click at [266, 195] on icon at bounding box center [270, 197] width 9 height 9
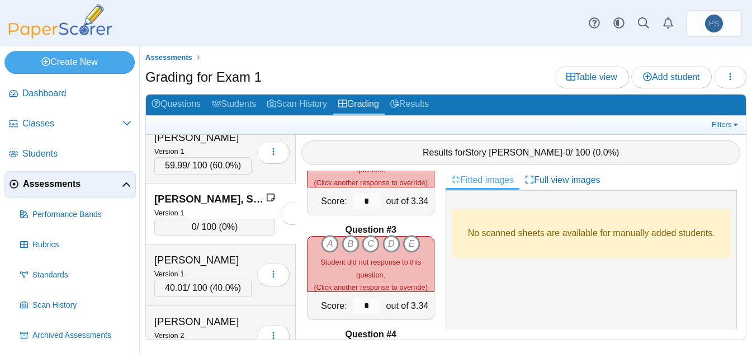
scroll to position [0, 0]
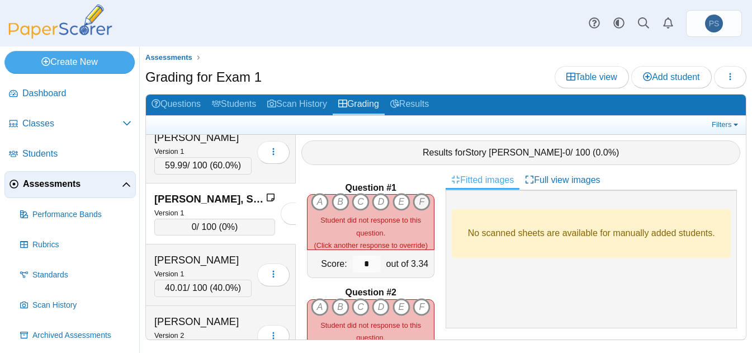
click at [412, 211] on icon "F" at bounding box center [421, 202] width 18 height 18
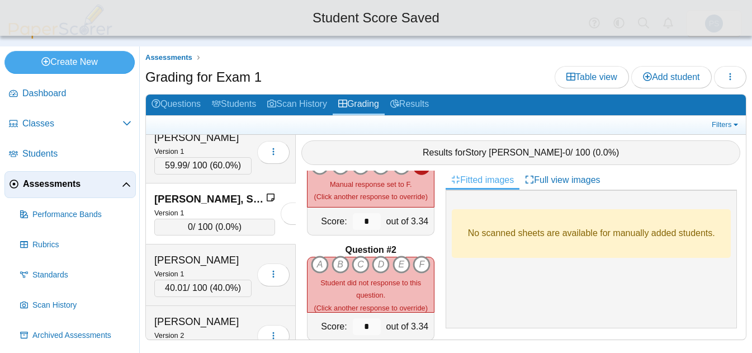
scroll to position [56, 0]
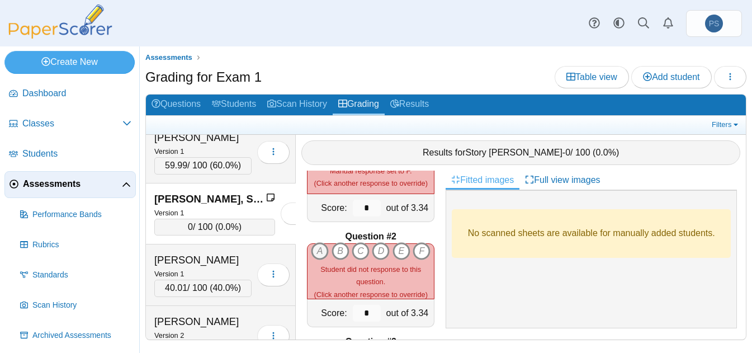
click at [314, 242] on icon "A" at bounding box center [320, 251] width 18 height 18
type input "****"
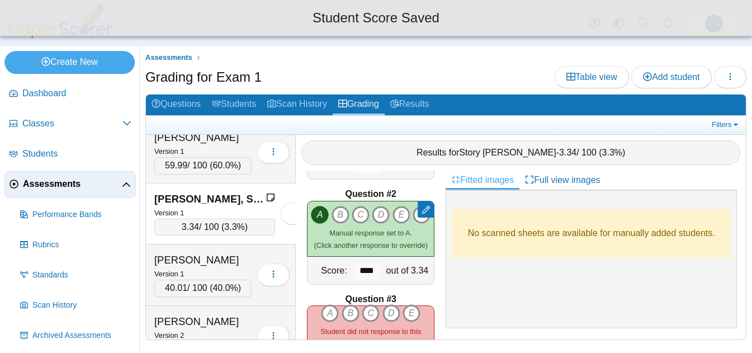
scroll to position [112, 0]
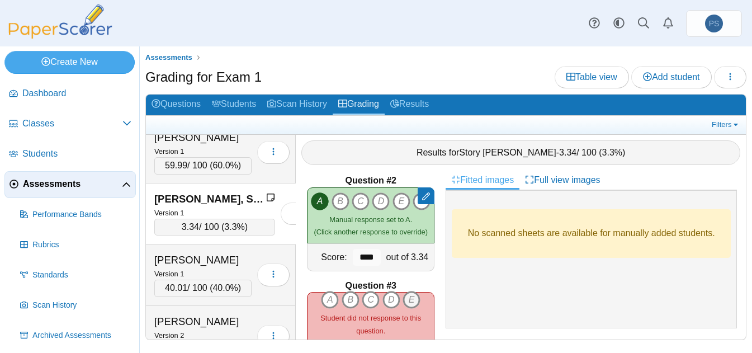
click at [409, 298] on icon "E" at bounding box center [411, 300] width 18 height 18
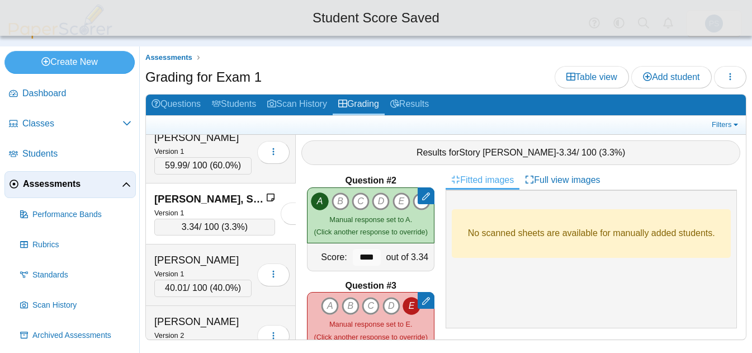
scroll to position [224, 0]
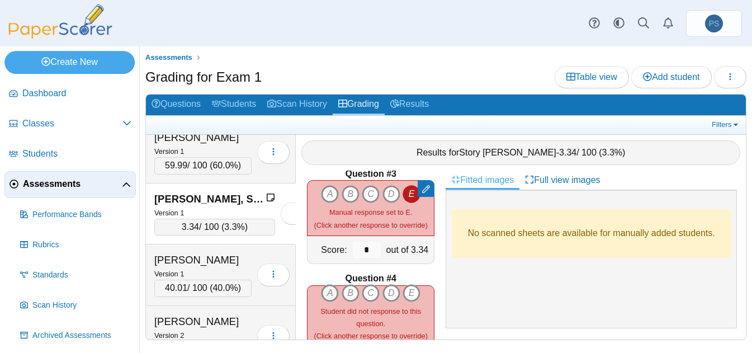
click at [322, 288] on icon "A" at bounding box center [330, 293] width 18 height 18
type input "****"
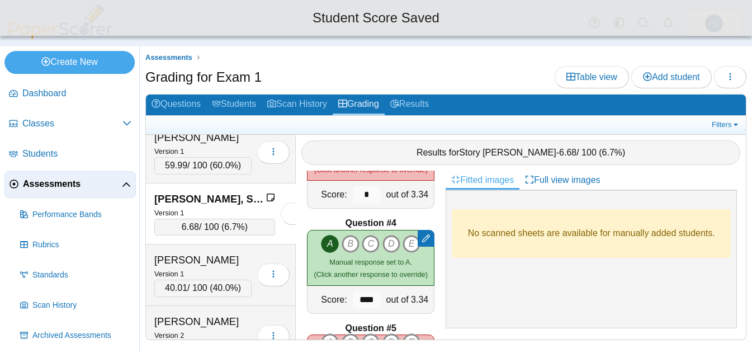
scroll to position [335, 0]
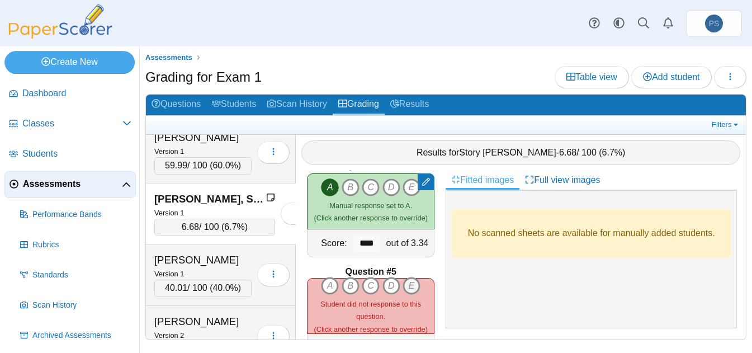
click at [406, 284] on icon "E" at bounding box center [411, 286] width 18 height 18
type input "****"
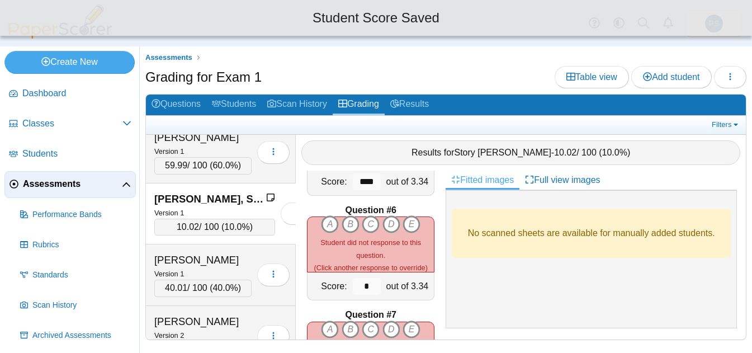
scroll to position [503, 0]
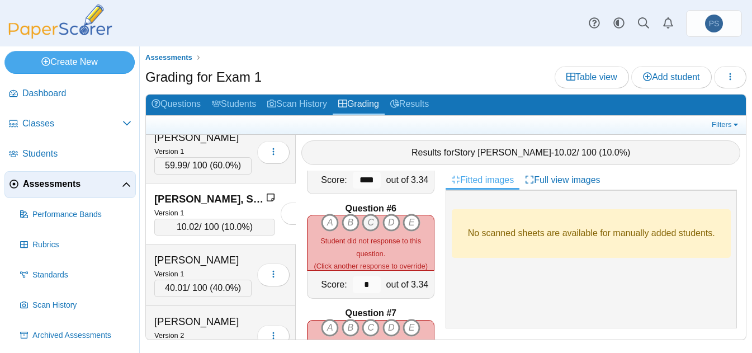
click at [363, 222] on icon "C" at bounding box center [371, 223] width 18 height 18
type input "****"
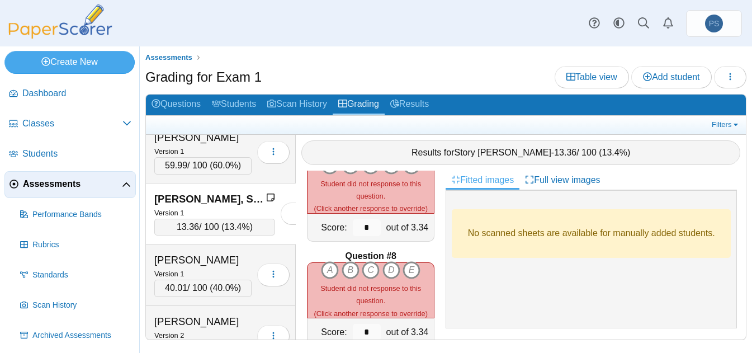
scroll to position [727, 0]
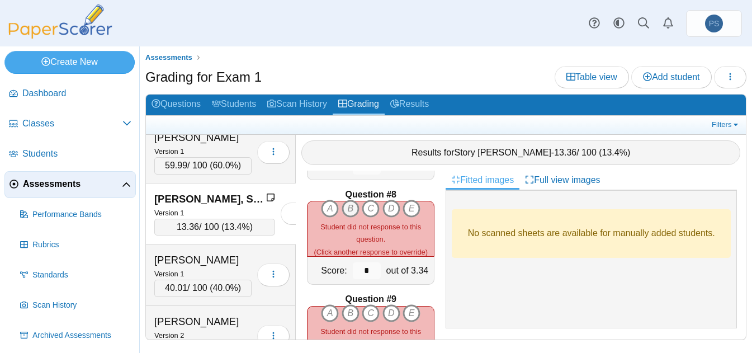
click at [348, 207] on icon "B" at bounding box center [351, 209] width 18 height 18
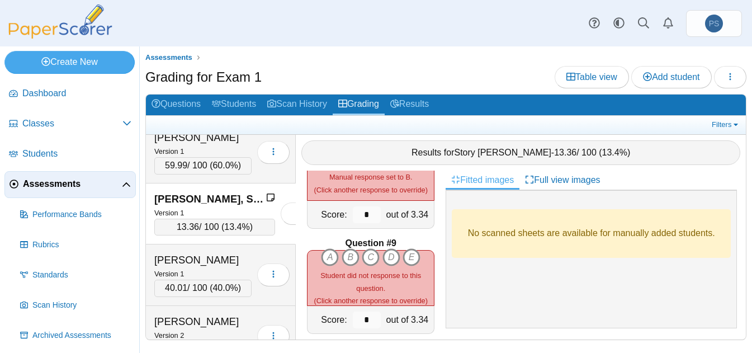
scroll to position [838, 0]
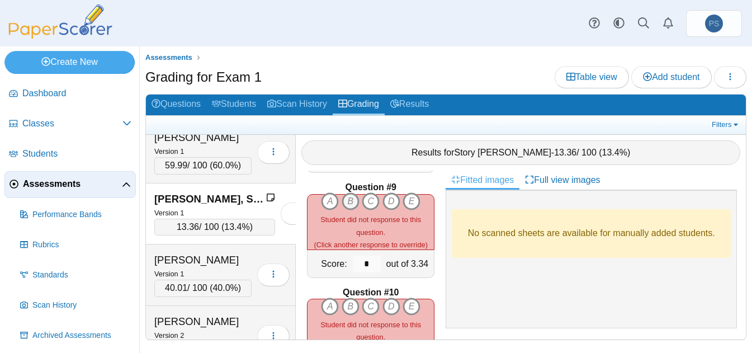
click at [347, 199] on icon "B" at bounding box center [351, 201] width 18 height 18
type input "****"
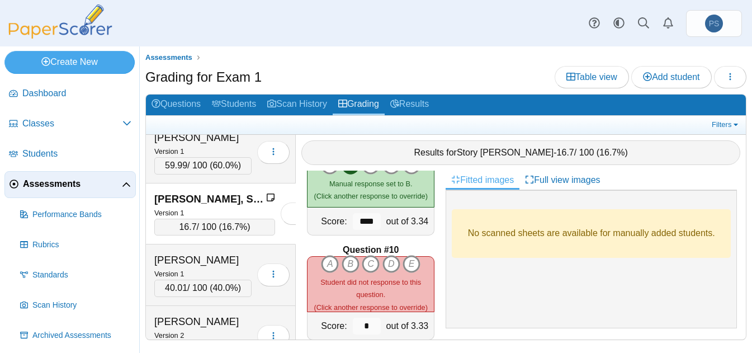
scroll to position [894, 0]
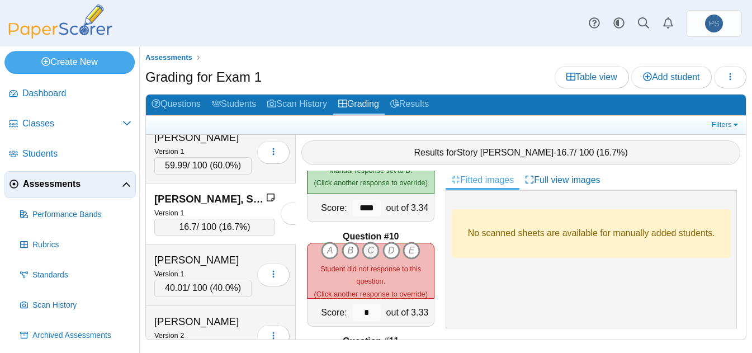
click at [368, 248] on icon "C" at bounding box center [371, 250] width 18 height 18
type input "****"
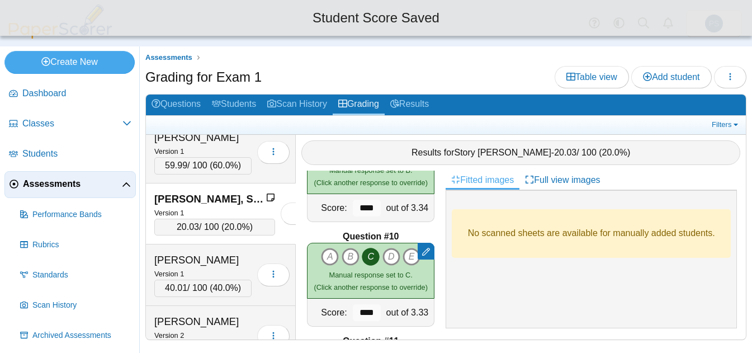
scroll to position [950, 0]
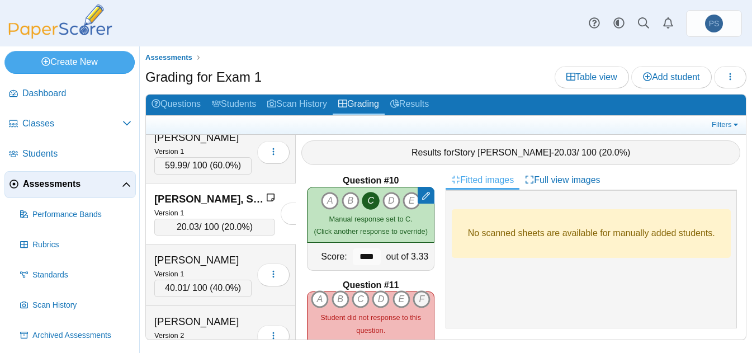
click at [412, 306] on icon "F" at bounding box center [421, 299] width 18 height 18
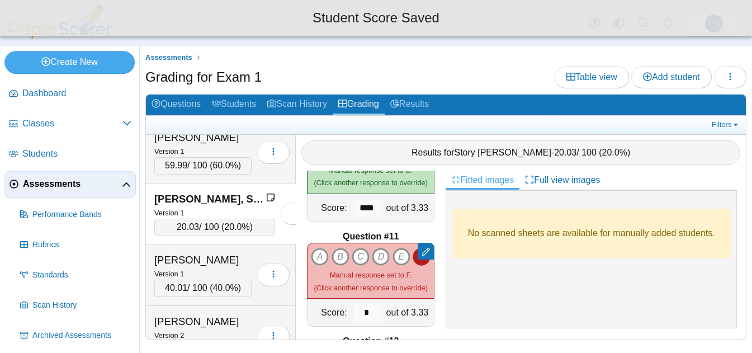
scroll to position [1062, 0]
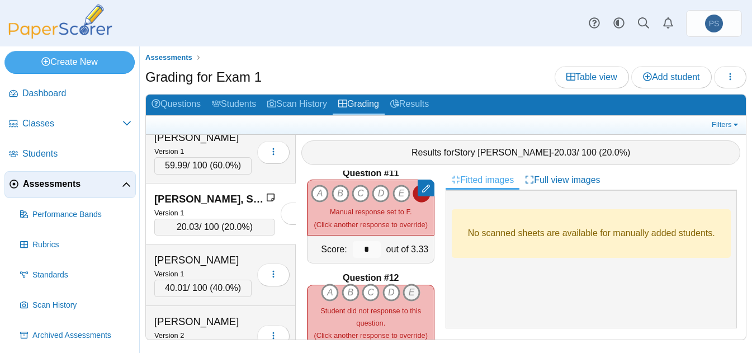
click at [411, 290] on icon "E" at bounding box center [411, 292] width 18 height 18
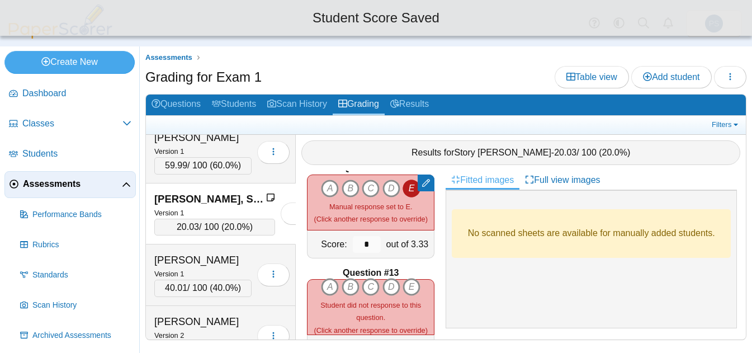
scroll to position [1174, 0]
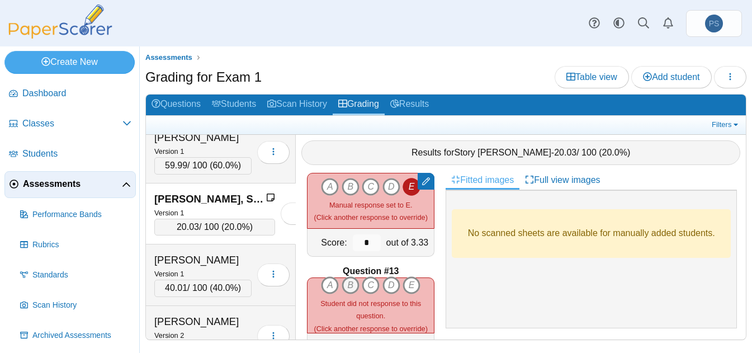
click at [342, 287] on icon "B" at bounding box center [351, 285] width 18 height 18
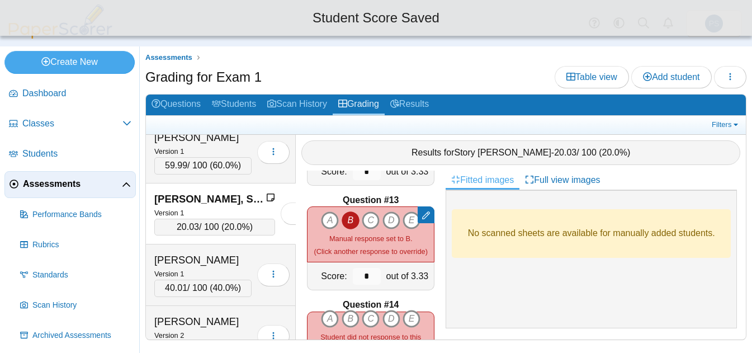
scroll to position [1286, 0]
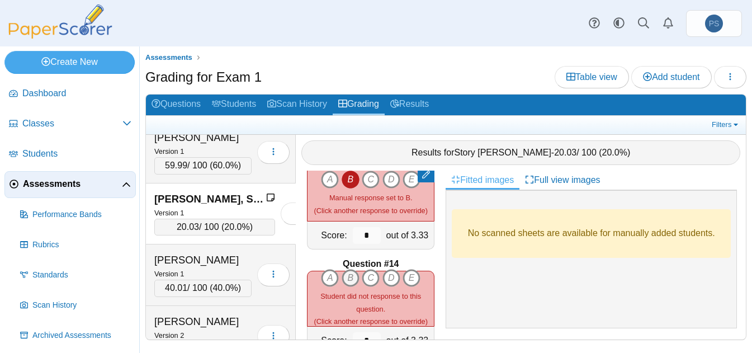
click at [345, 277] on icon "B" at bounding box center [351, 278] width 18 height 18
type input "****"
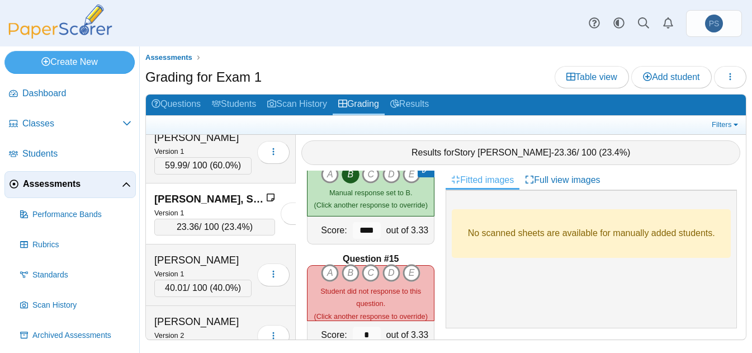
scroll to position [1397, 0]
click at [409, 266] on icon "E" at bounding box center [411, 271] width 18 height 18
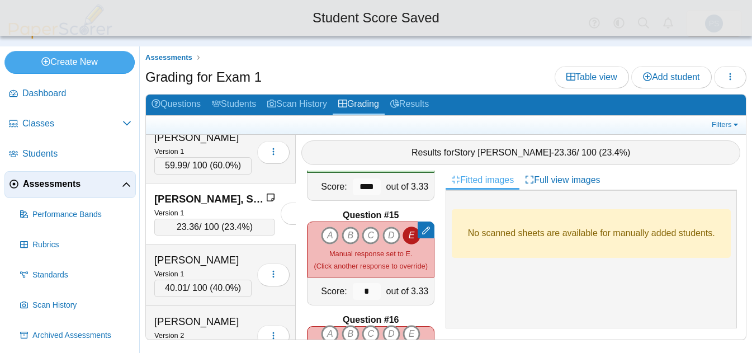
scroll to position [1453, 0]
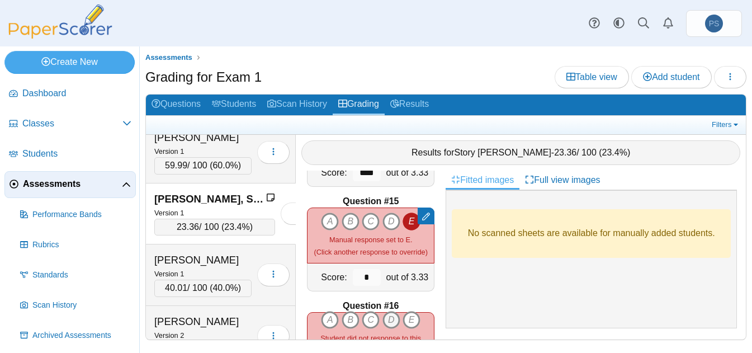
click at [392, 319] on icon "D" at bounding box center [391, 320] width 18 height 18
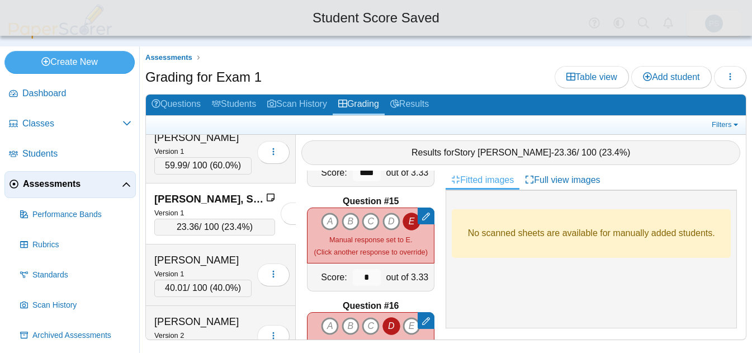
scroll to position [1565, 0]
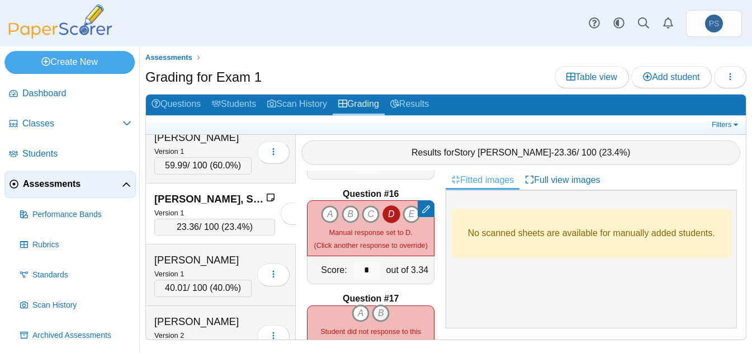
click at [378, 309] on icon "B" at bounding box center [381, 313] width 18 height 18
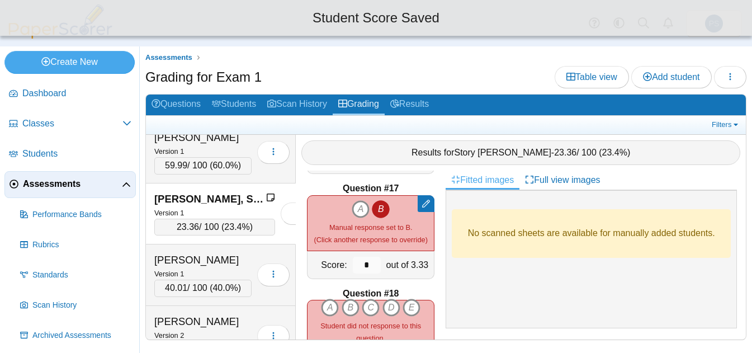
scroll to position [1677, 0]
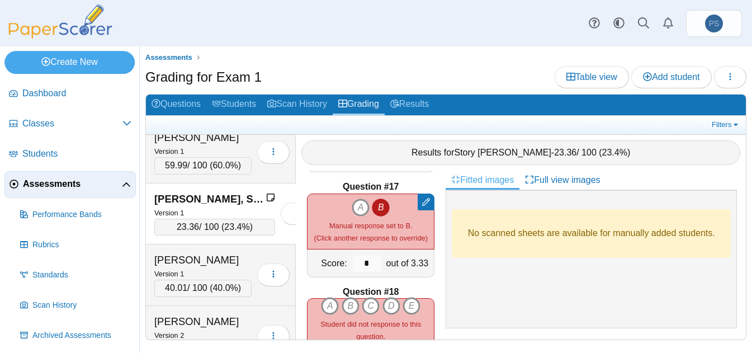
click at [372, 295] on b "Question #18" at bounding box center [371, 292] width 56 height 12
click at [368, 300] on icon "C" at bounding box center [371, 306] width 18 height 18
type input "****"
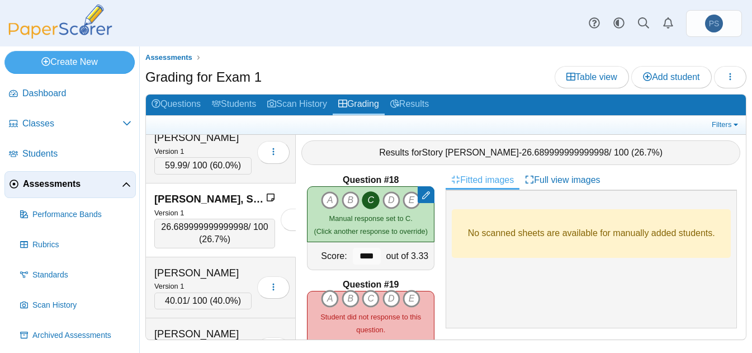
scroll to position [1844, 0]
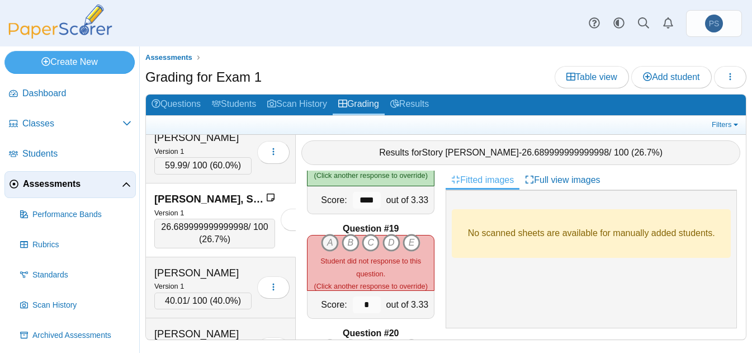
click at [330, 241] on icon "A" at bounding box center [330, 243] width 18 height 18
type input "****"
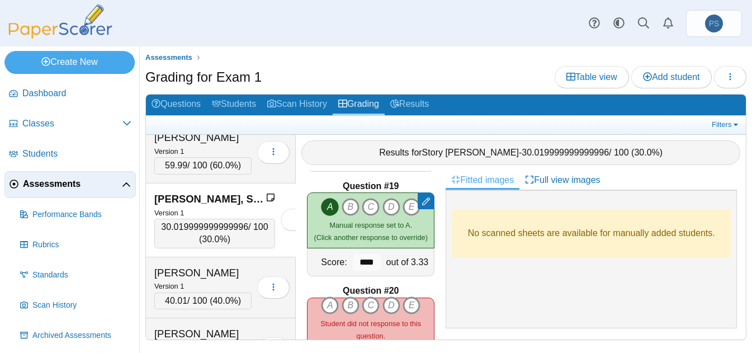
scroll to position [1900, 0]
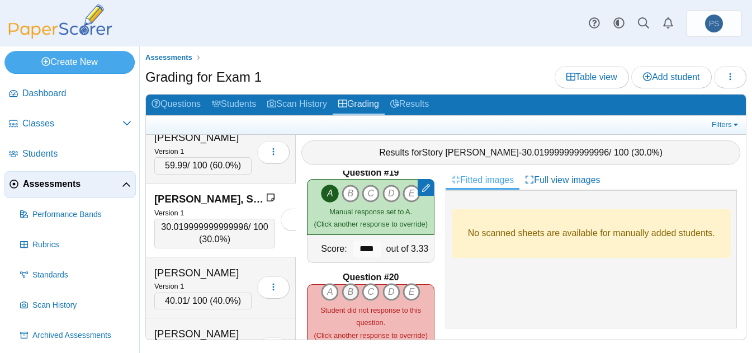
click at [350, 288] on icon "B" at bounding box center [351, 292] width 18 height 18
type input "****"
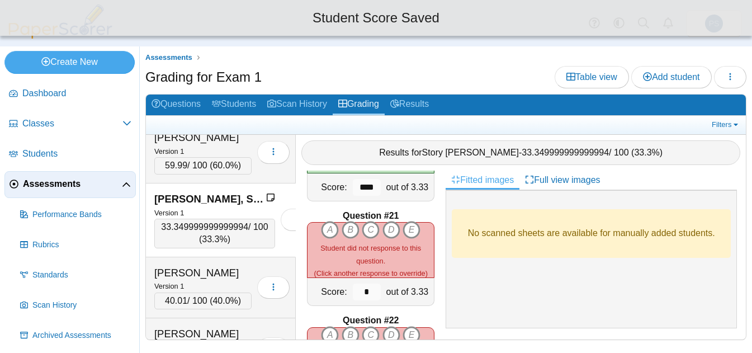
scroll to position [2068, 0]
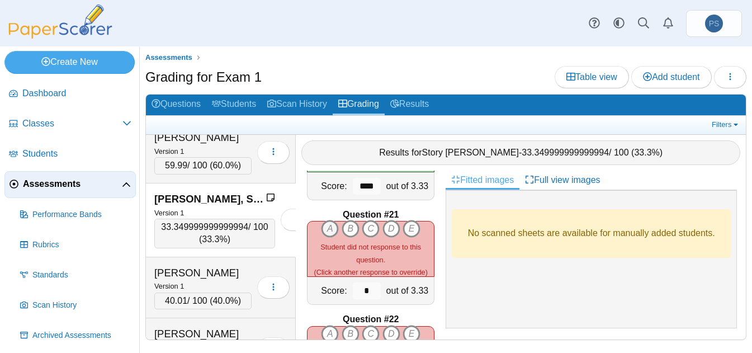
click at [330, 227] on icon "A" at bounding box center [330, 229] width 18 height 18
type input "****"
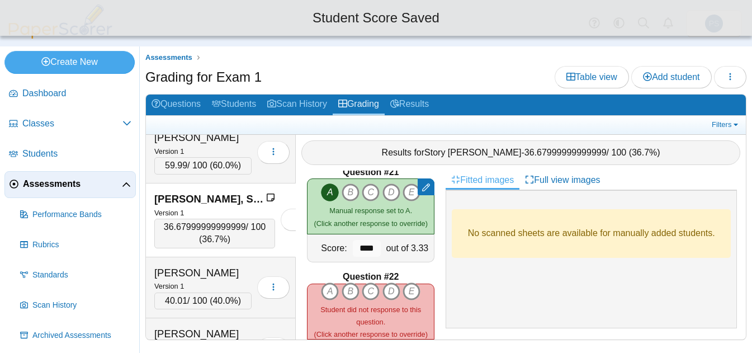
scroll to position [2124, 0]
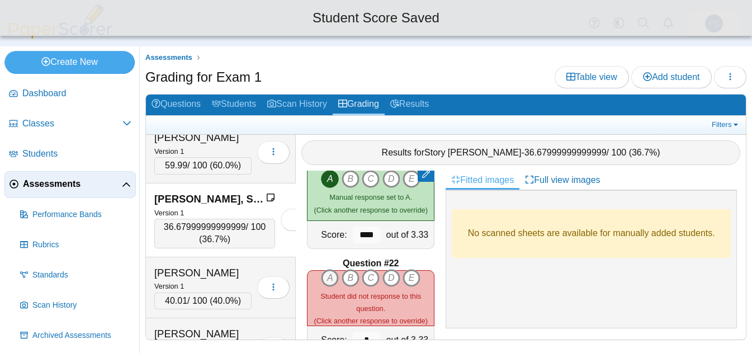
click at [324, 273] on icon "A" at bounding box center [330, 278] width 18 height 18
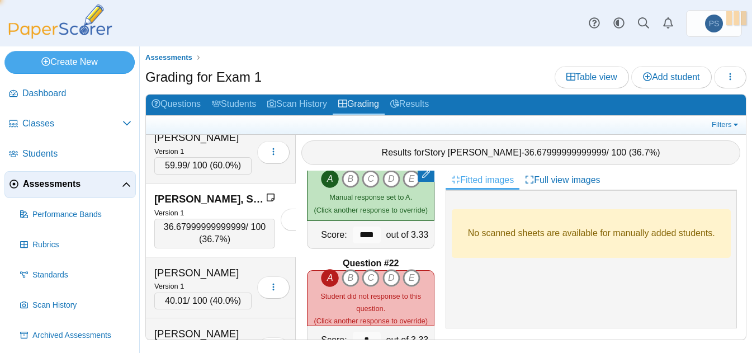
type input "****"
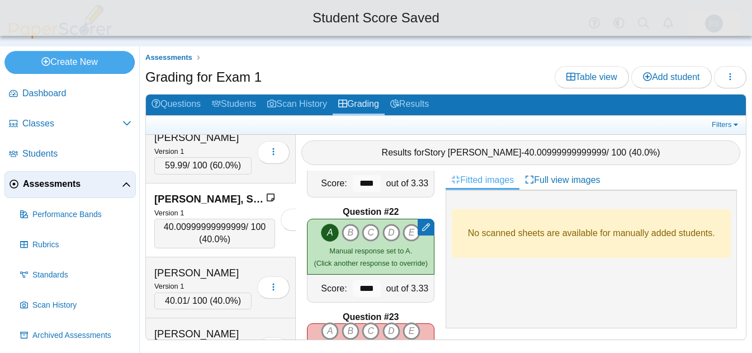
scroll to position [2236, 0]
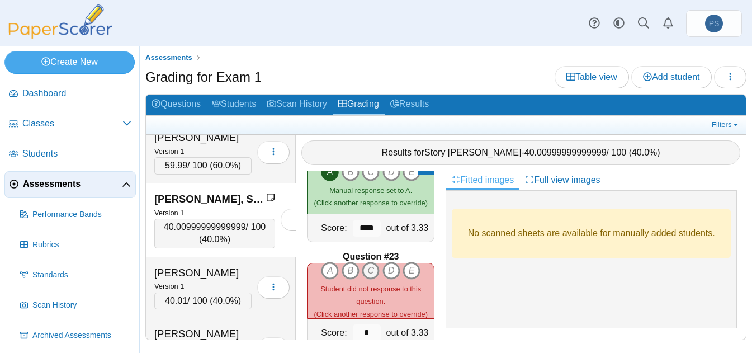
click at [368, 269] on icon "C" at bounding box center [371, 271] width 18 height 18
type input "****"
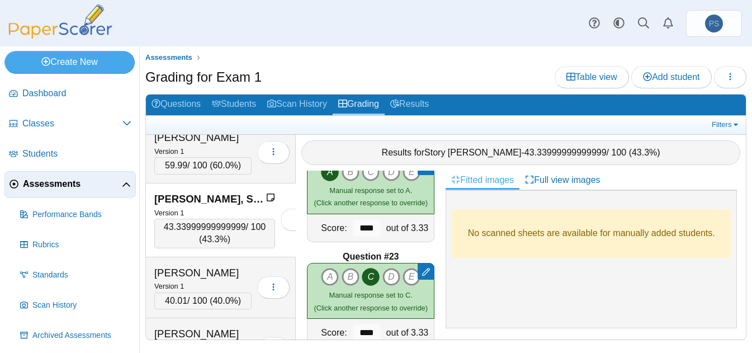
scroll to position [2347, 0]
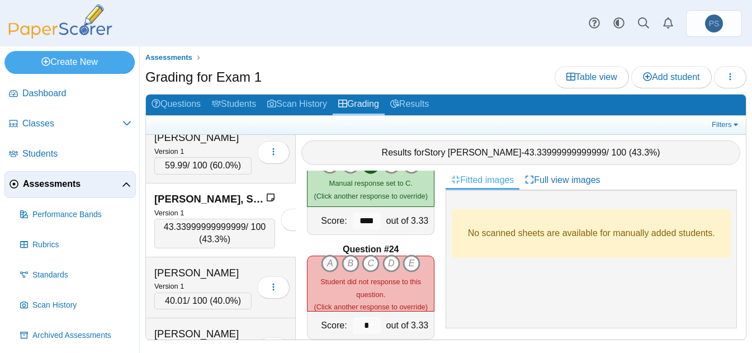
click at [325, 263] on icon "A" at bounding box center [330, 263] width 18 height 18
type input "****"
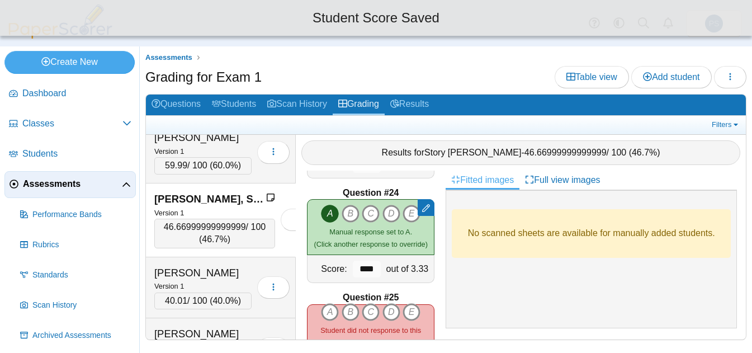
scroll to position [2459, 0]
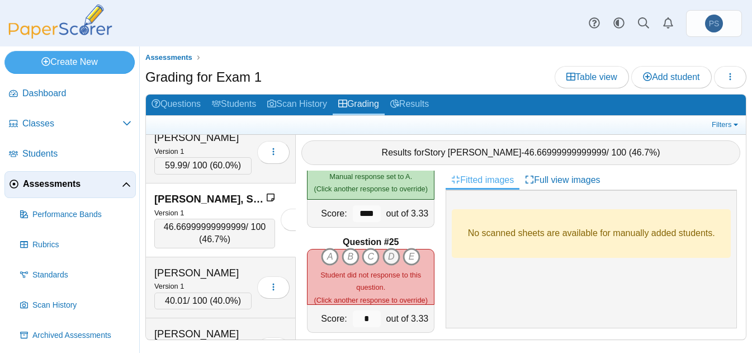
click at [385, 259] on icon "D" at bounding box center [391, 257] width 18 height 18
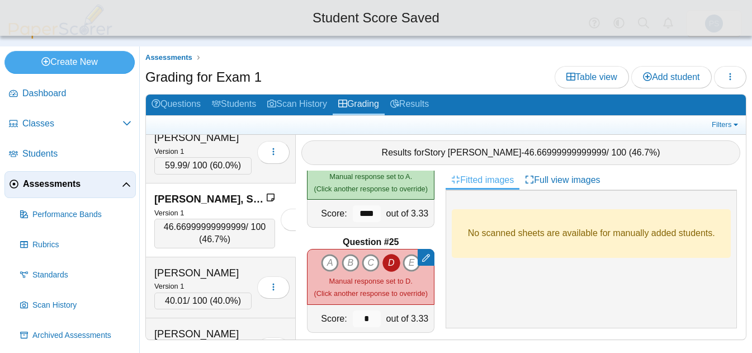
scroll to position [2571, 0]
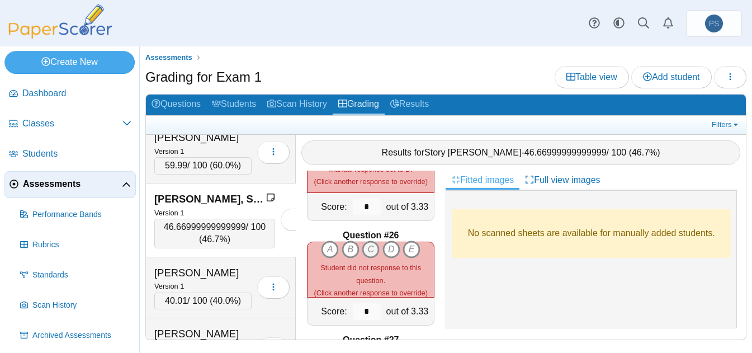
click at [369, 251] on icon "C" at bounding box center [371, 249] width 18 height 18
type input "****"
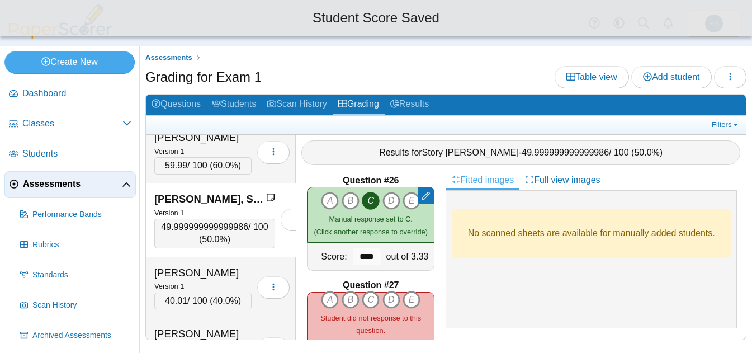
scroll to position [2683, 0]
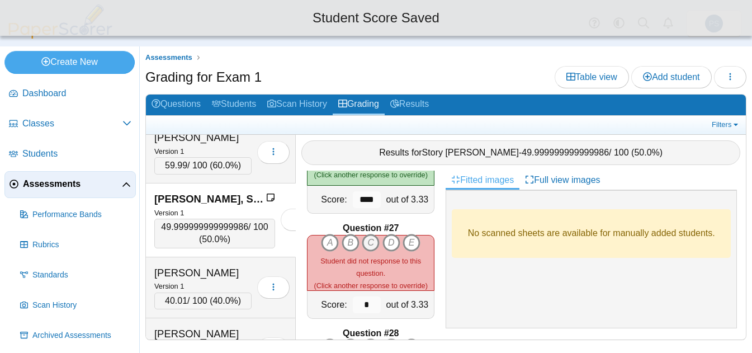
click at [364, 243] on icon "C" at bounding box center [371, 243] width 18 height 18
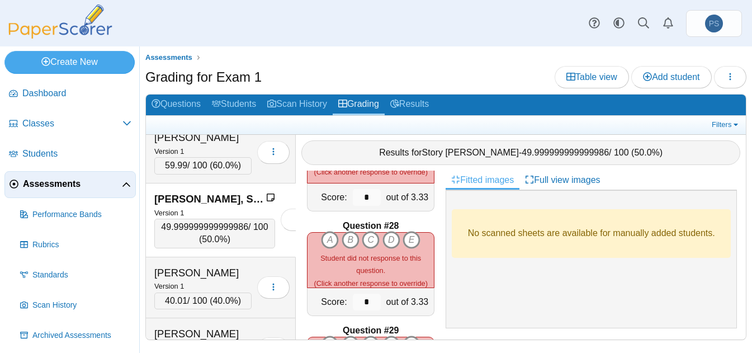
scroll to position [2795, 0]
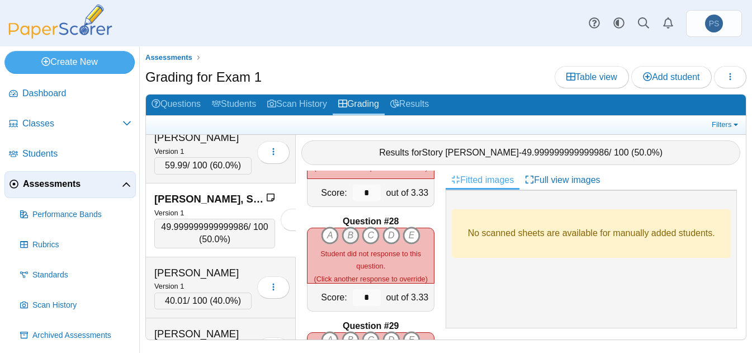
click at [343, 238] on icon "B" at bounding box center [351, 235] width 18 height 18
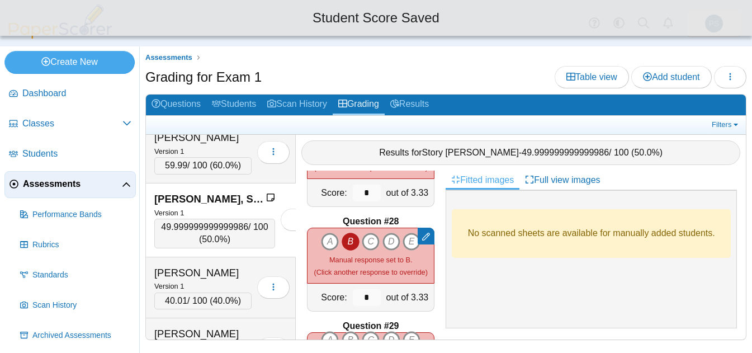
scroll to position [2906, 0]
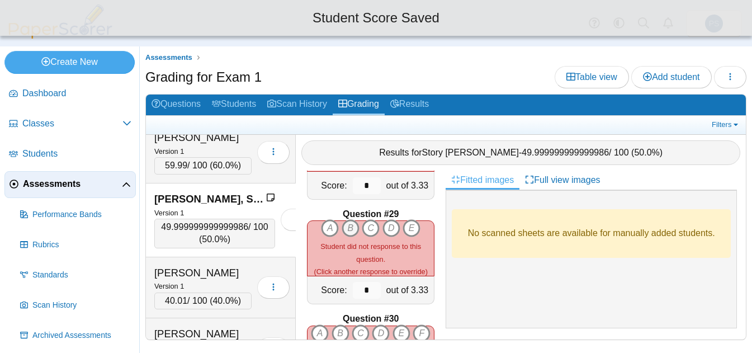
click at [344, 232] on icon "B" at bounding box center [351, 228] width 18 height 18
type input "****"
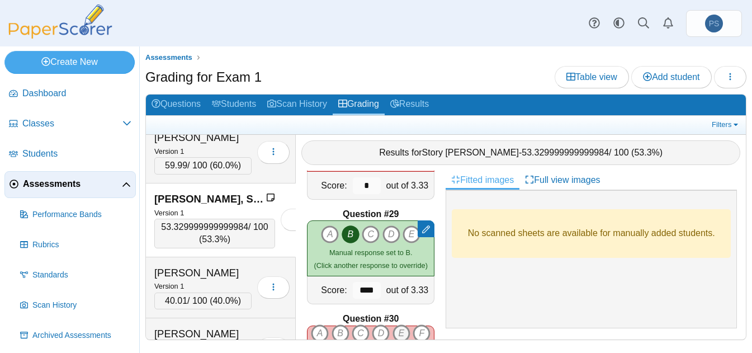
click at [397, 324] on icon "E" at bounding box center [401, 333] width 18 height 18
click at [64, 189] on span "Assessments" at bounding box center [72, 184] width 99 height 12
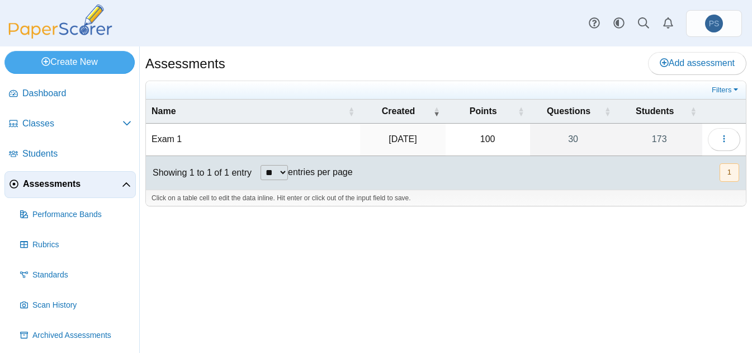
click at [168, 139] on td "Exam 1" at bounding box center [253, 140] width 214 height 32
click at [522, 178] on div "Showing 1 to 1 of 1 entry ** ** ** *** entries per page « Prev 1 Next »" at bounding box center [446, 173] width 600 height 34
click at [720, 138] on icon "button" at bounding box center [723, 138] width 9 height 9
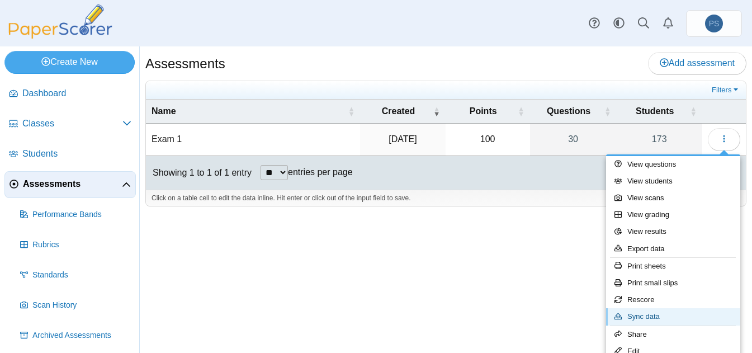
click at [639, 311] on link "Sync data" at bounding box center [673, 316] width 134 height 17
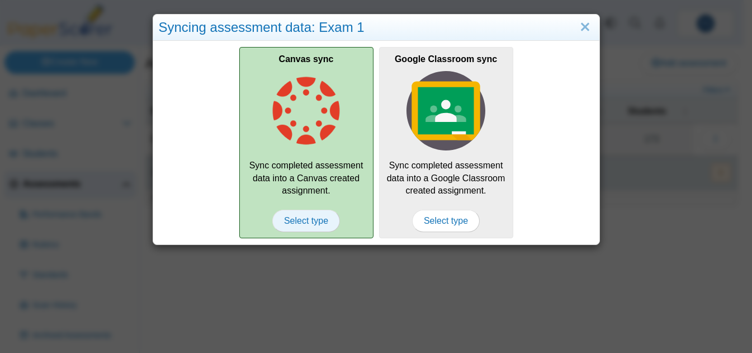
click at [287, 222] on span "Select type" at bounding box center [306, 221] width 68 height 22
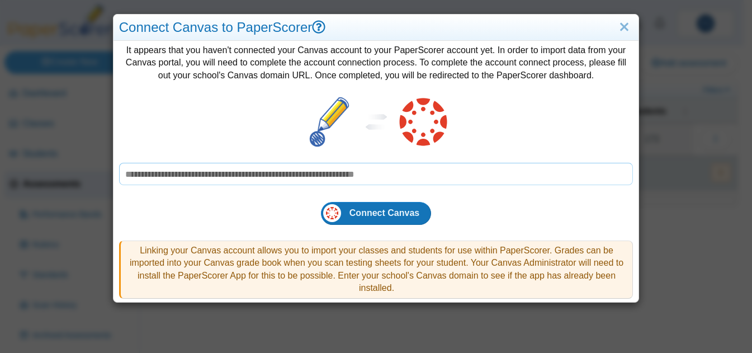
paste input "**********"
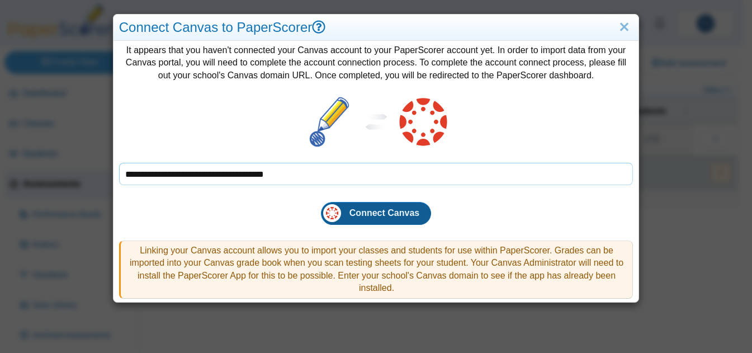
type input "**********"
click at [383, 220] on button "Connect Canvas" at bounding box center [376, 213] width 110 height 22
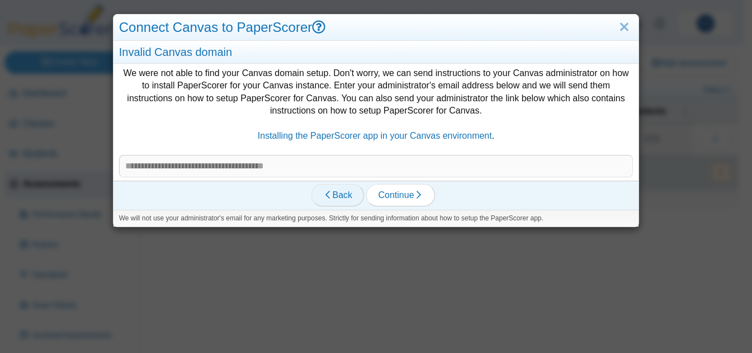
click at [325, 192] on use at bounding box center [327, 195] width 4 height 8
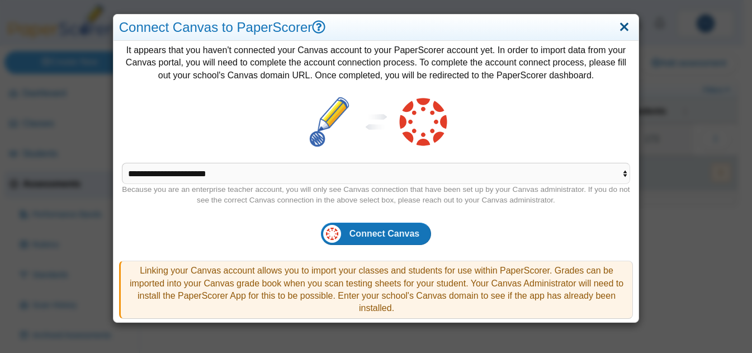
click at [622, 28] on link "Close" at bounding box center [623, 27] width 17 height 19
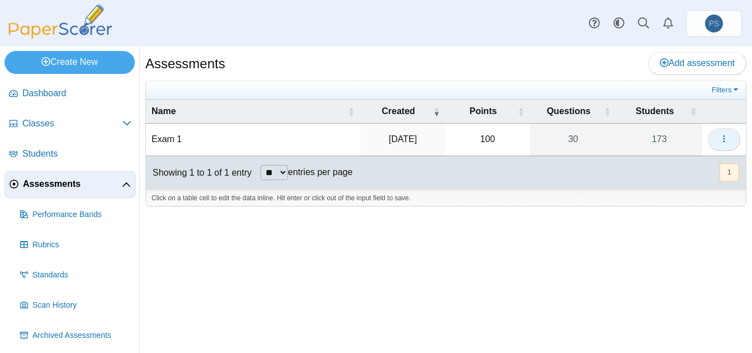
click at [717, 132] on button "button" at bounding box center [724, 139] width 32 height 22
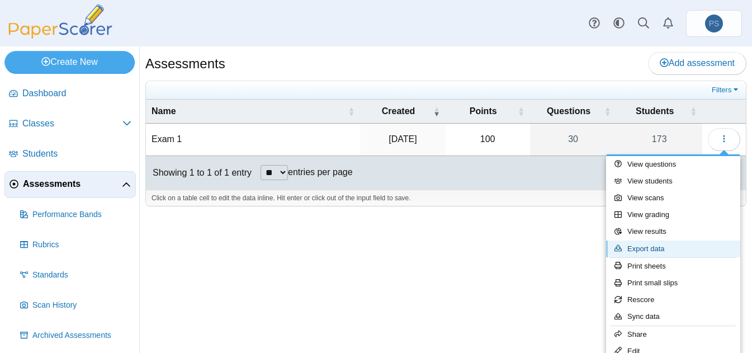
click at [635, 248] on link "Export data" at bounding box center [673, 248] width 134 height 17
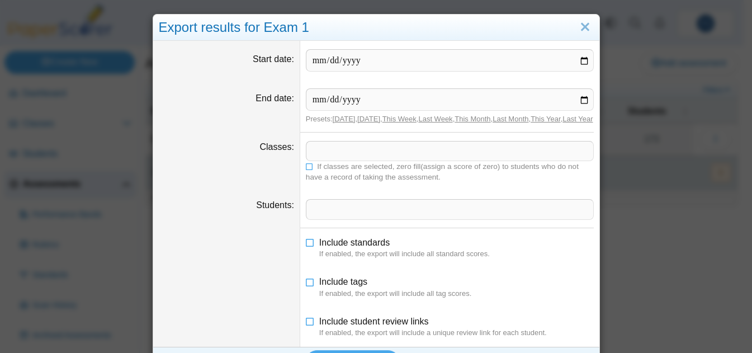
click at [467, 117] on link "This Month" at bounding box center [472, 119] width 36 height 8
click at [471, 118] on link "This Month" at bounding box center [472, 119] width 36 height 8
click at [579, 59] on input "Start date" at bounding box center [450, 60] width 288 height 22
type input "**********"
click at [580, 102] on input "End date" at bounding box center [450, 99] width 288 height 22
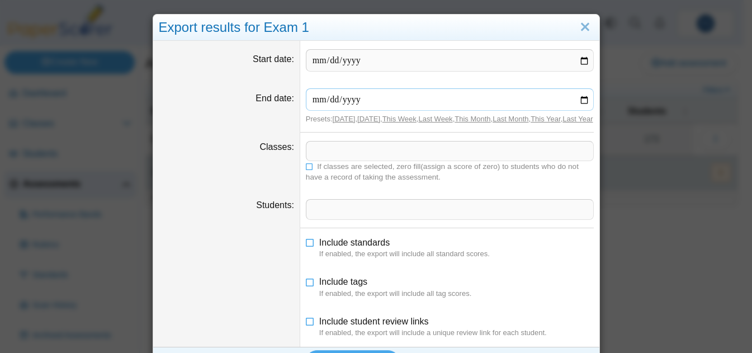
type input "**********"
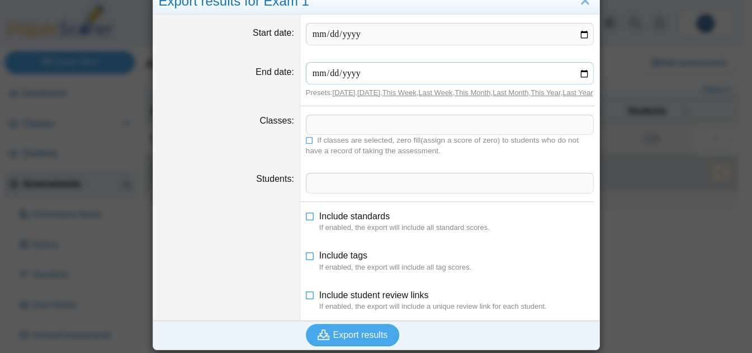
scroll to position [39, 0]
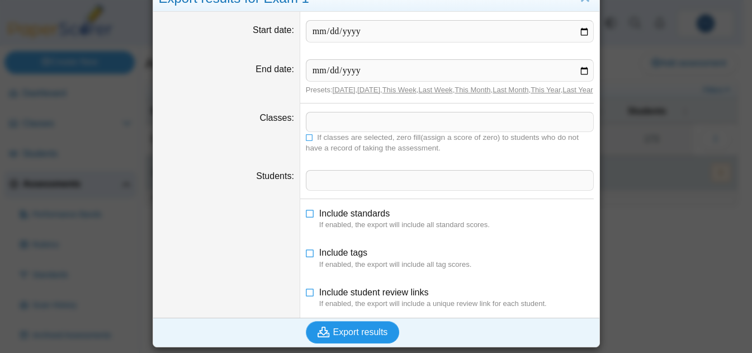
click at [339, 331] on span "Export results" at bounding box center [360, 332] width 55 height 10
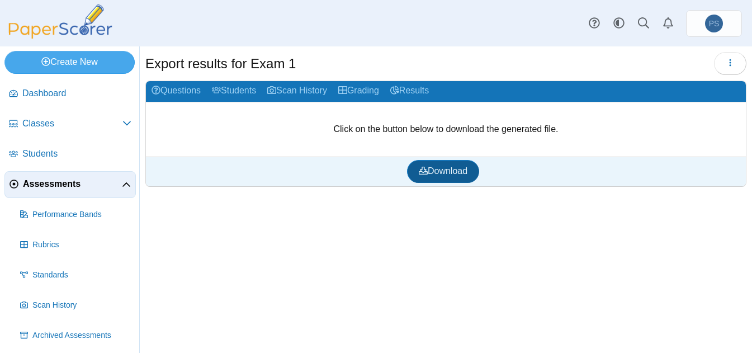
click at [452, 167] on span "Download" at bounding box center [443, 171] width 49 height 10
